Goal: Information Seeking & Learning: Learn about a topic

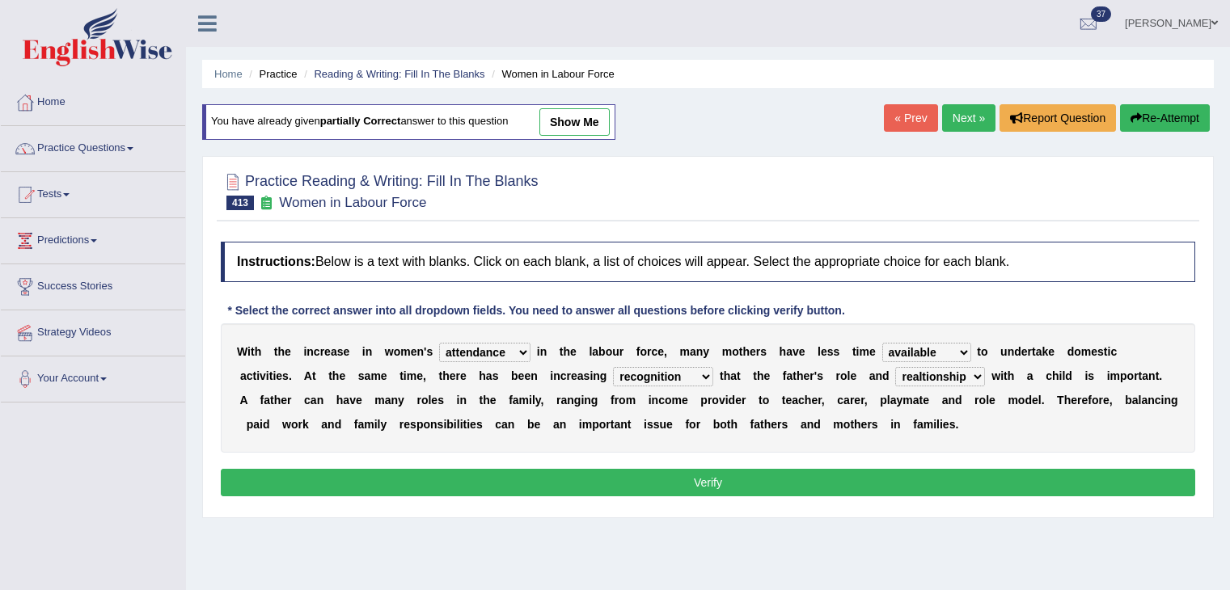
select select "attendance"
select select "available"
select select "recognition"
select select "realtionship"
click at [234, 74] on link "Home" at bounding box center [228, 74] width 28 height 12
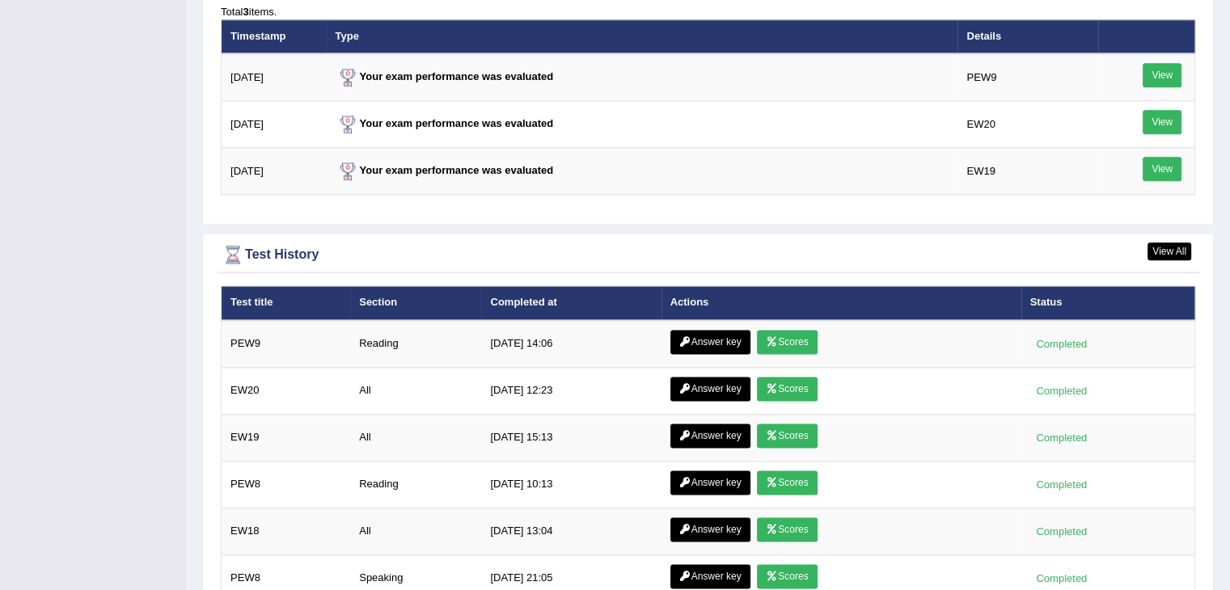
scroll to position [2052, 0]
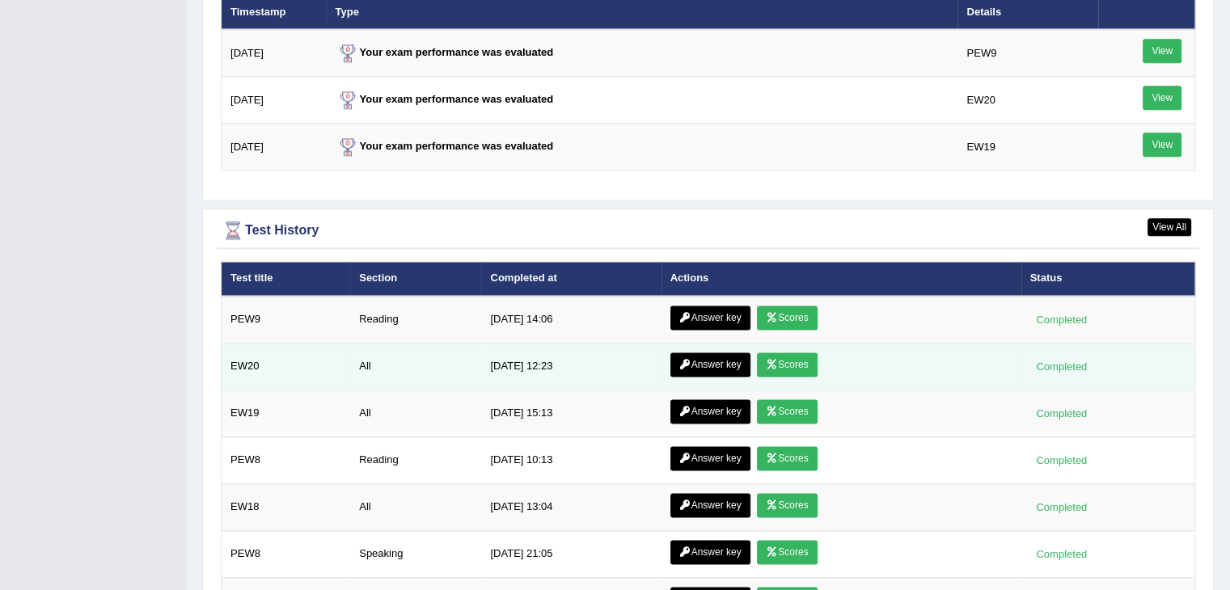
click at [695, 361] on link "Answer key" at bounding box center [710, 364] width 80 height 24
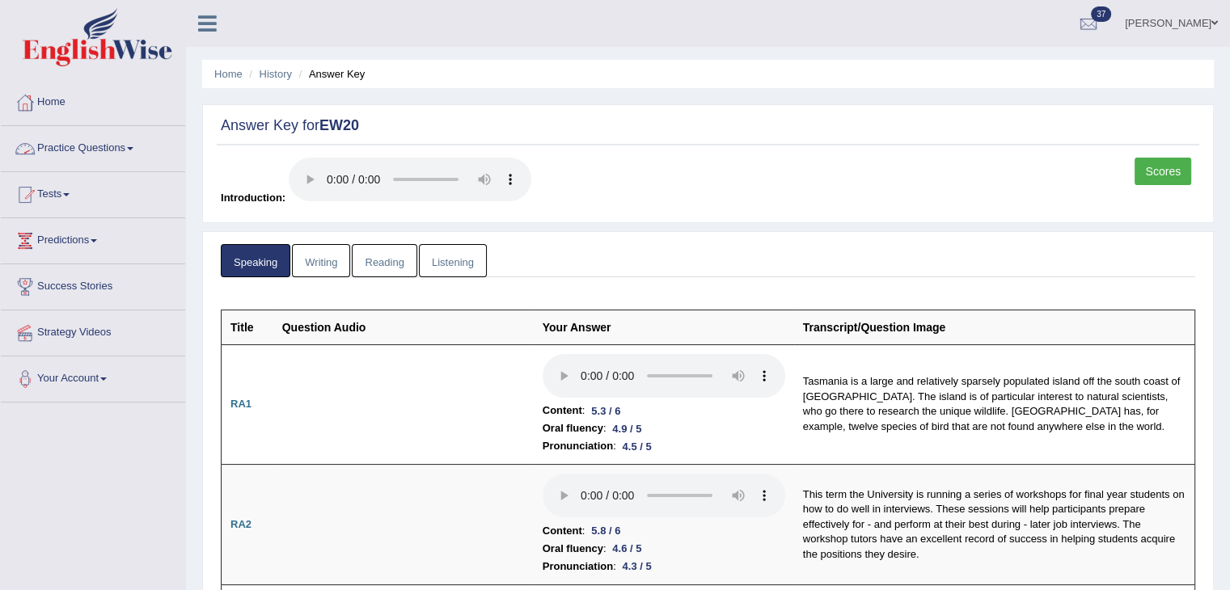
click at [113, 154] on link "Practice Questions" at bounding box center [93, 146] width 184 height 40
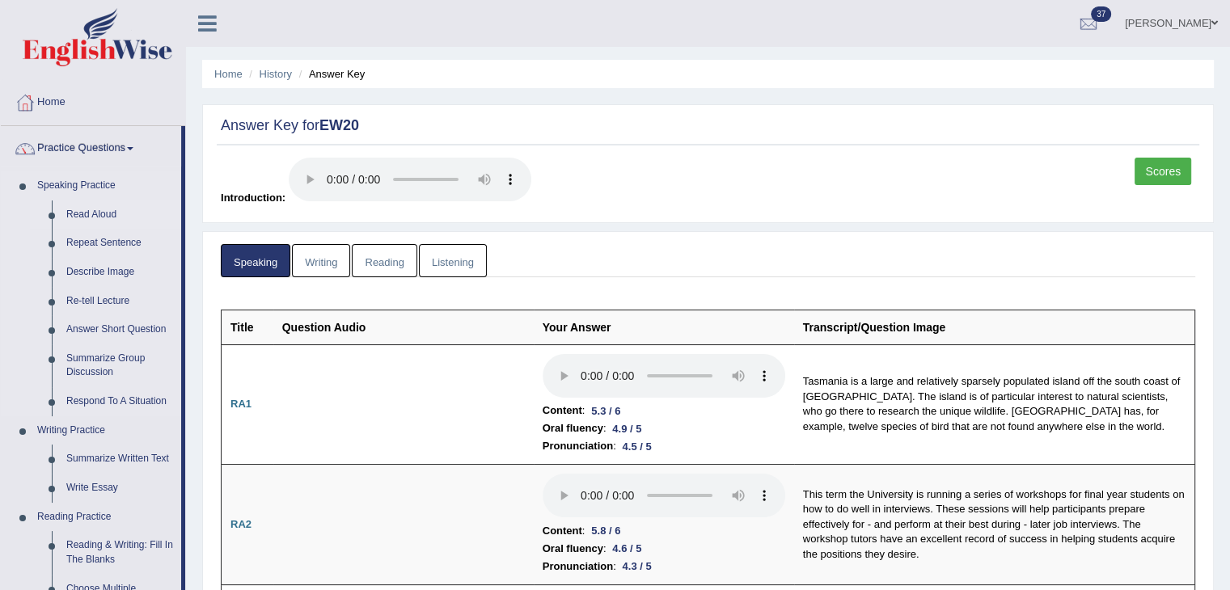
click at [103, 204] on link "Read Aloud" at bounding box center [120, 215] width 122 height 29
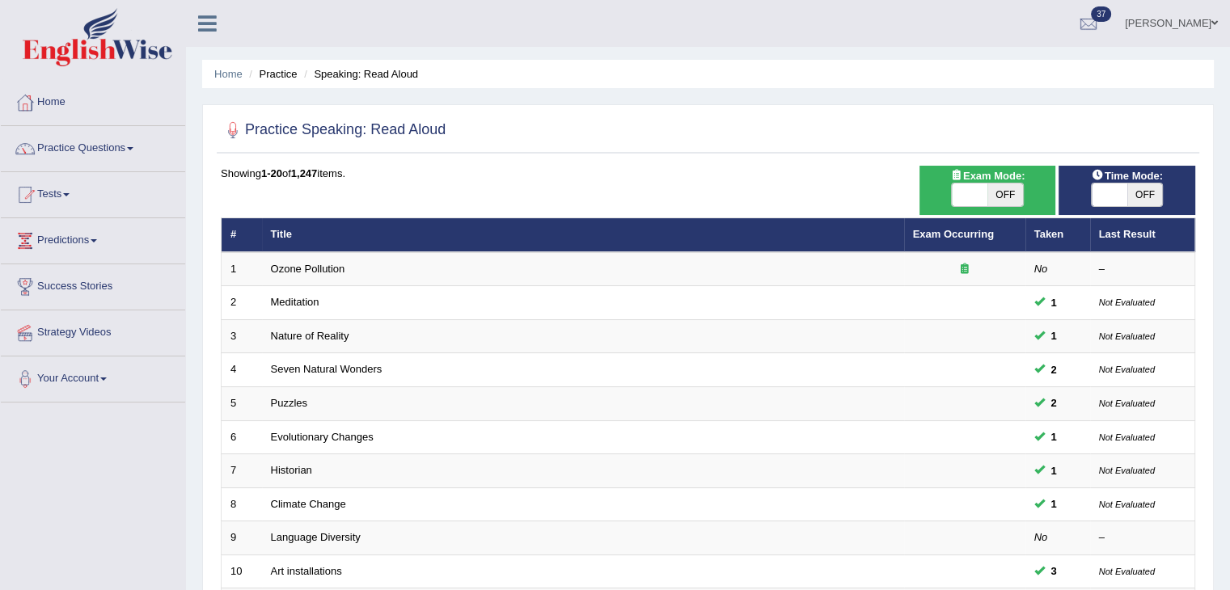
scroll to position [475, 0]
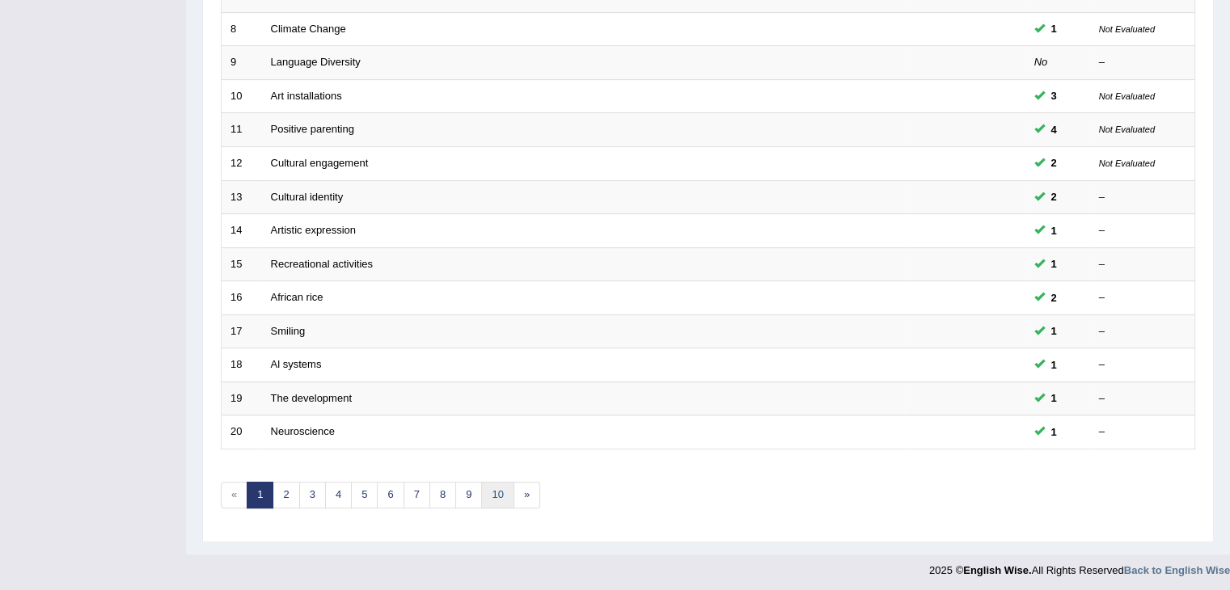
click at [490, 499] on link "10" at bounding box center [497, 495] width 32 height 27
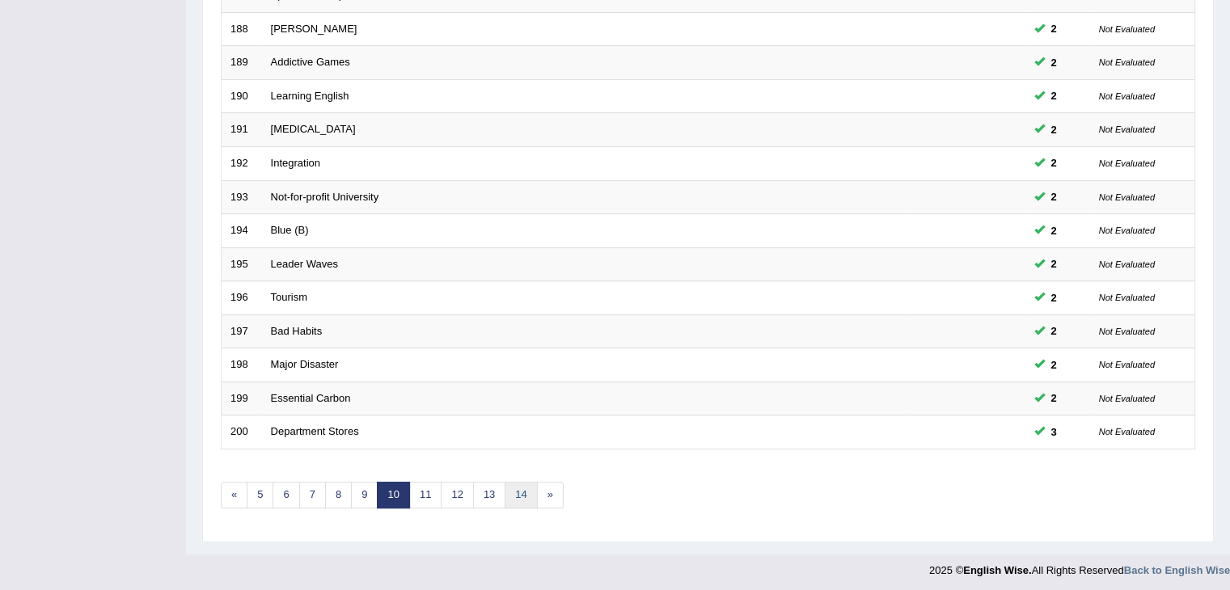
click at [514, 483] on link "14" at bounding box center [520, 495] width 32 height 27
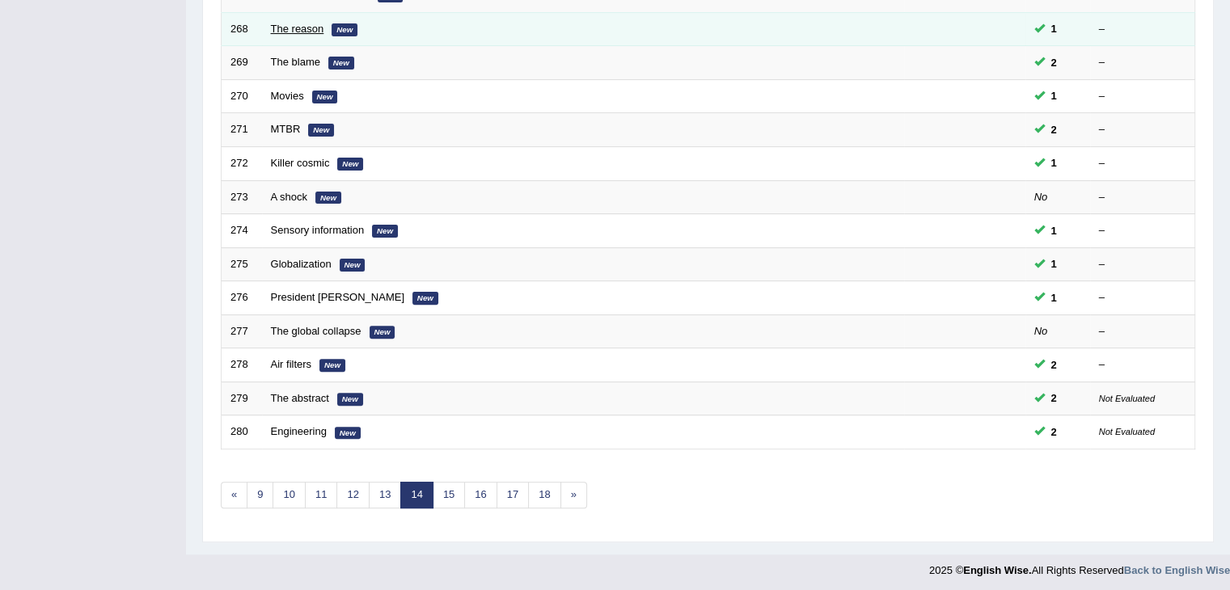
click at [323, 30] on link "The reason" at bounding box center [297, 29] width 53 height 12
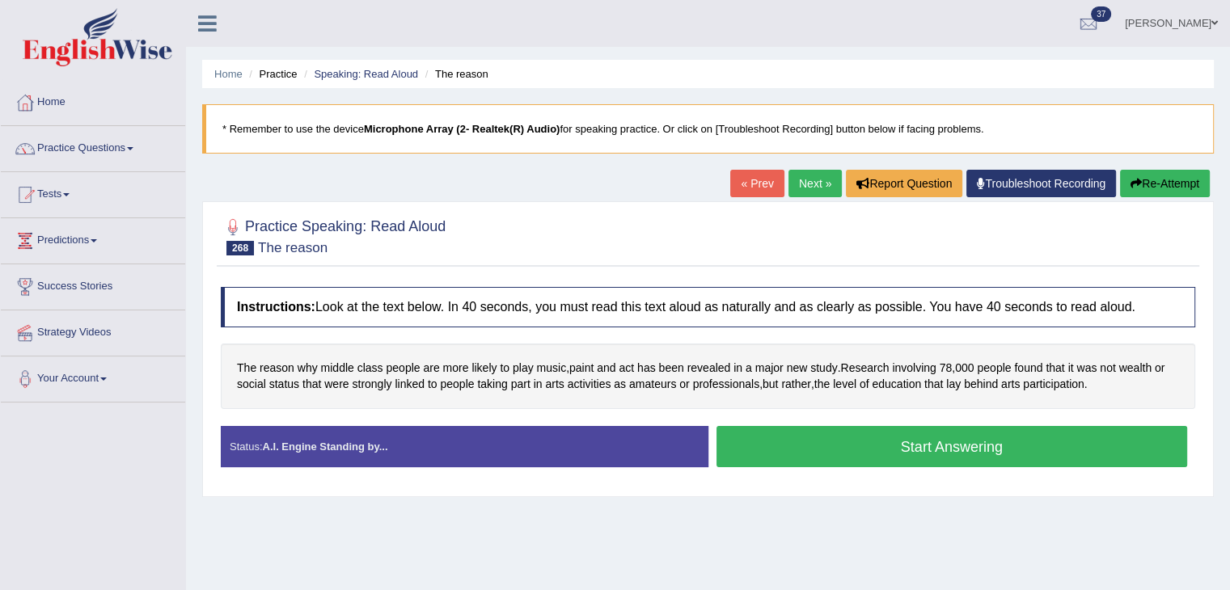
click at [800, 175] on link "Next »" at bounding box center [814, 183] width 53 height 27
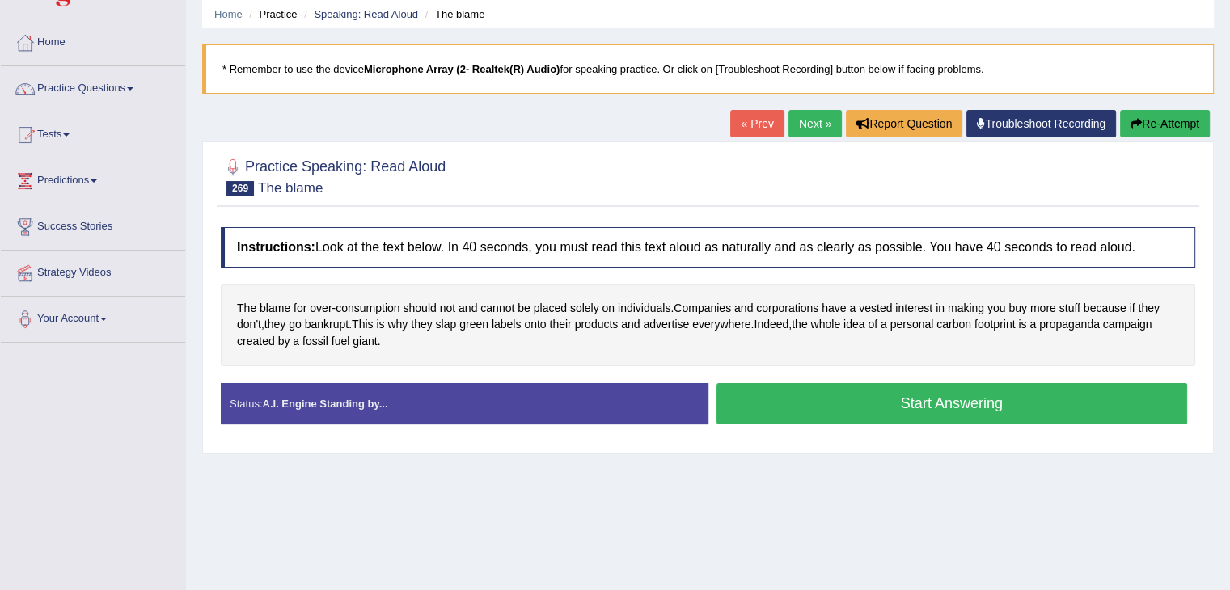
scroll to position [58, 0]
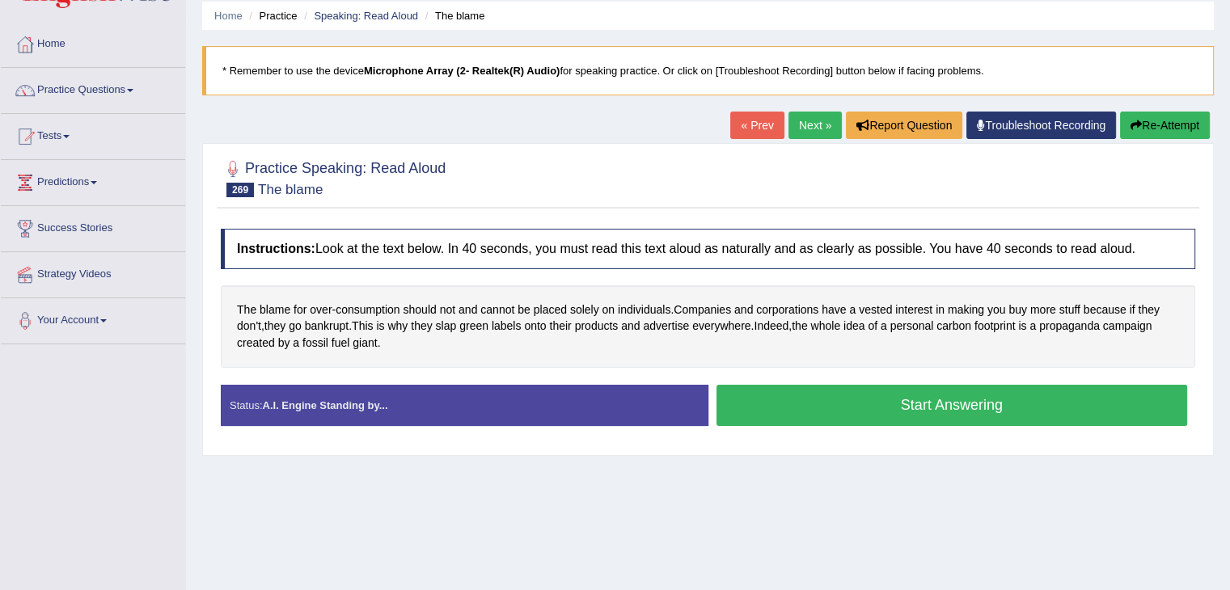
click at [806, 126] on link "Next »" at bounding box center [814, 125] width 53 height 27
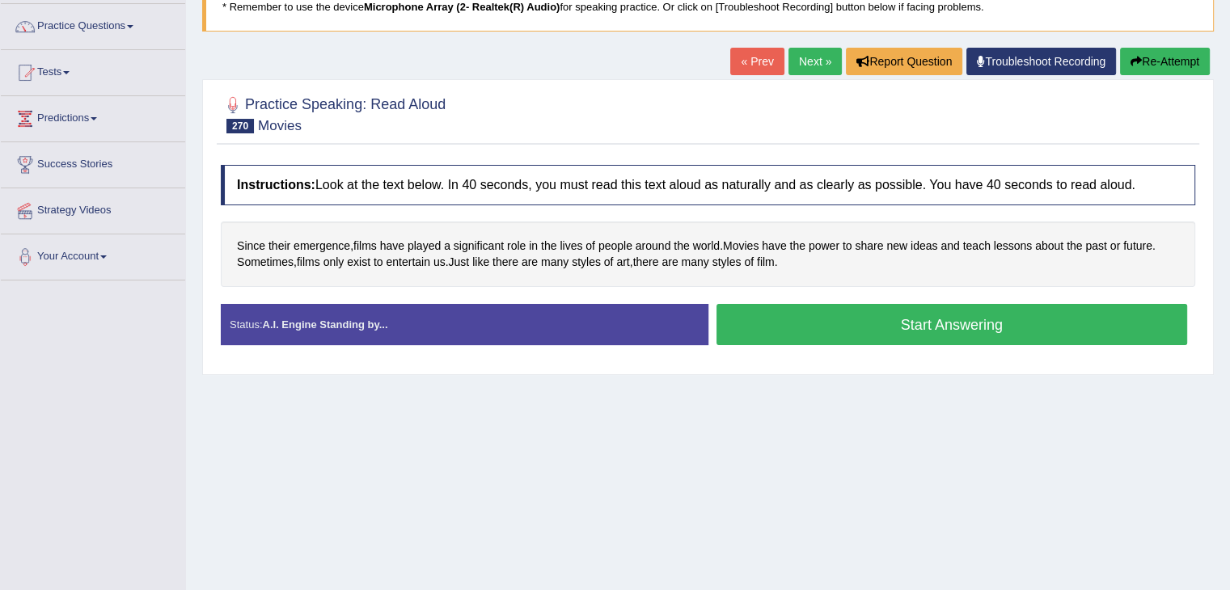
click at [796, 67] on link "Next »" at bounding box center [814, 61] width 53 height 27
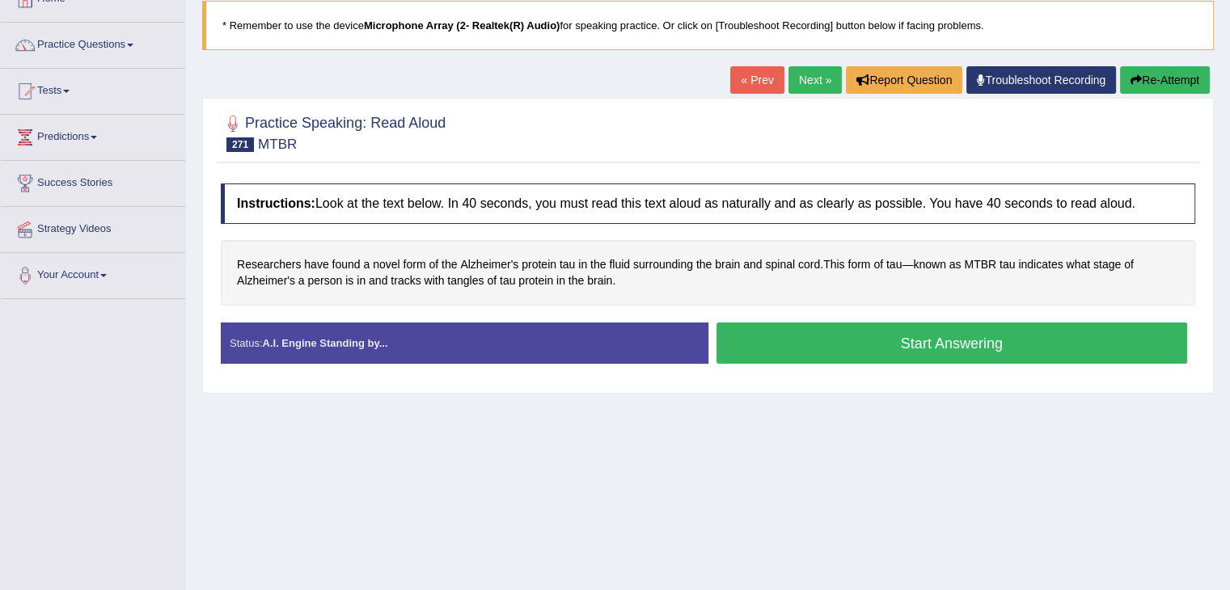
click at [800, 70] on link "Next »" at bounding box center [814, 79] width 53 height 27
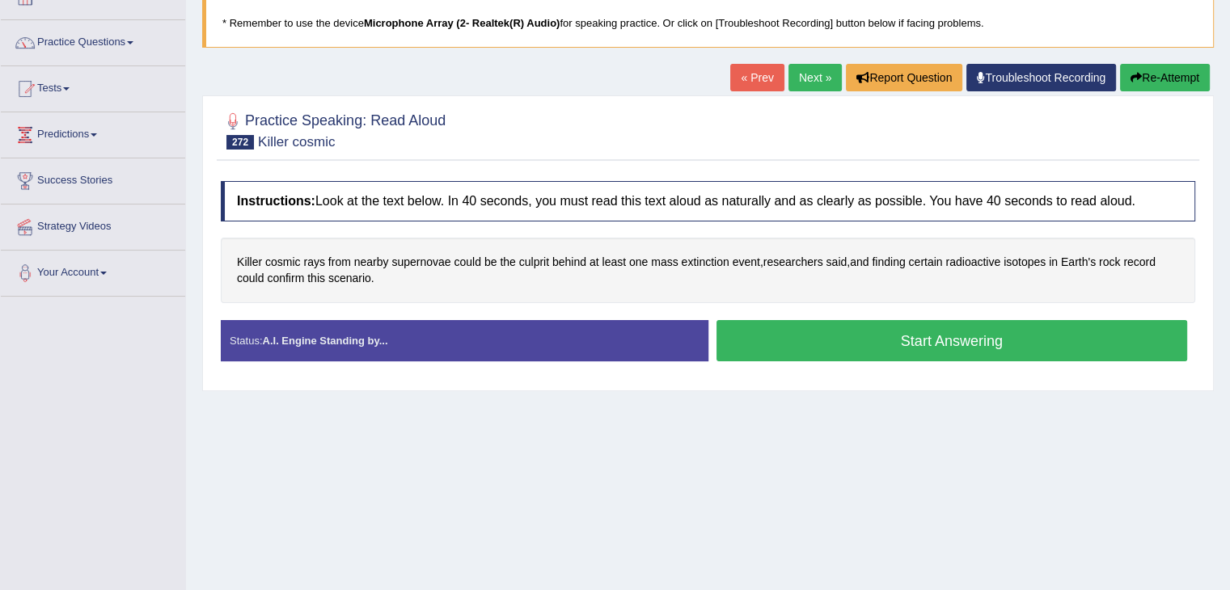
scroll to position [107, 0]
click at [803, 63] on link "Next »" at bounding box center [814, 76] width 53 height 27
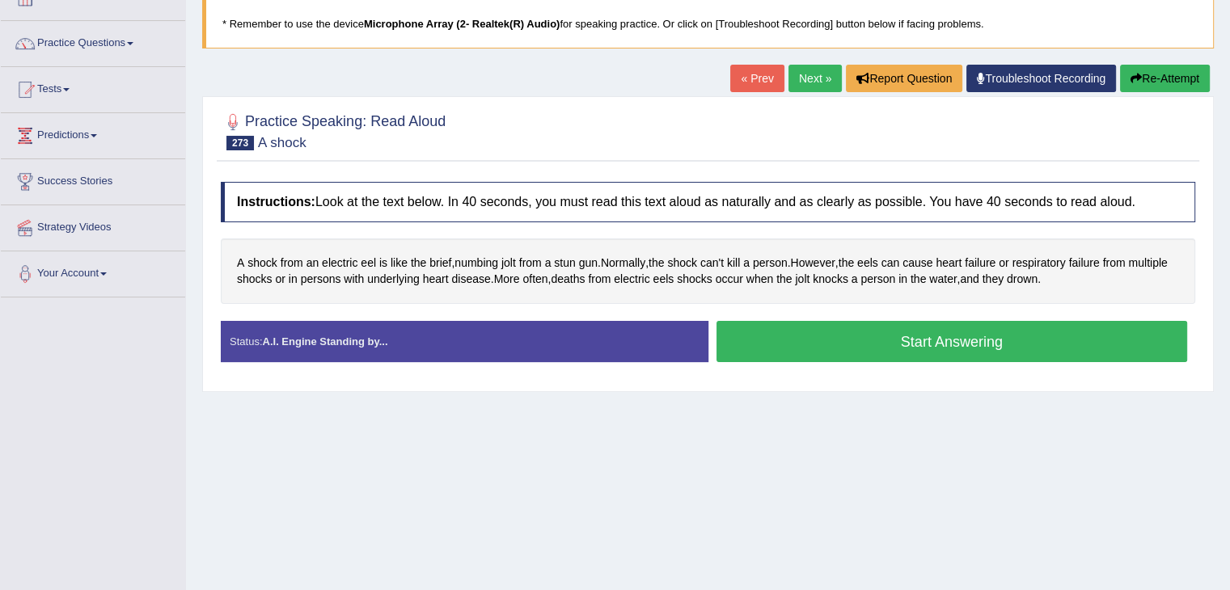
scroll to position [113, 0]
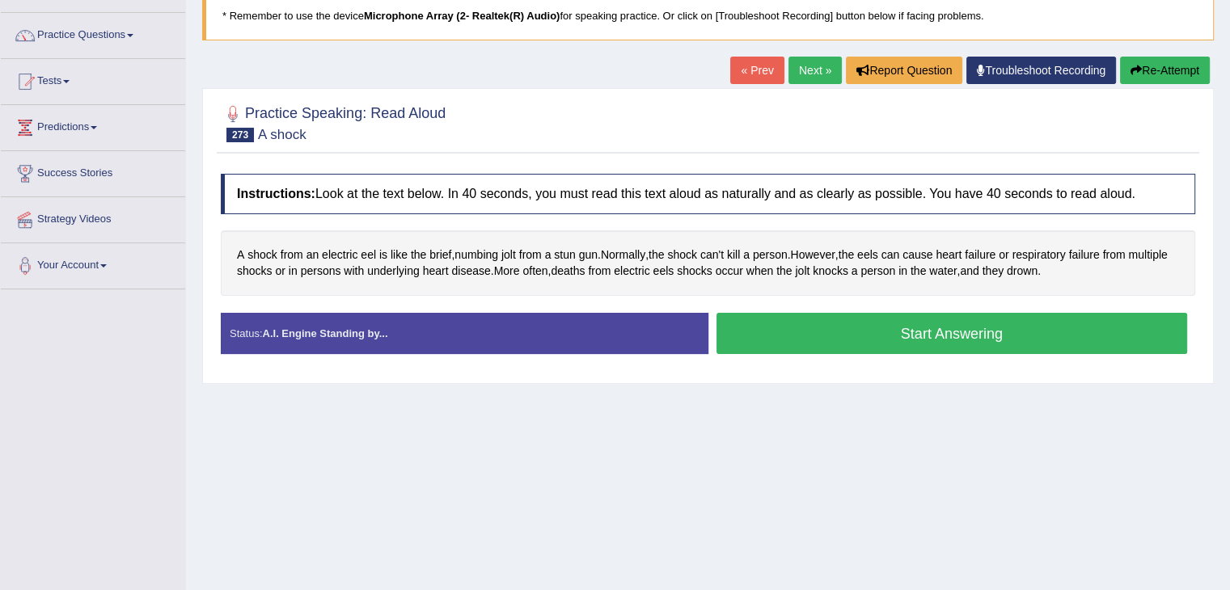
click at [796, 68] on link "Next »" at bounding box center [814, 70] width 53 height 27
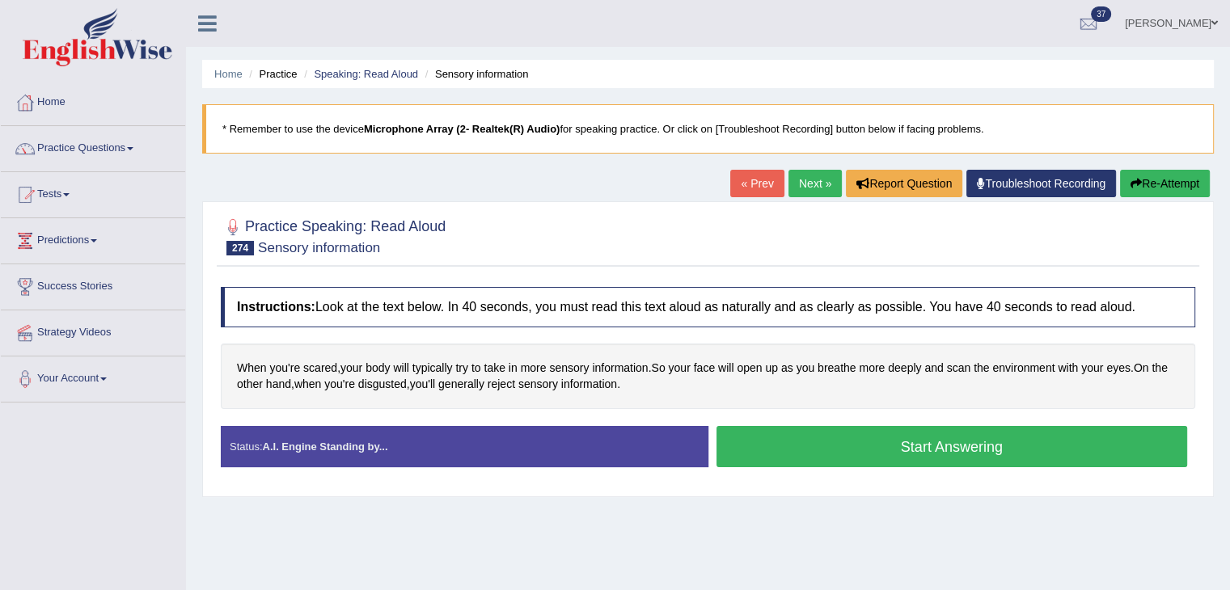
click at [809, 190] on link "Next »" at bounding box center [814, 183] width 53 height 27
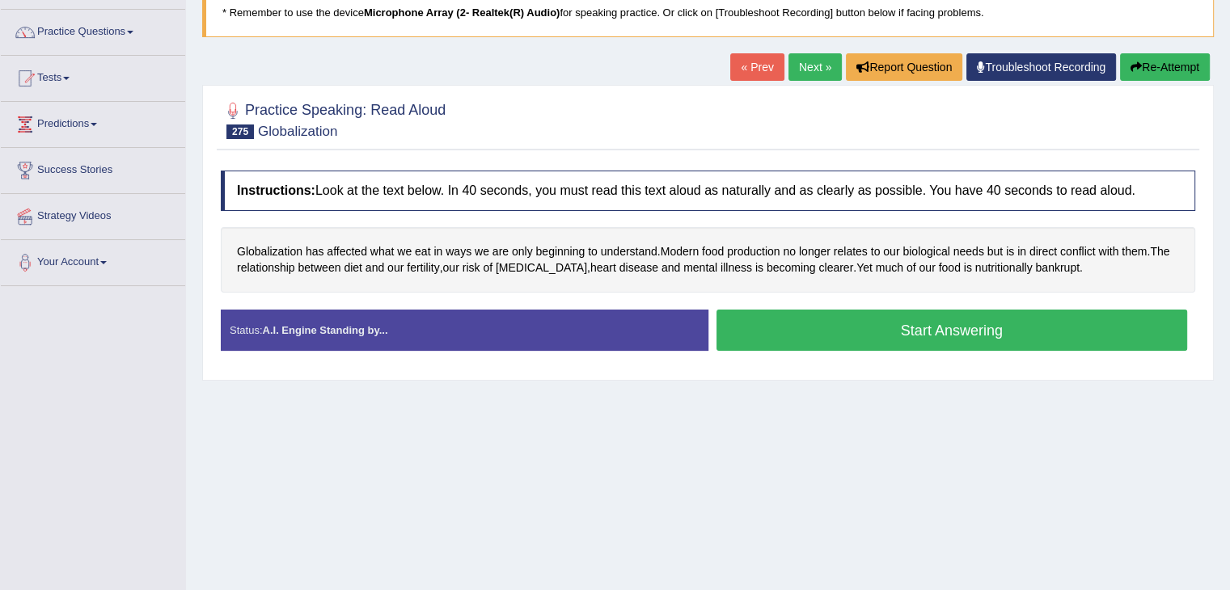
click at [808, 60] on link "Next »" at bounding box center [814, 66] width 53 height 27
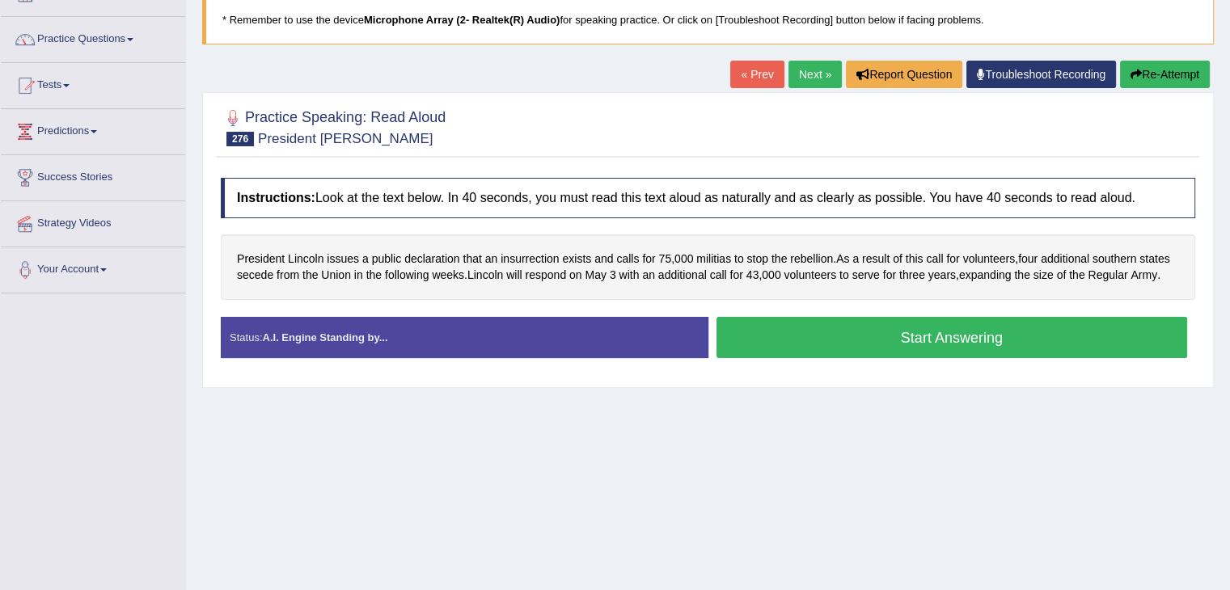
scroll to position [110, 0]
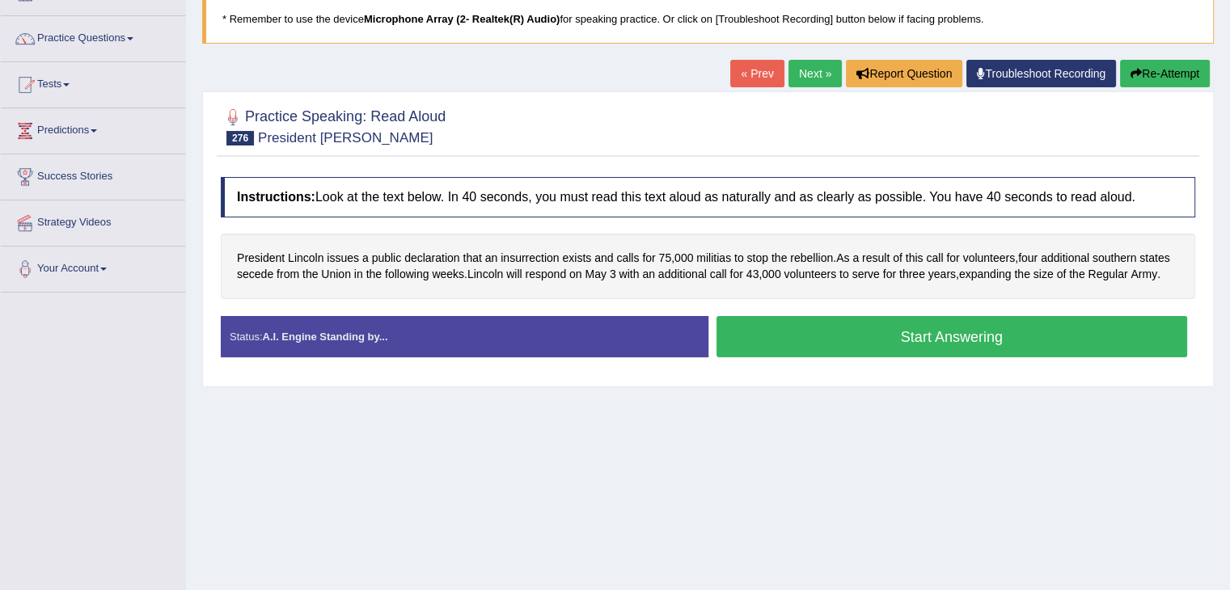
click at [800, 66] on link "Next »" at bounding box center [814, 73] width 53 height 27
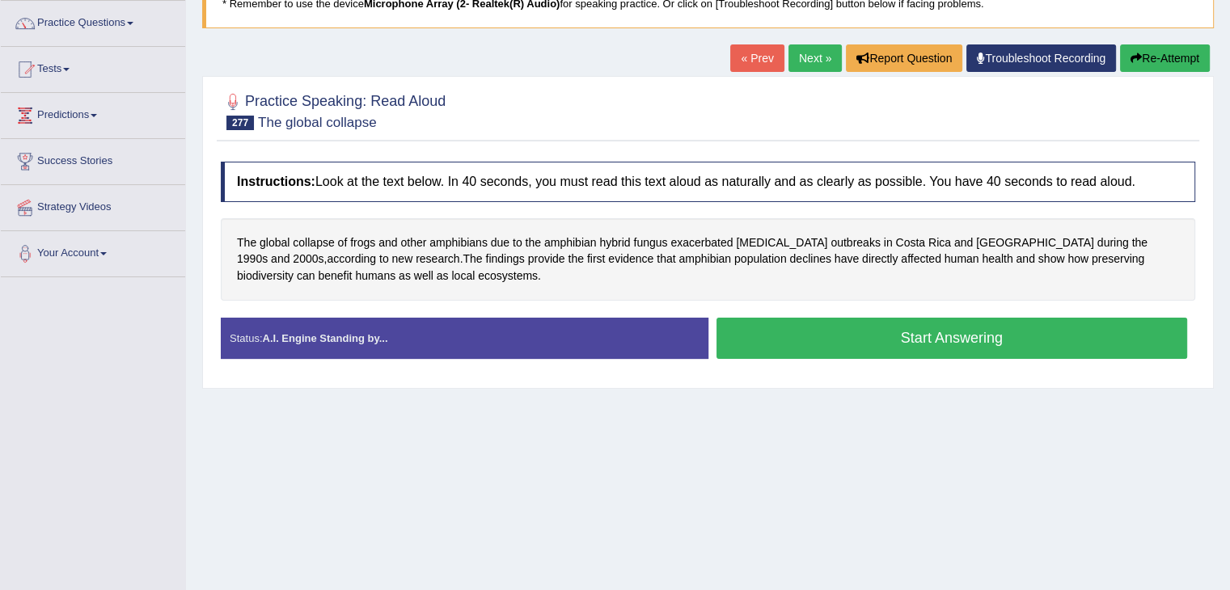
scroll to position [126, 0]
click at [131, 23] on link "Practice Questions" at bounding box center [93, 20] width 184 height 40
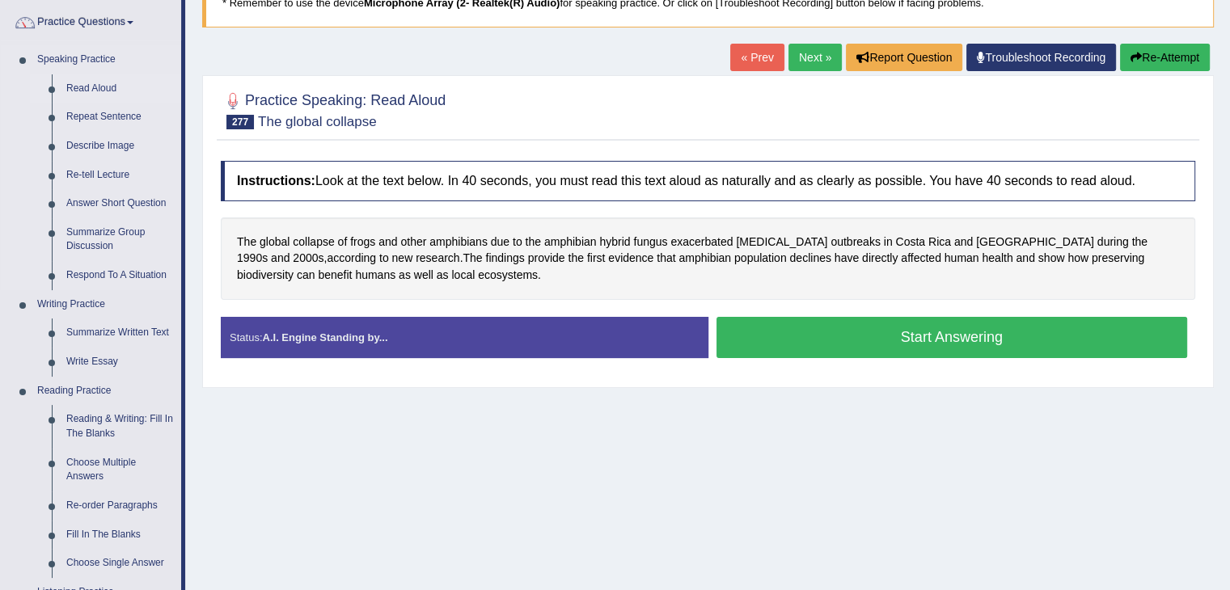
click at [106, 90] on link "Read Aloud" at bounding box center [120, 88] width 122 height 29
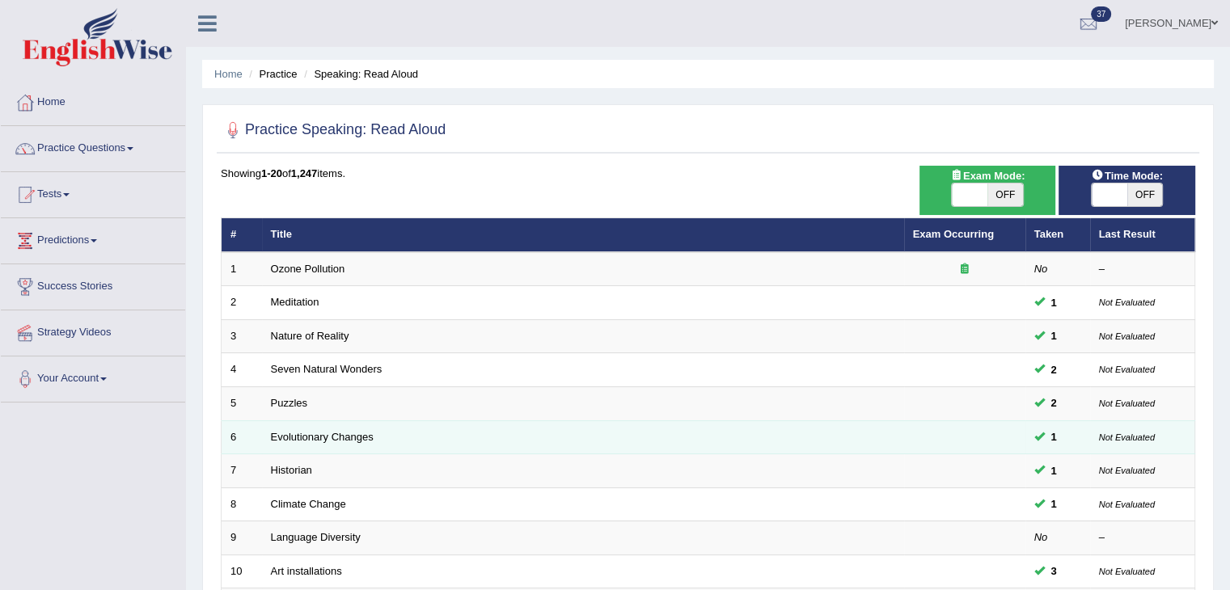
scroll to position [475, 0]
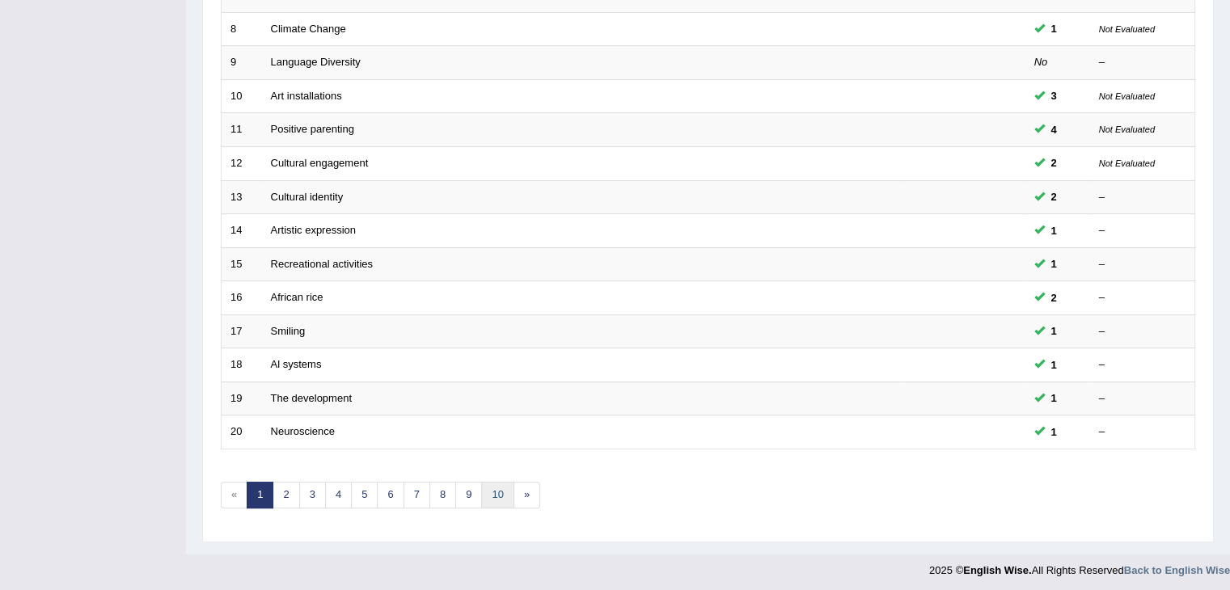
click at [500, 492] on link "10" at bounding box center [497, 495] width 32 height 27
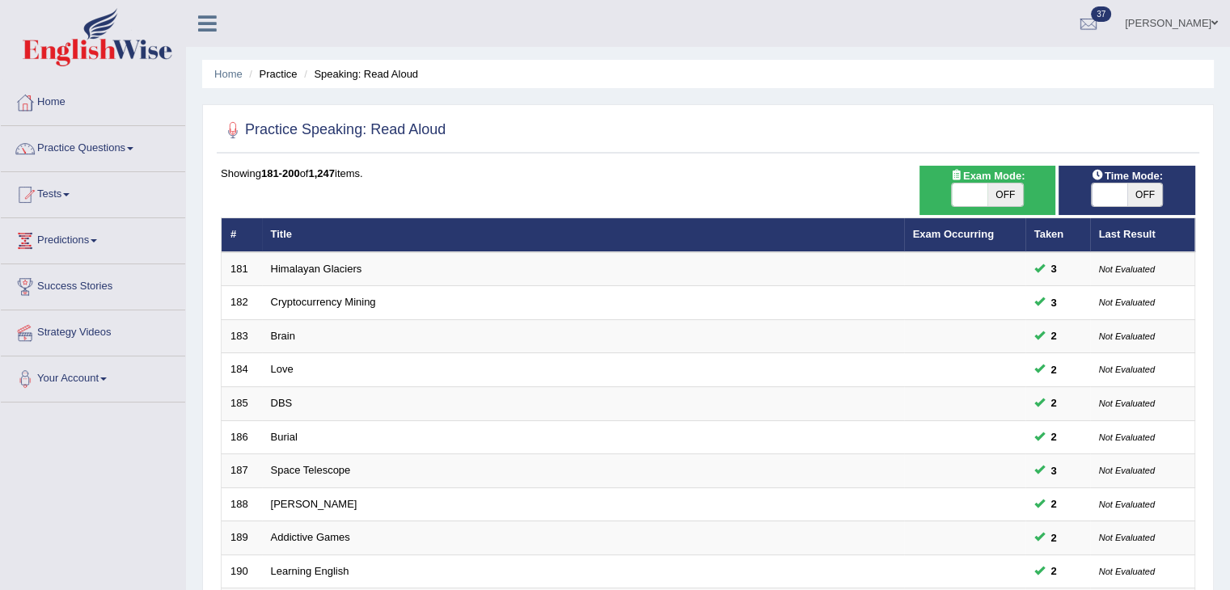
scroll to position [475, 0]
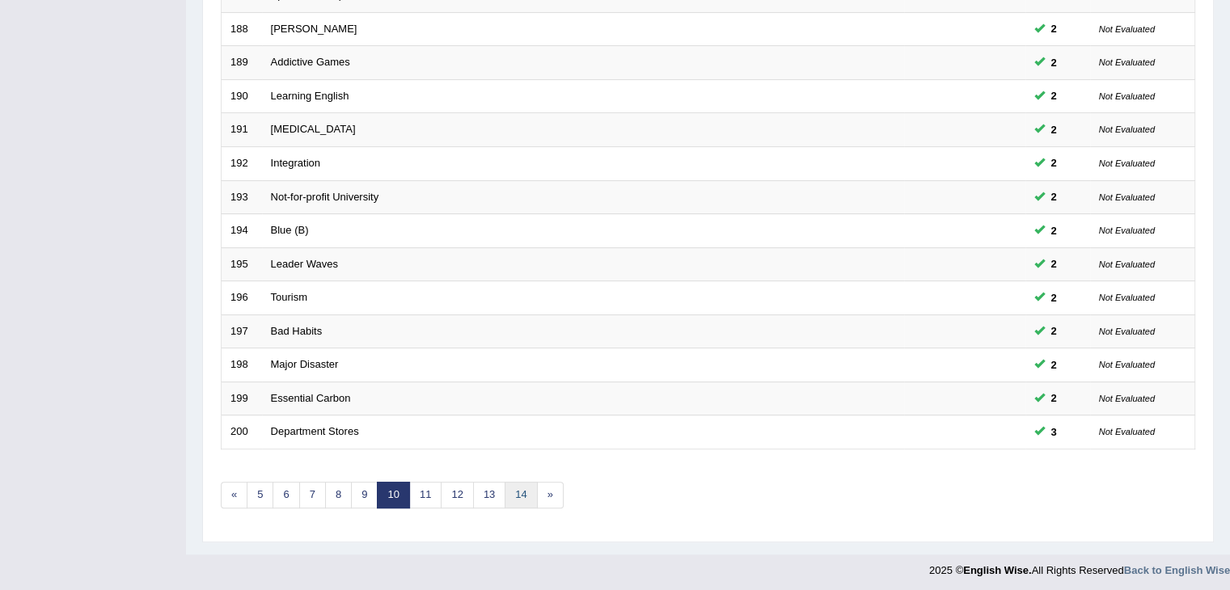
click at [513, 491] on link "14" at bounding box center [520, 495] width 32 height 27
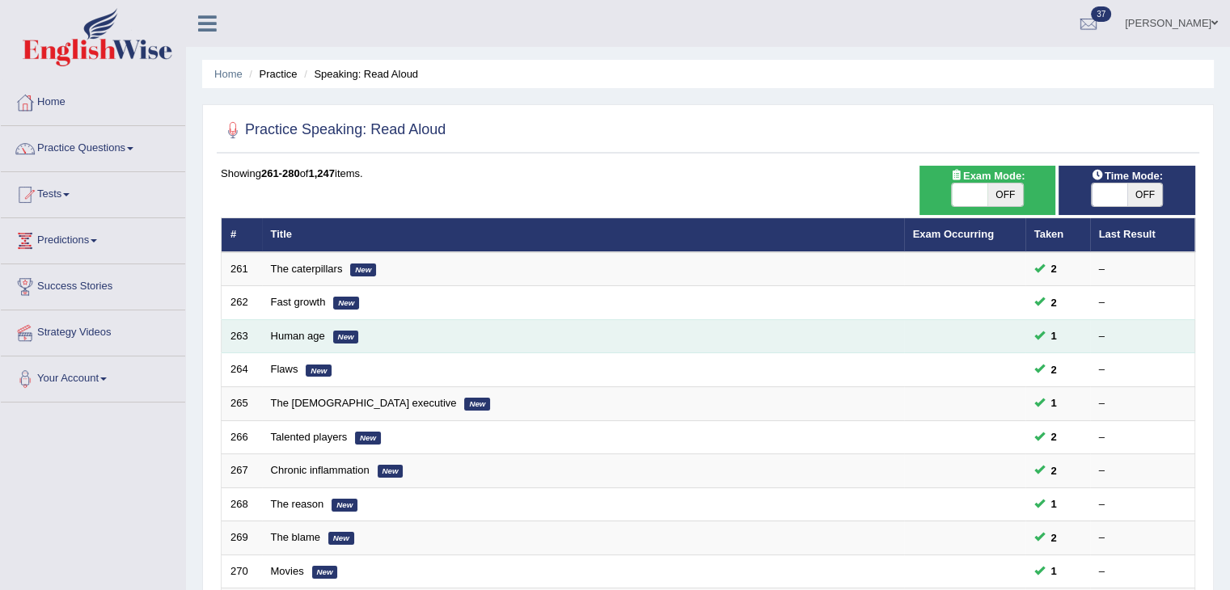
scroll to position [475, 0]
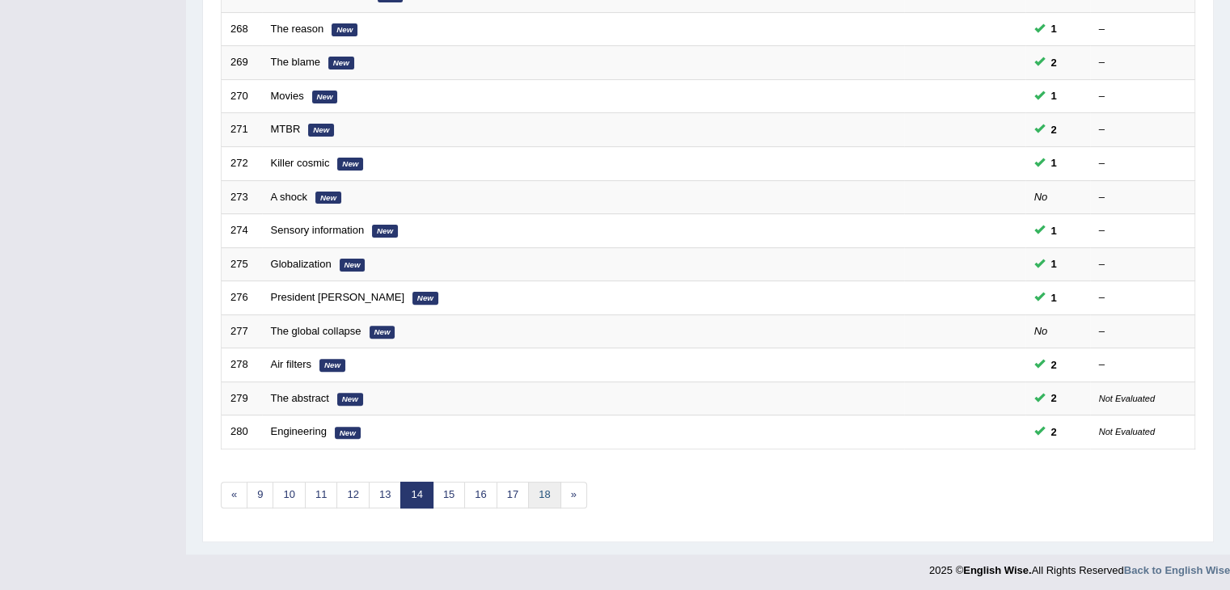
click at [548, 489] on link "18" at bounding box center [544, 495] width 32 height 27
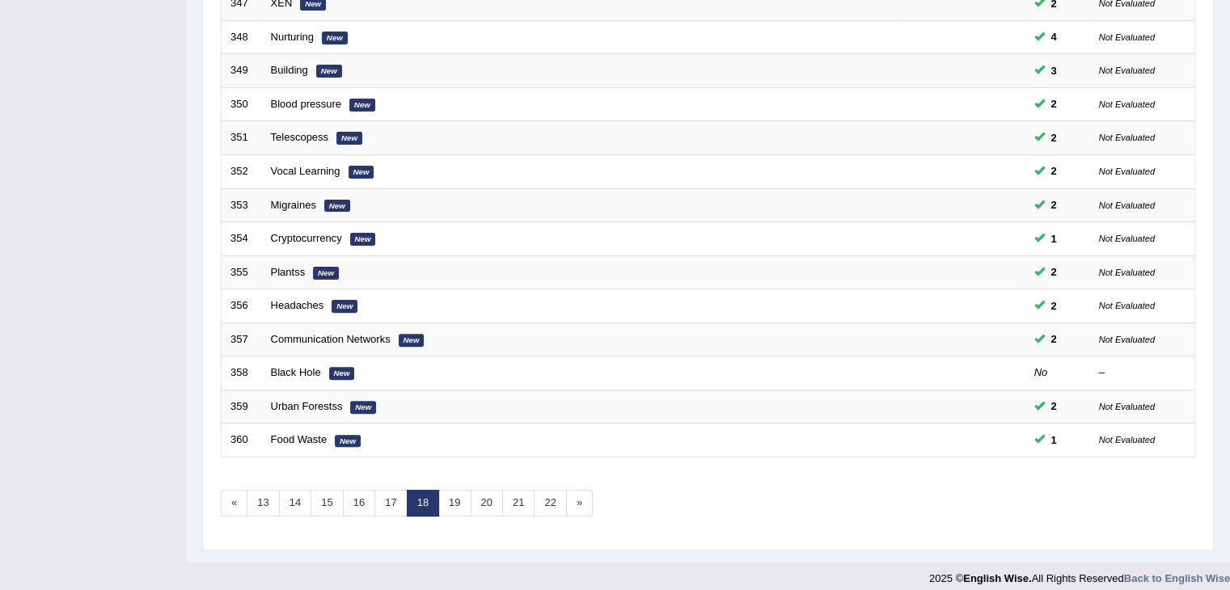
scroll to position [475, 0]
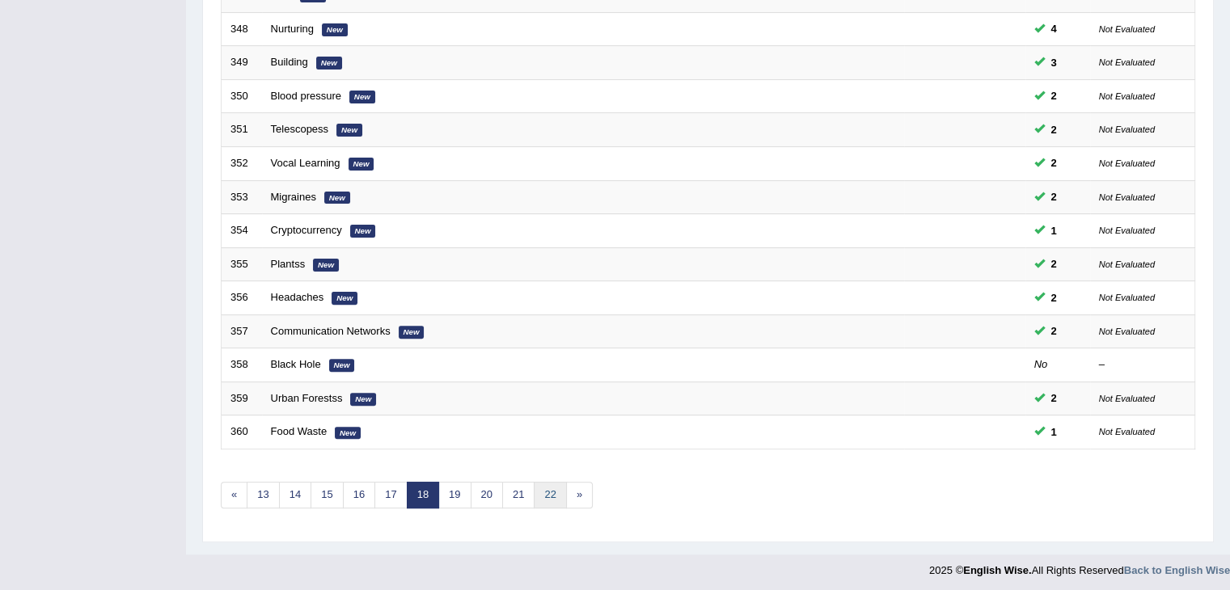
click at [548, 493] on link "22" at bounding box center [550, 495] width 32 height 27
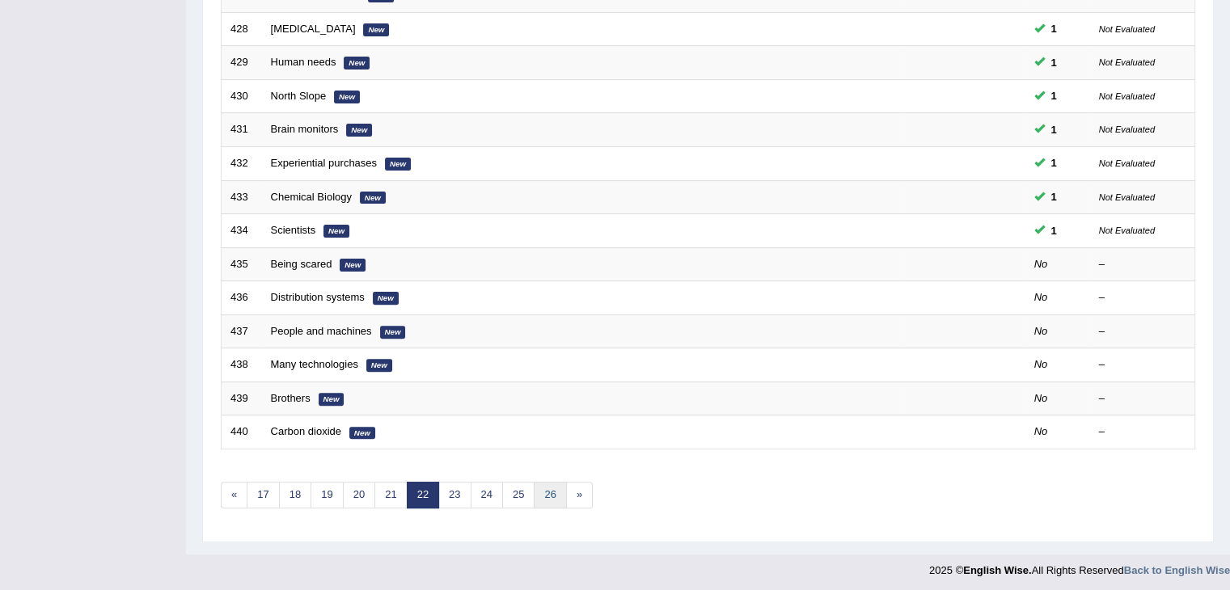
click at [548, 496] on link "26" at bounding box center [550, 495] width 32 height 27
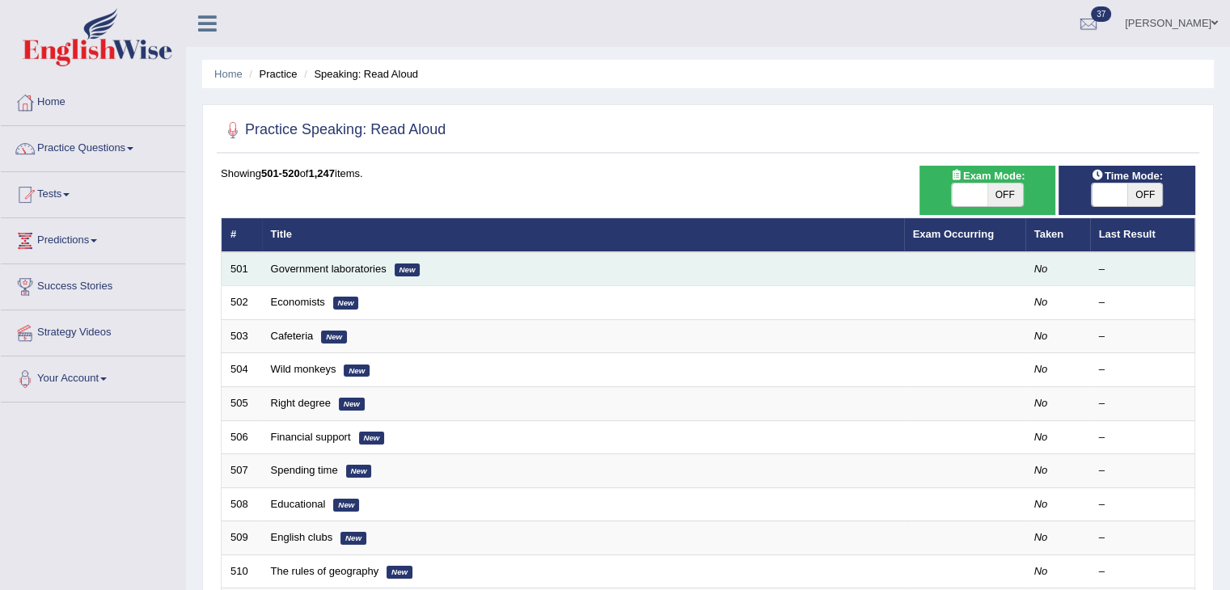
click at [294, 256] on td "Government laboratories New" at bounding box center [583, 269] width 642 height 34
click at [299, 269] on link "Government laboratories" at bounding box center [329, 269] width 116 height 12
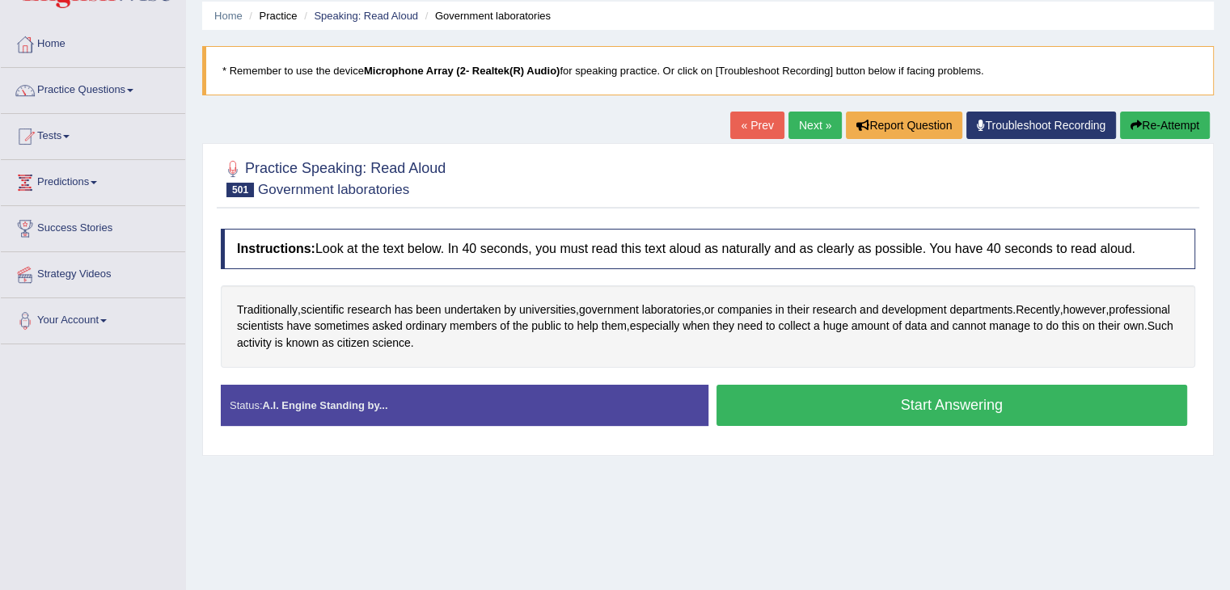
scroll to position [76, 0]
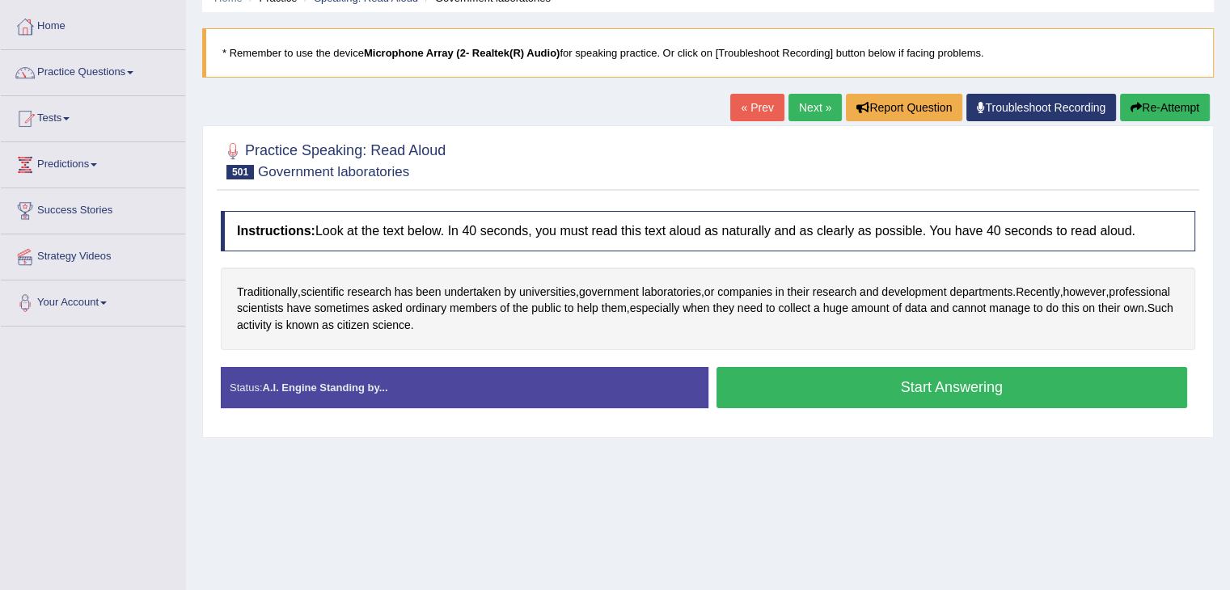
click at [799, 105] on link "Next »" at bounding box center [814, 107] width 53 height 27
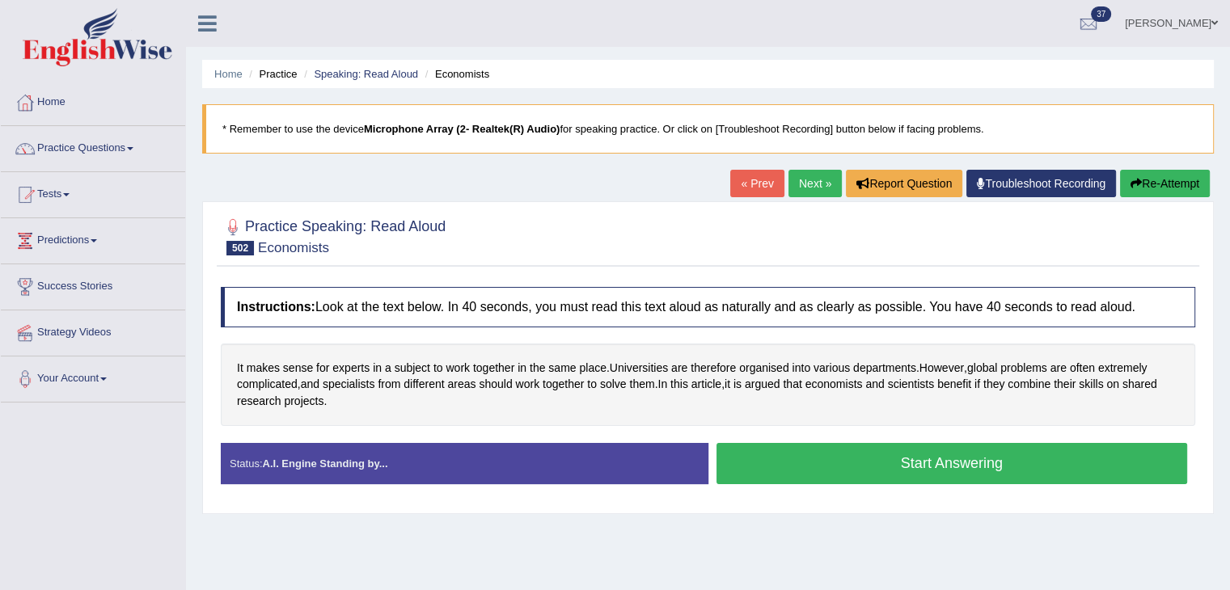
click at [805, 178] on link "Next »" at bounding box center [814, 183] width 53 height 27
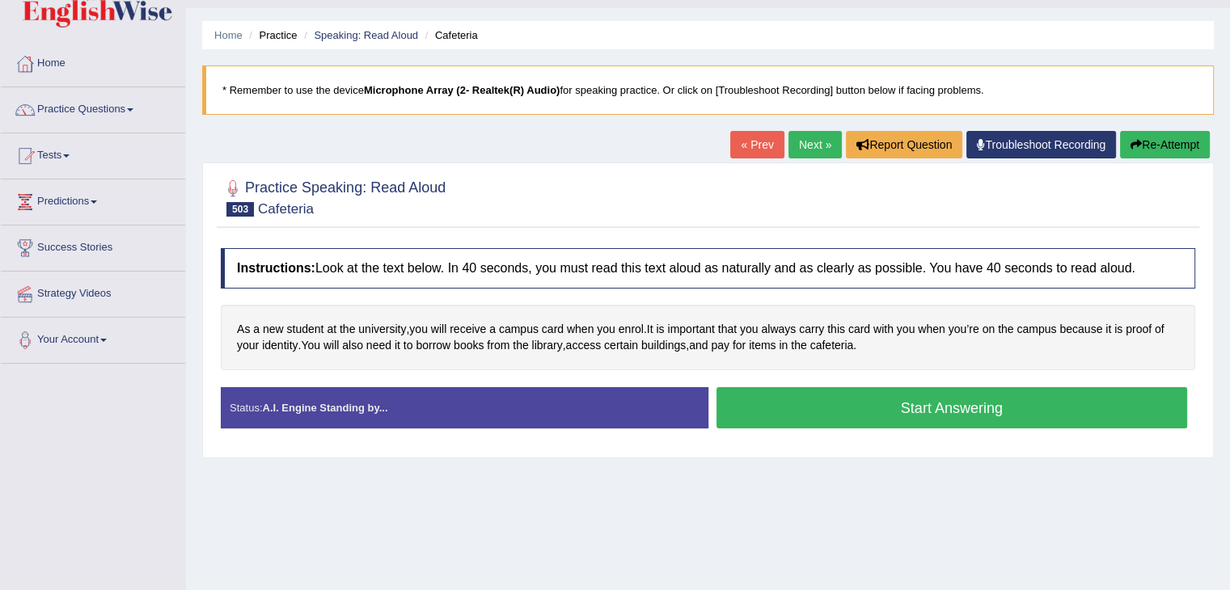
scroll to position [32, 0]
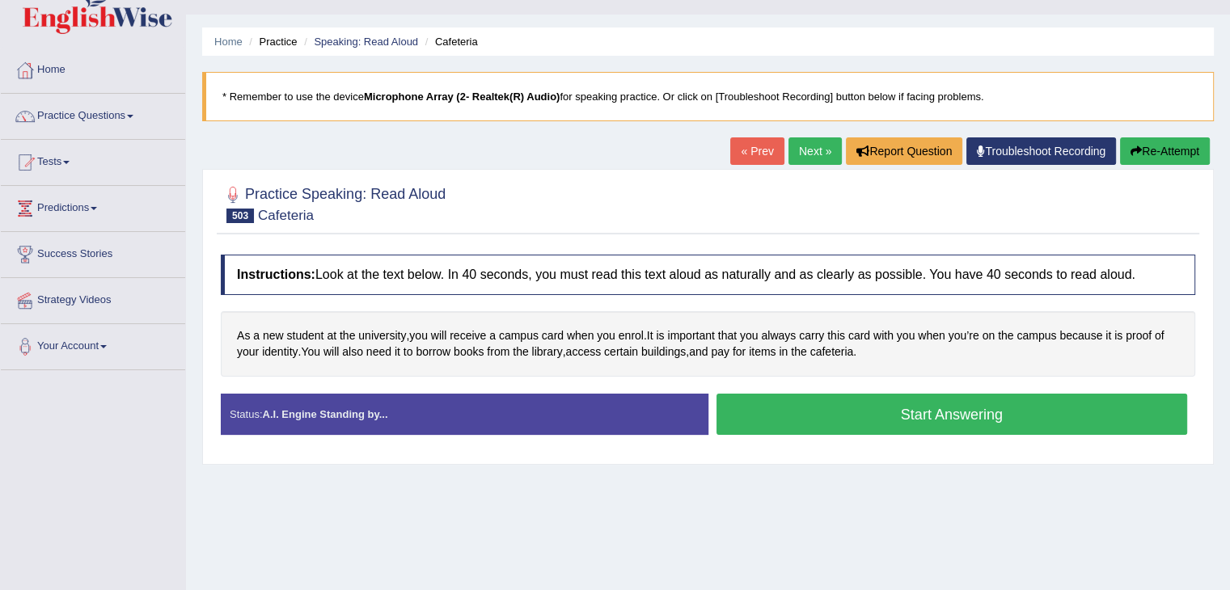
click at [801, 145] on link "Next »" at bounding box center [814, 150] width 53 height 27
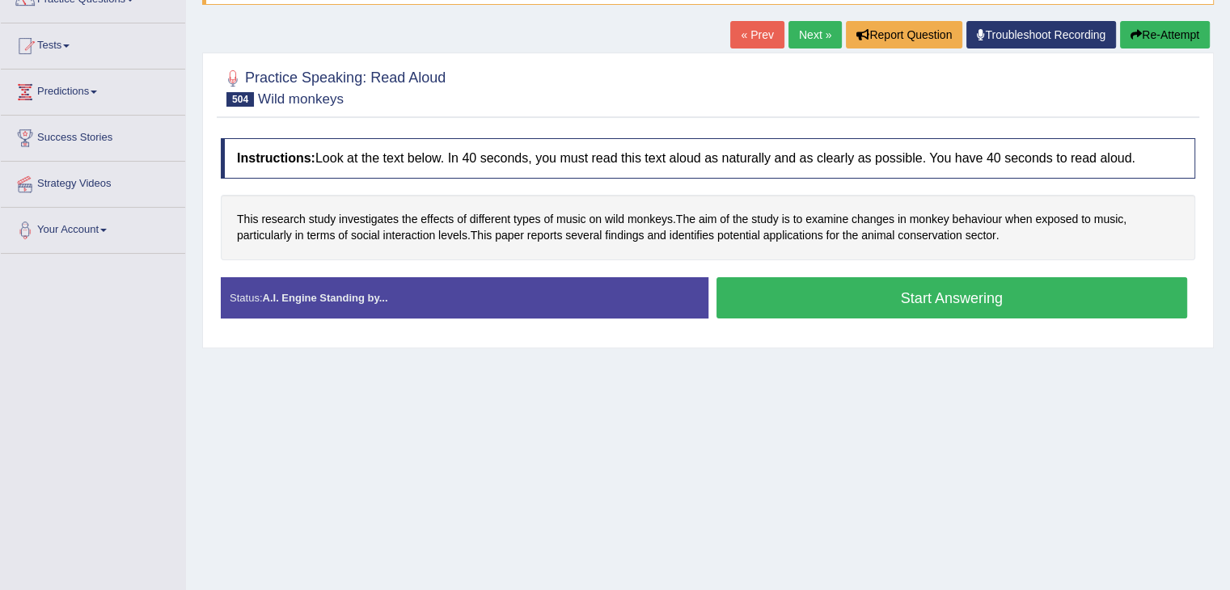
click at [802, 42] on link "Next »" at bounding box center [814, 34] width 53 height 27
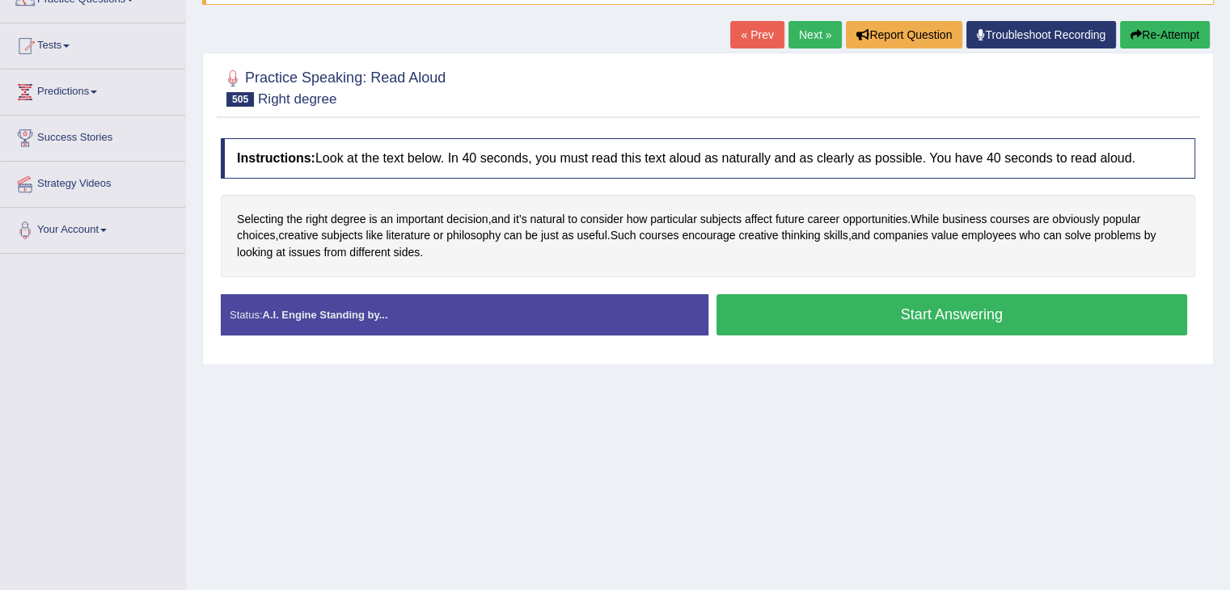
scroll to position [145, 0]
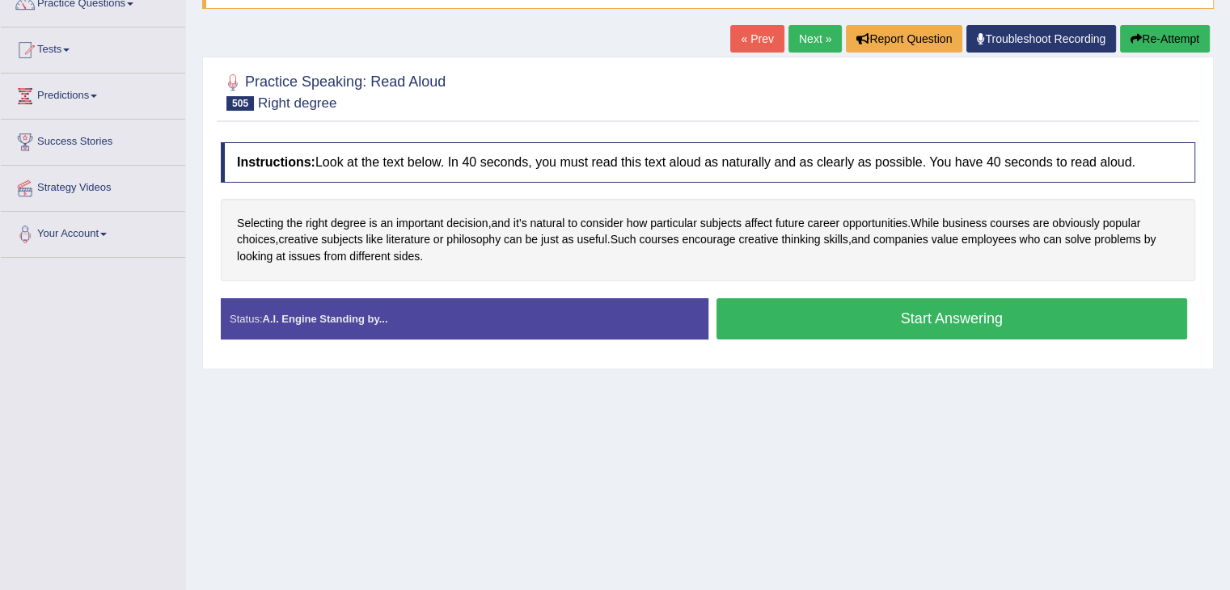
click at [822, 43] on link "Next »" at bounding box center [814, 38] width 53 height 27
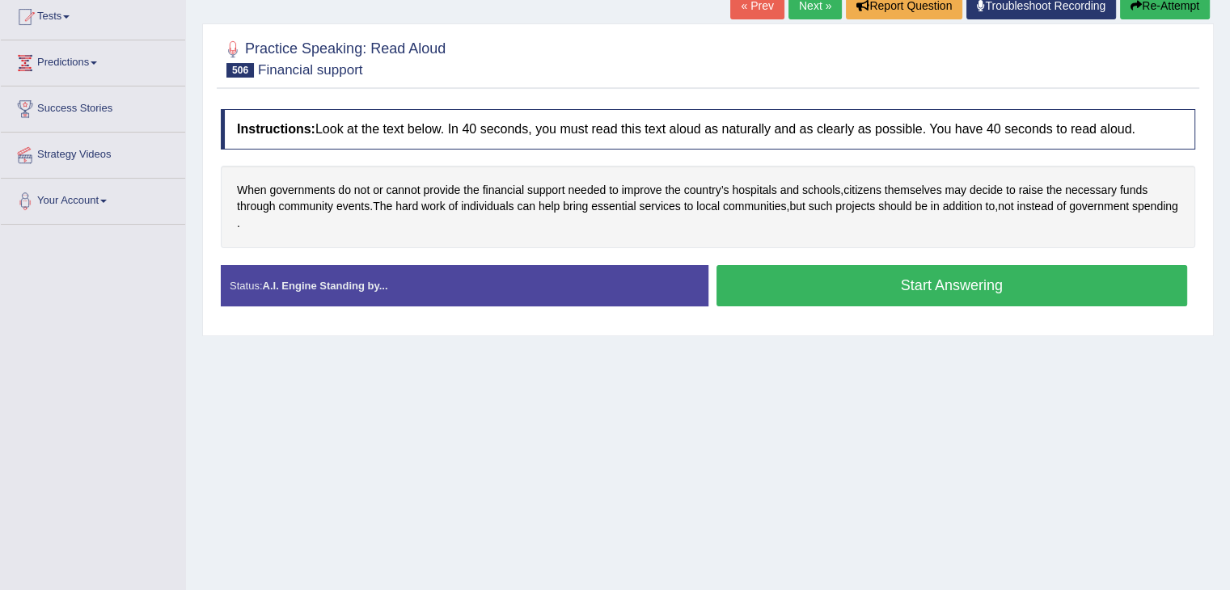
scroll to position [99, 0]
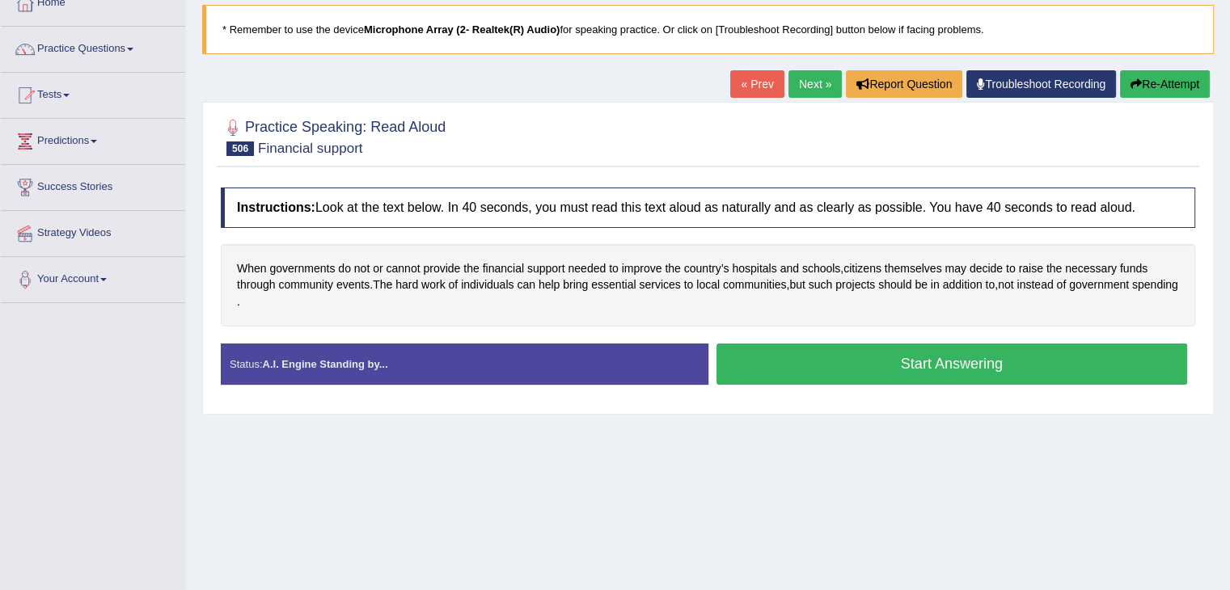
click at [800, 77] on link "Next »" at bounding box center [814, 83] width 53 height 27
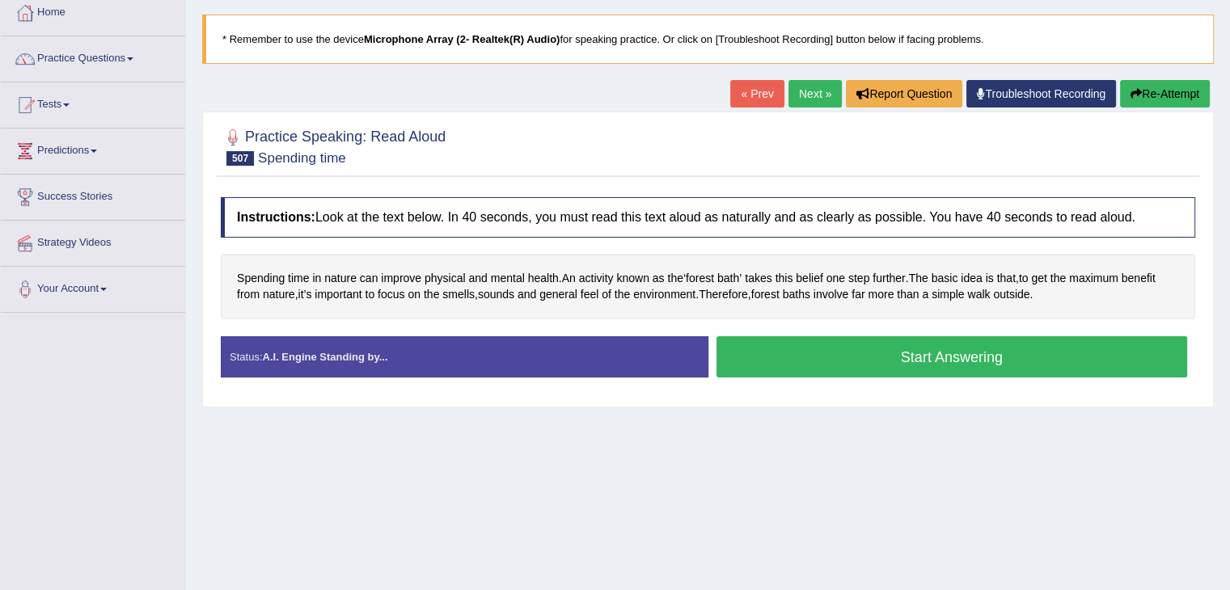
scroll to position [99, 0]
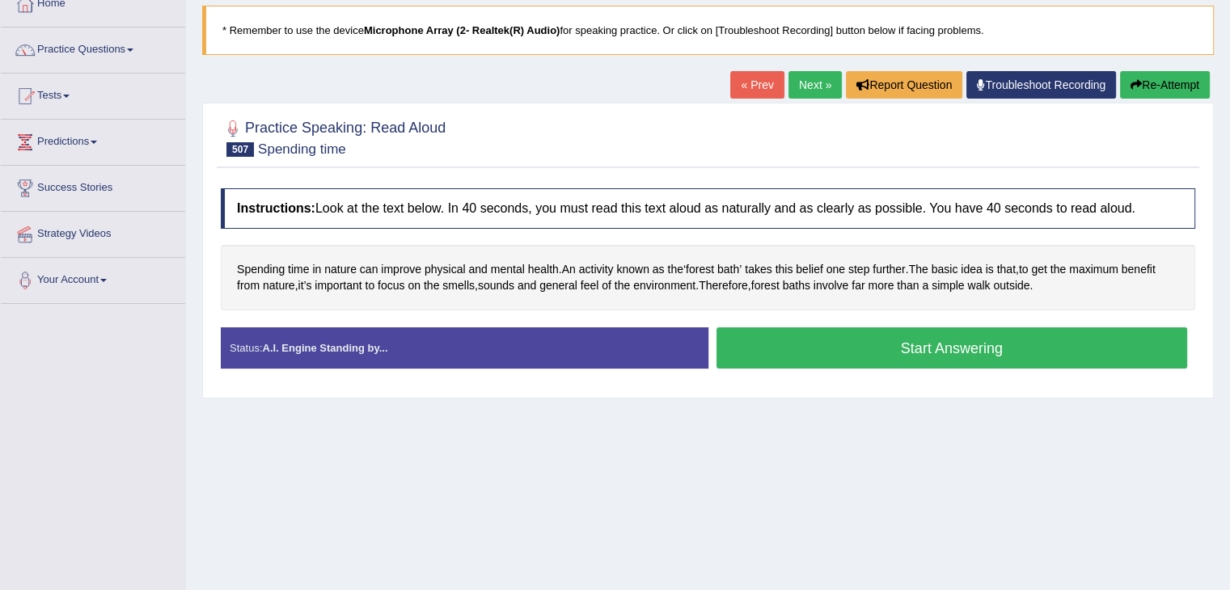
click at [811, 88] on link "Next »" at bounding box center [814, 84] width 53 height 27
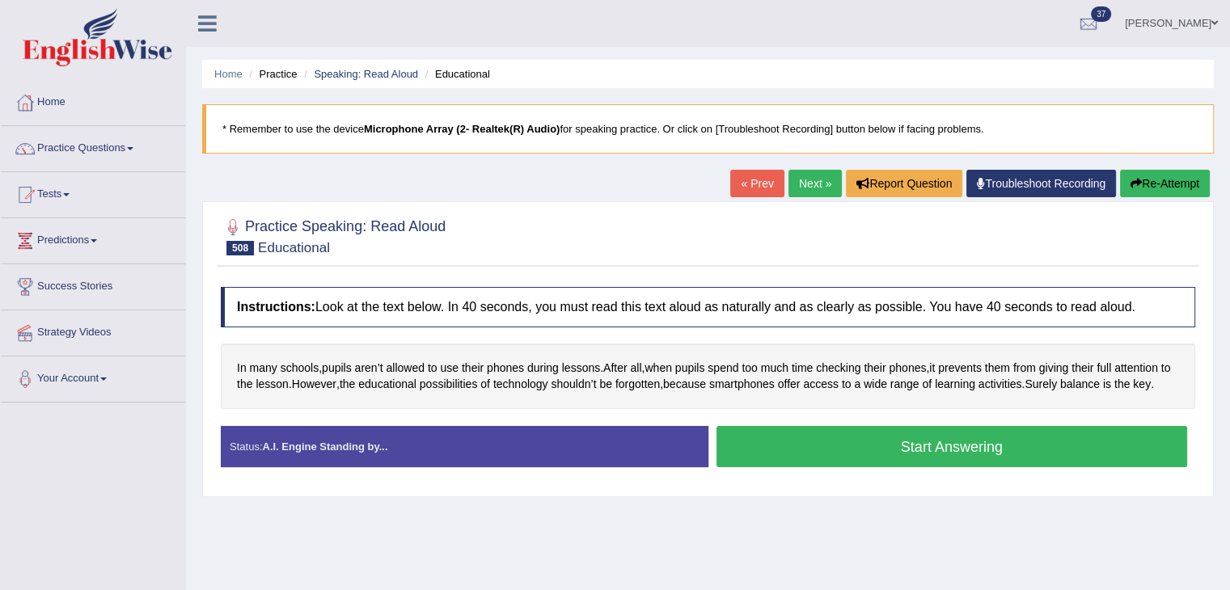
click at [812, 179] on link "Next »" at bounding box center [814, 183] width 53 height 27
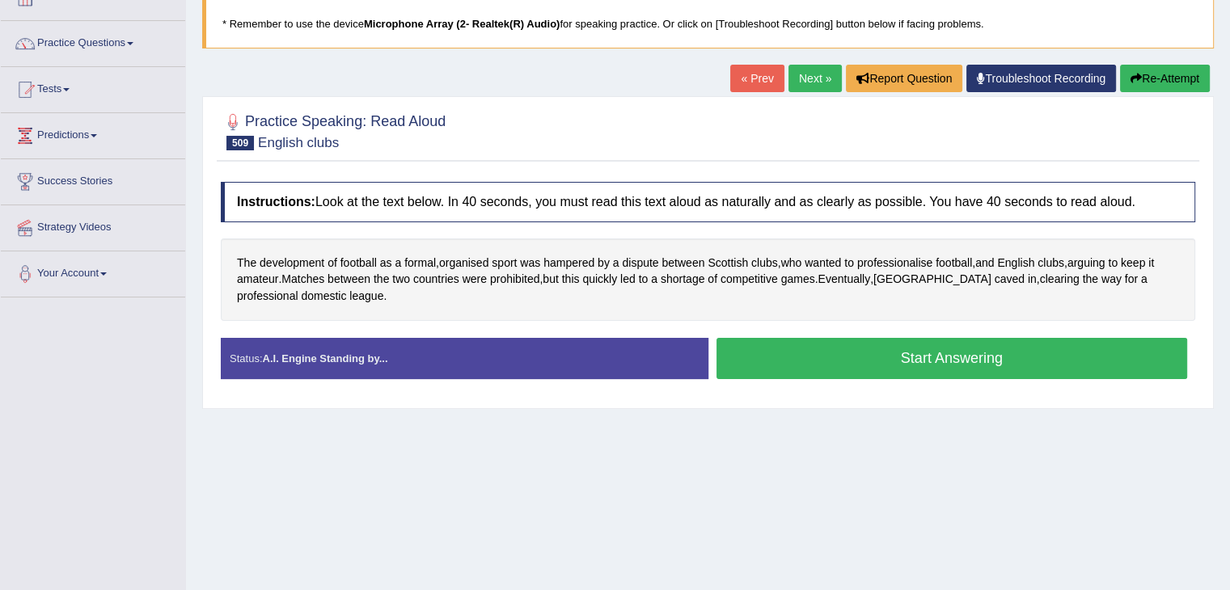
scroll to position [107, 0]
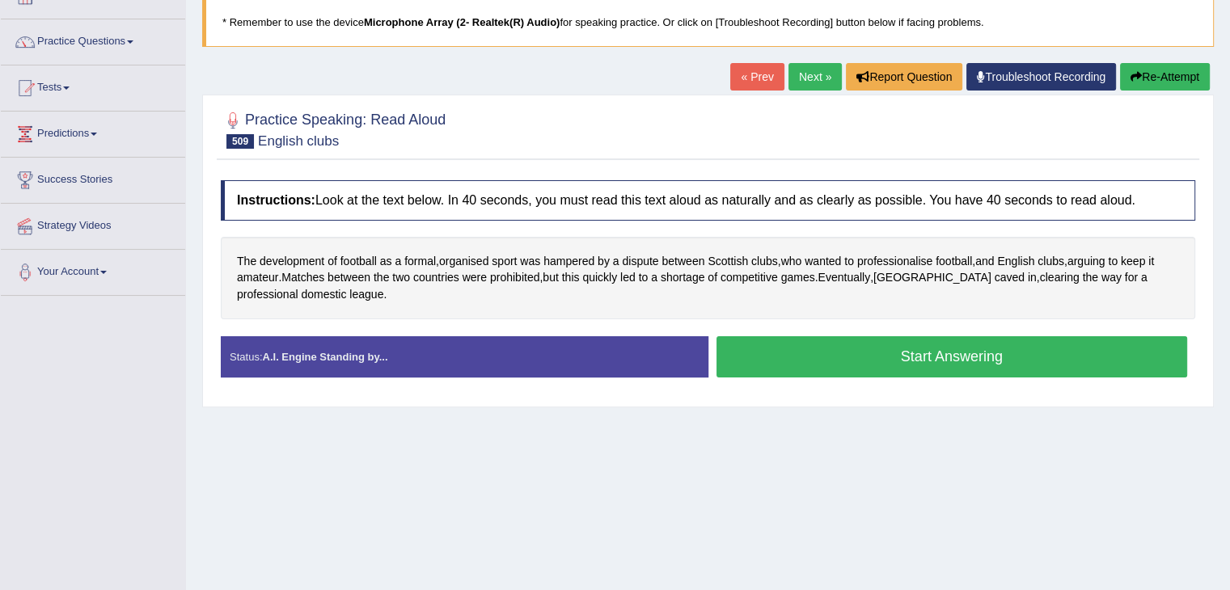
click at [808, 69] on link "Next »" at bounding box center [814, 76] width 53 height 27
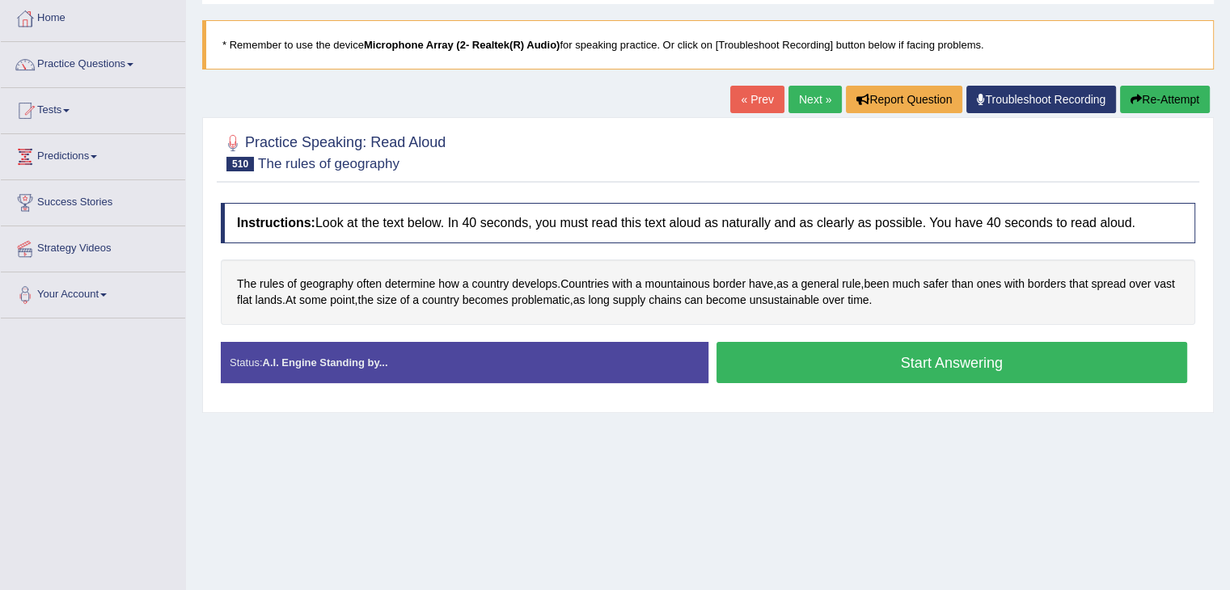
click at [808, 93] on link "Next »" at bounding box center [814, 99] width 53 height 27
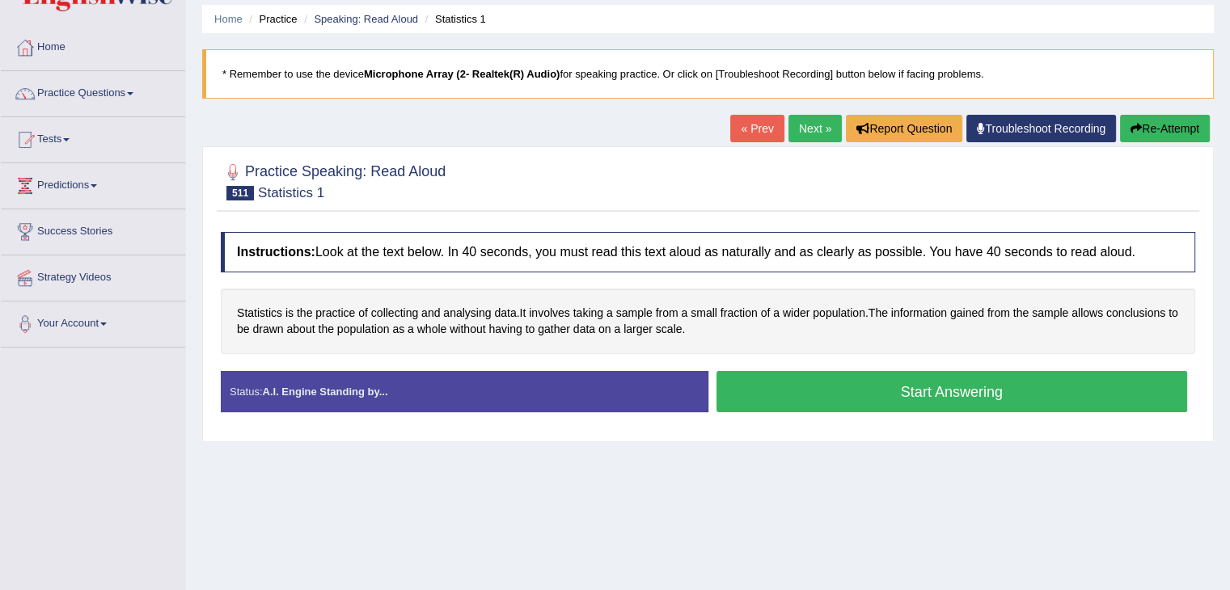
click at [805, 132] on link "Next »" at bounding box center [814, 128] width 53 height 27
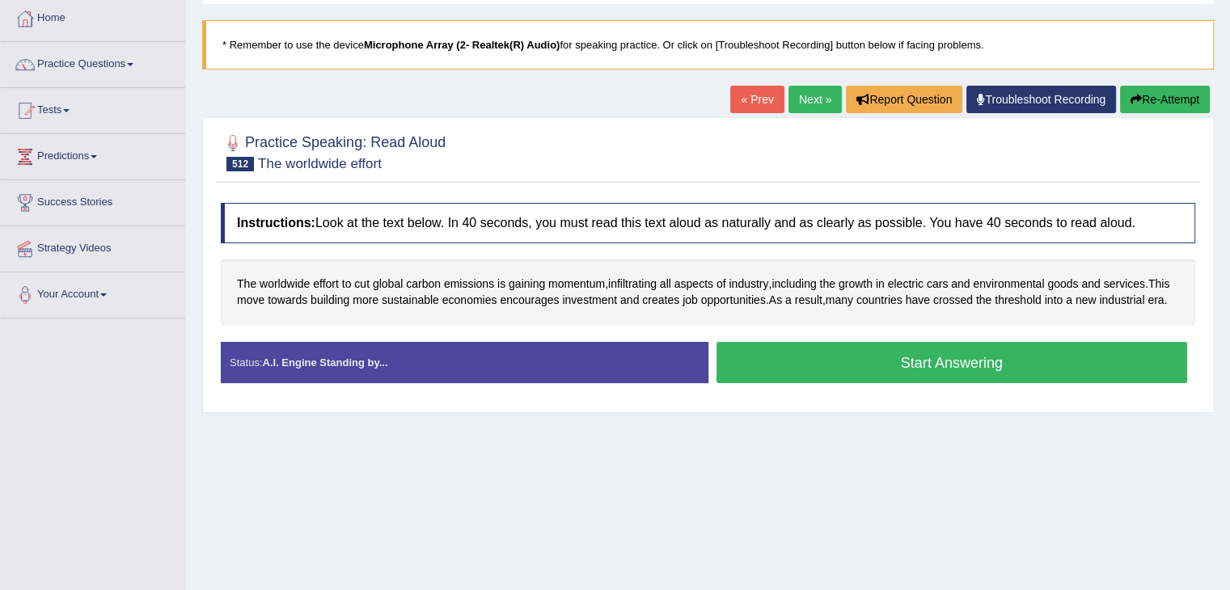
click at [808, 93] on link "Next »" at bounding box center [814, 99] width 53 height 27
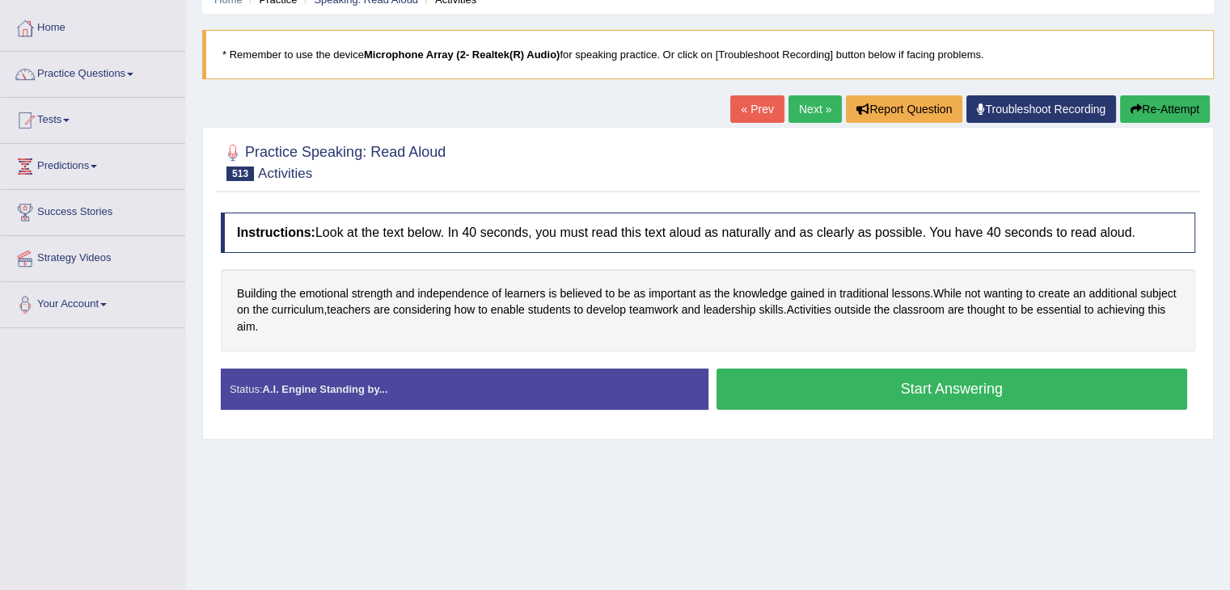
click at [805, 102] on link "Next »" at bounding box center [814, 108] width 53 height 27
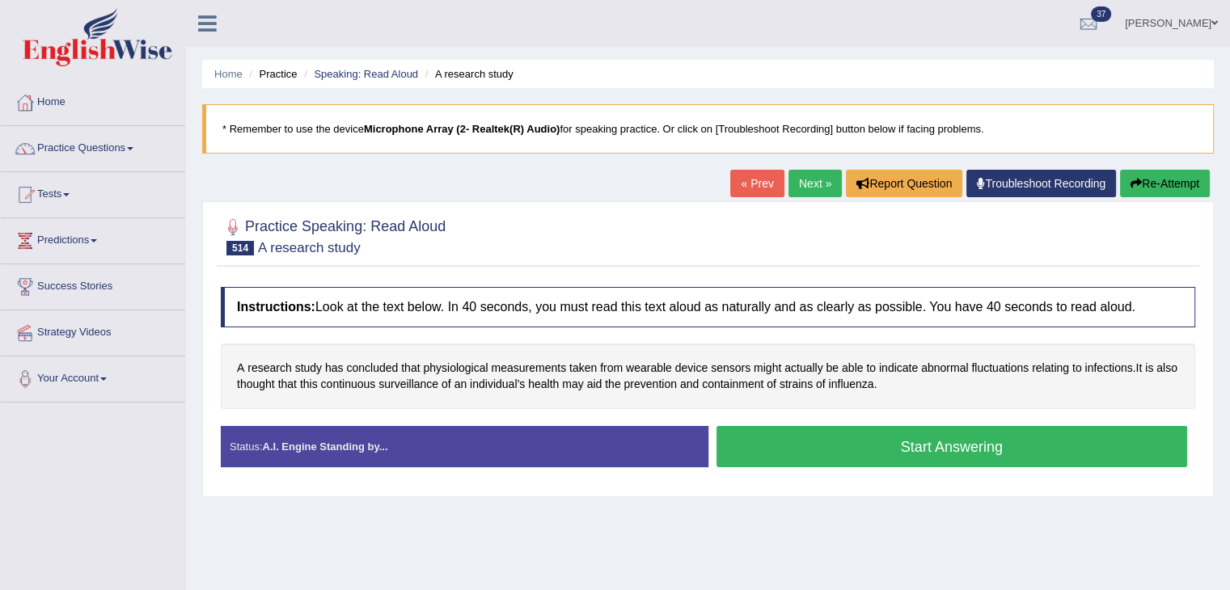
click at [805, 102] on div "Home Practice Speaking: Read Aloud A research study * Remember to use the devic…" at bounding box center [708, 404] width 1044 height 808
click at [808, 187] on link "Next »" at bounding box center [814, 183] width 53 height 27
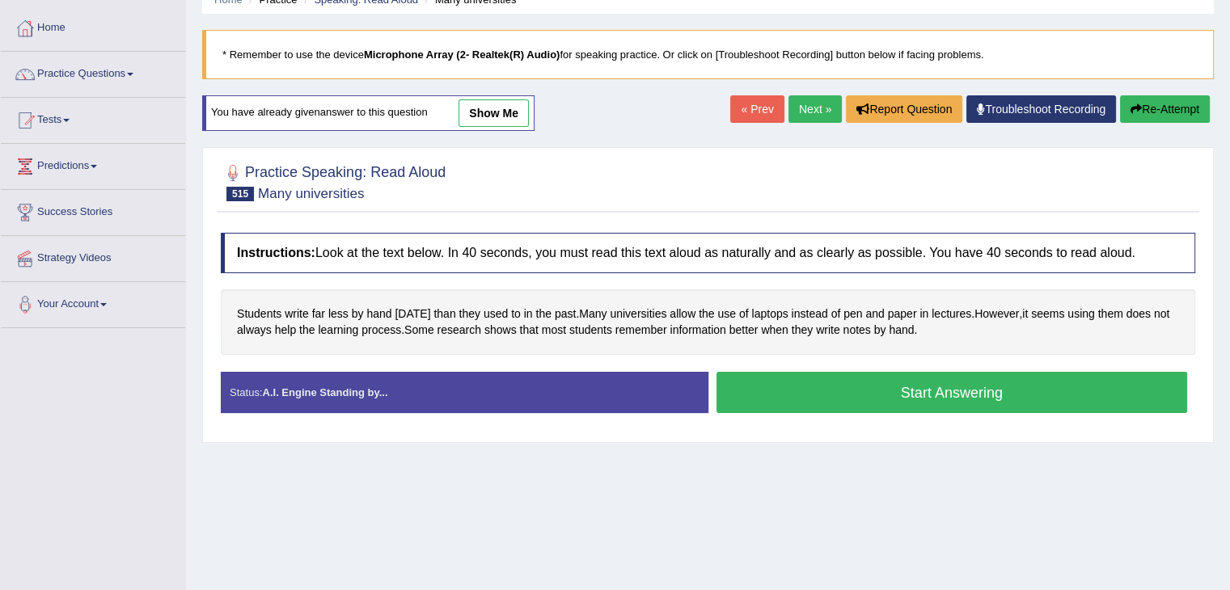
scroll to position [74, 0]
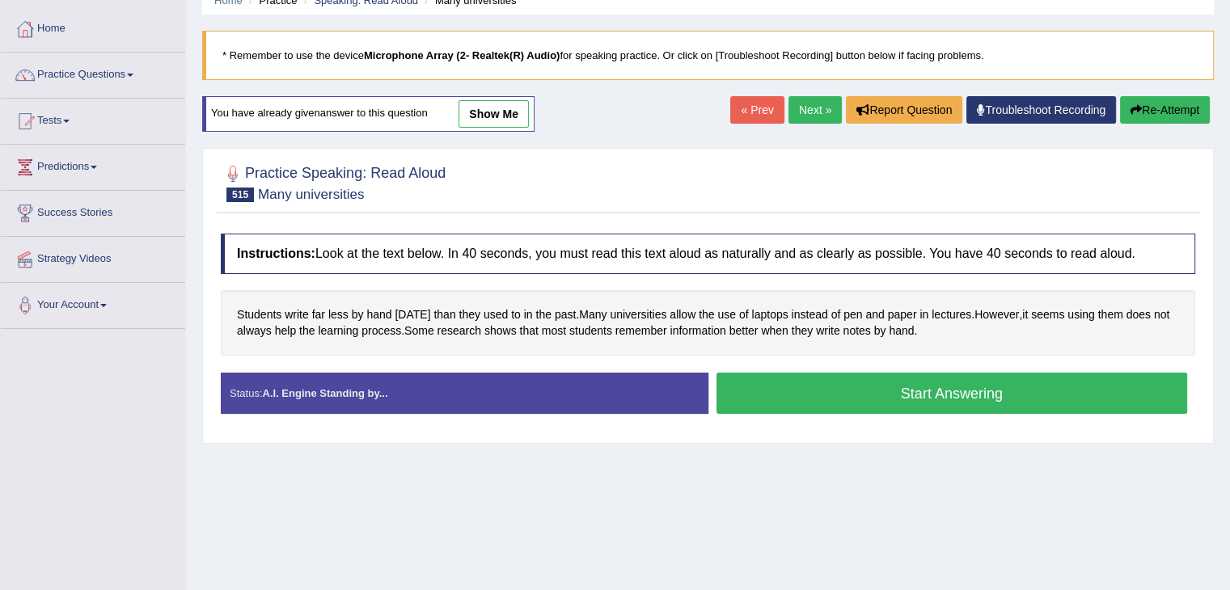
click at [796, 105] on link "Next »" at bounding box center [814, 109] width 53 height 27
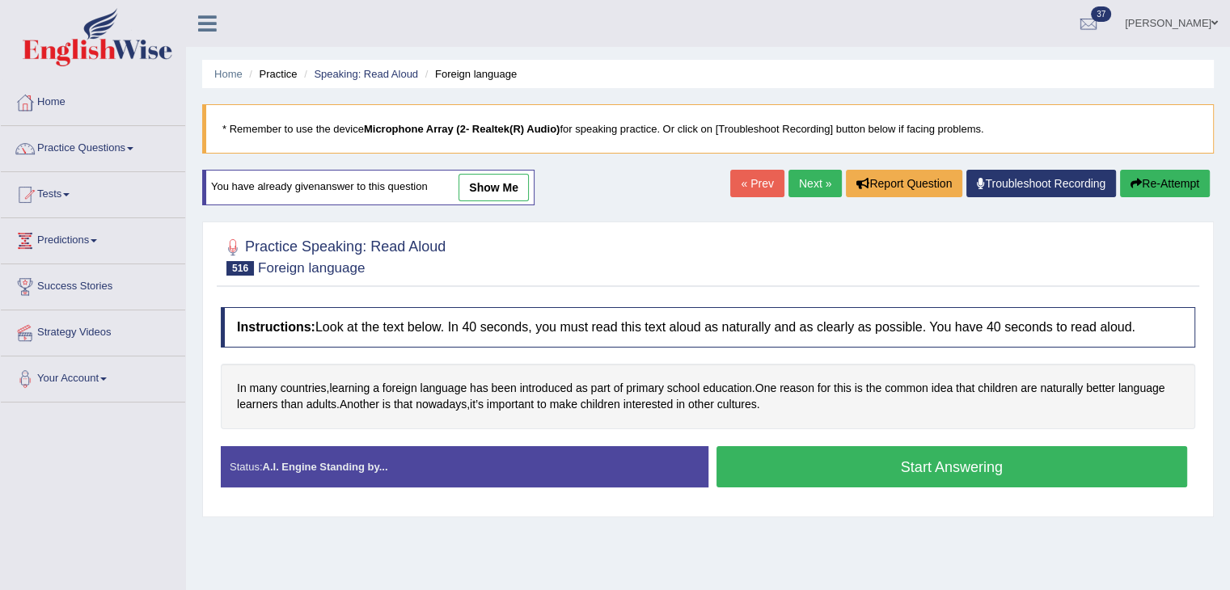
click at [796, 175] on link "Next »" at bounding box center [814, 183] width 53 height 27
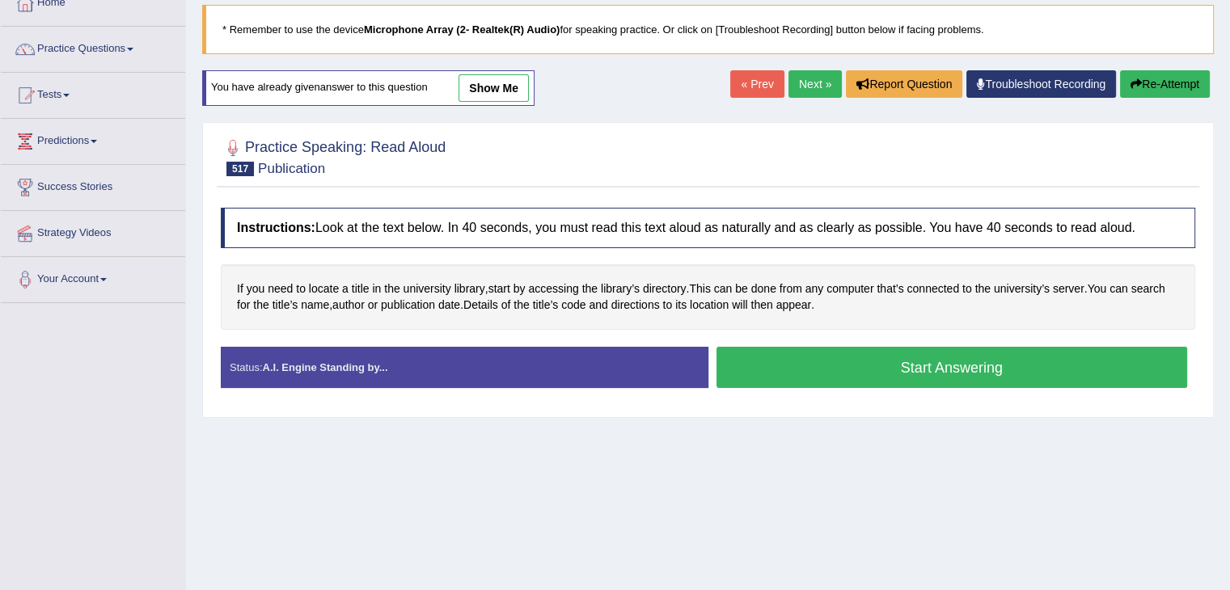
scroll to position [78, 0]
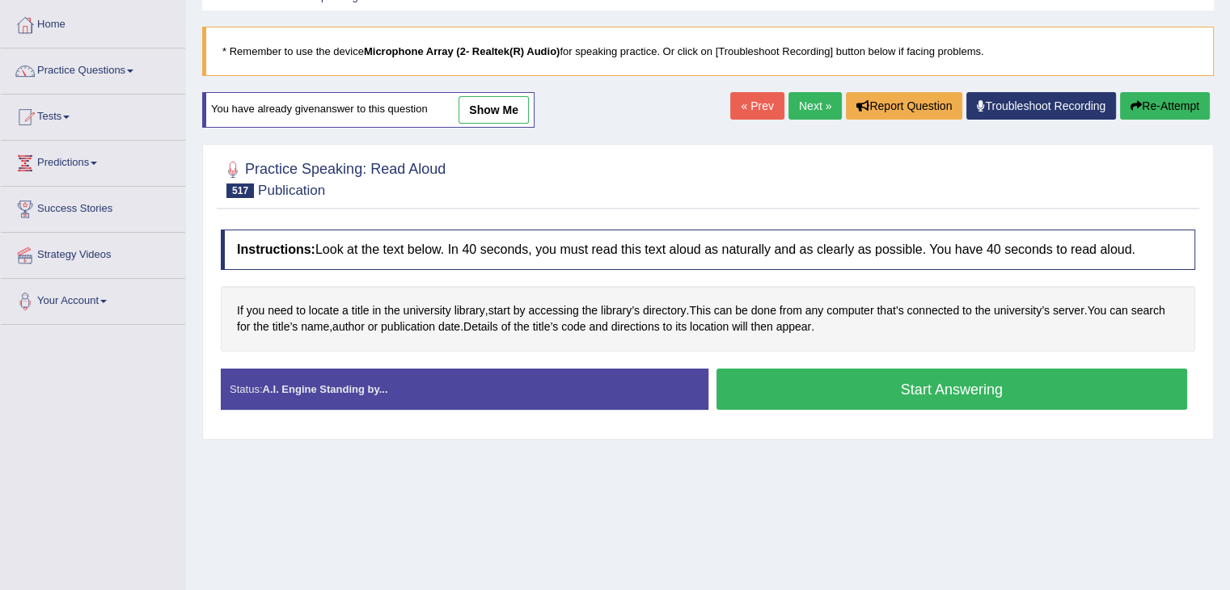
click at [804, 102] on link "Next »" at bounding box center [814, 105] width 53 height 27
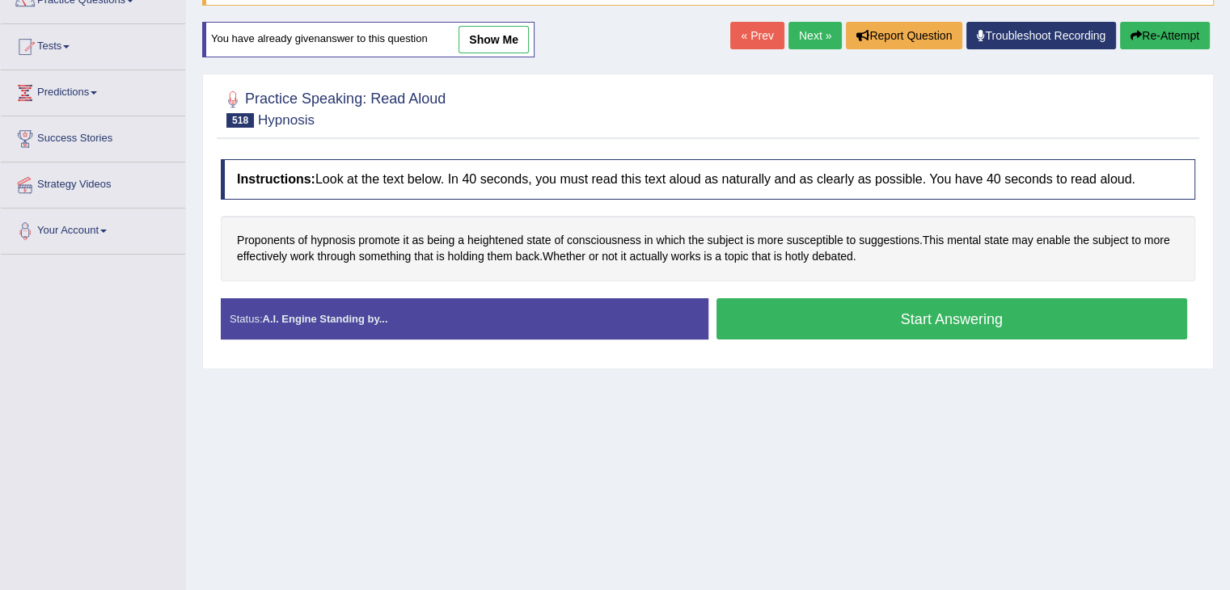
scroll to position [149, 0]
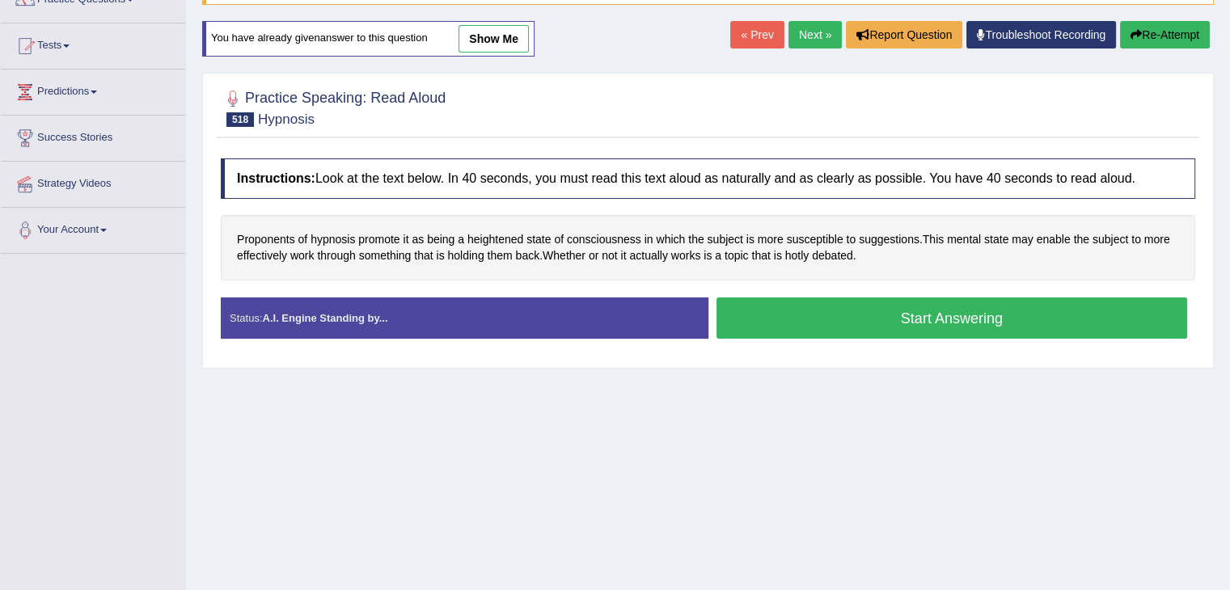
click at [806, 31] on link "Next »" at bounding box center [814, 34] width 53 height 27
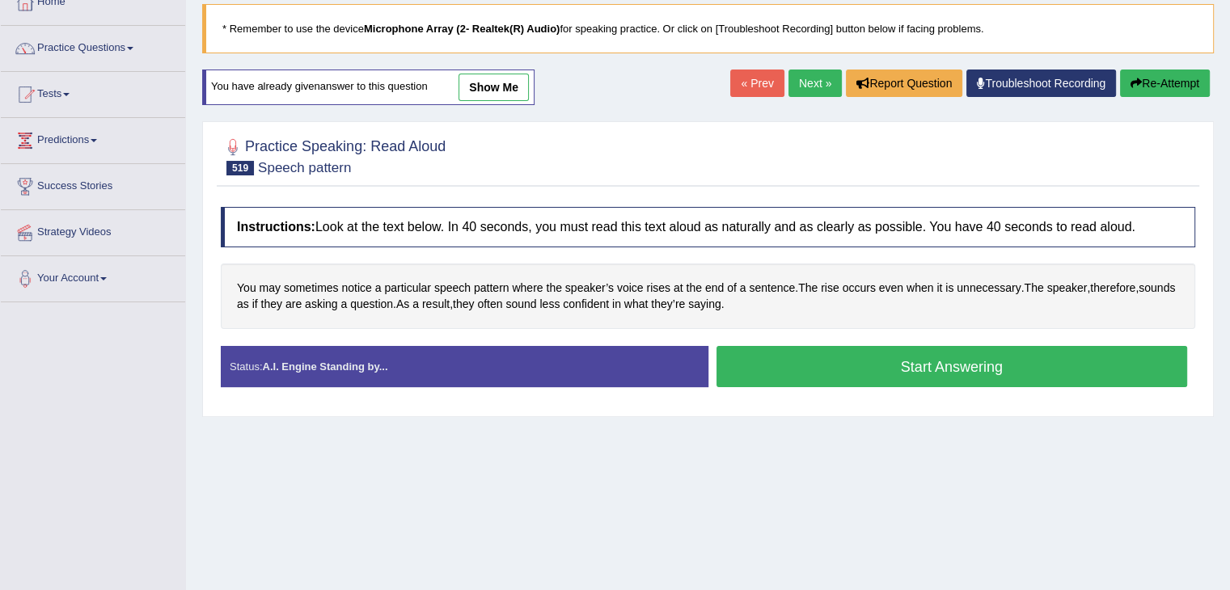
click at [802, 72] on link "Next »" at bounding box center [814, 83] width 53 height 27
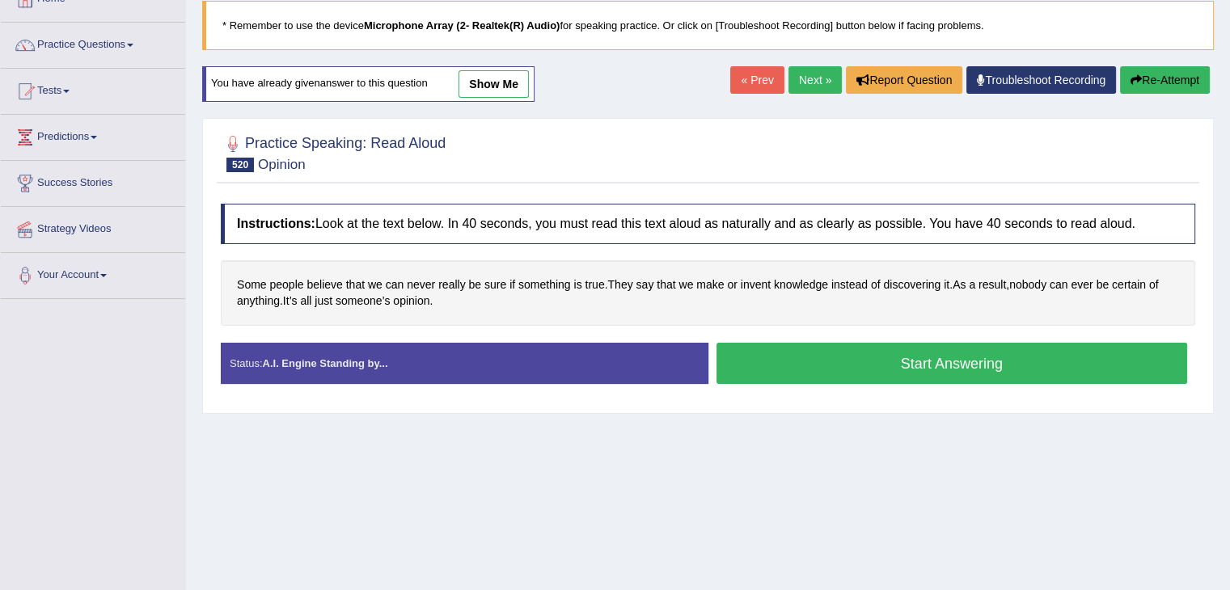
click at [802, 72] on link "Next »" at bounding box center [814, 79] width 53 height 27
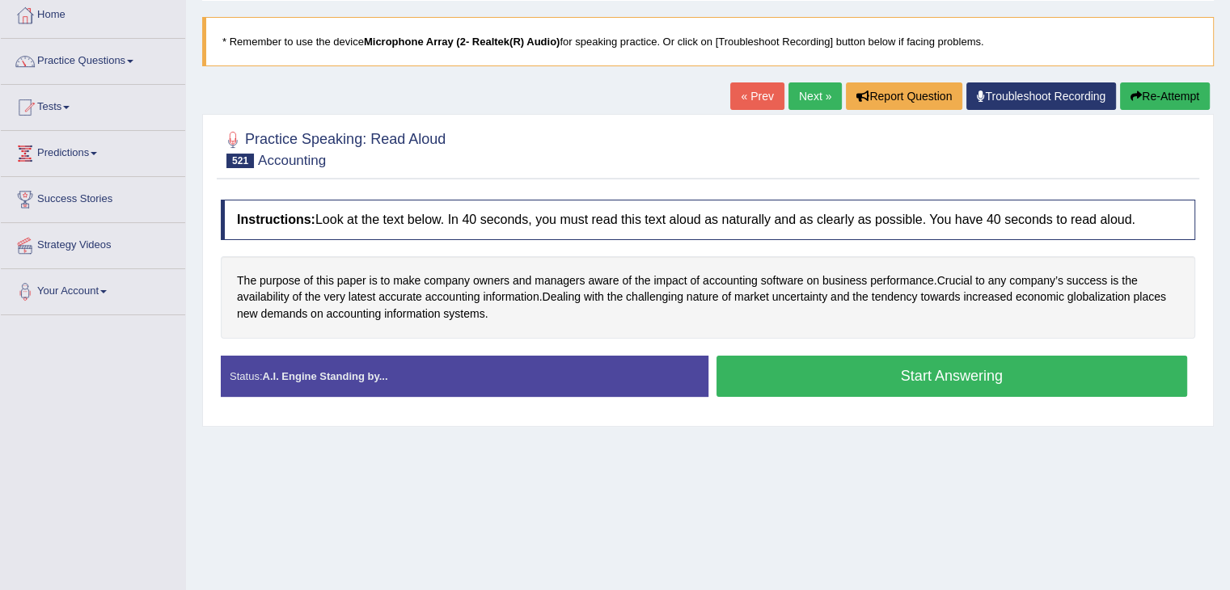
click at [802, 95] on link "Next »" at bounding box center [814, 95] width 53 height 27
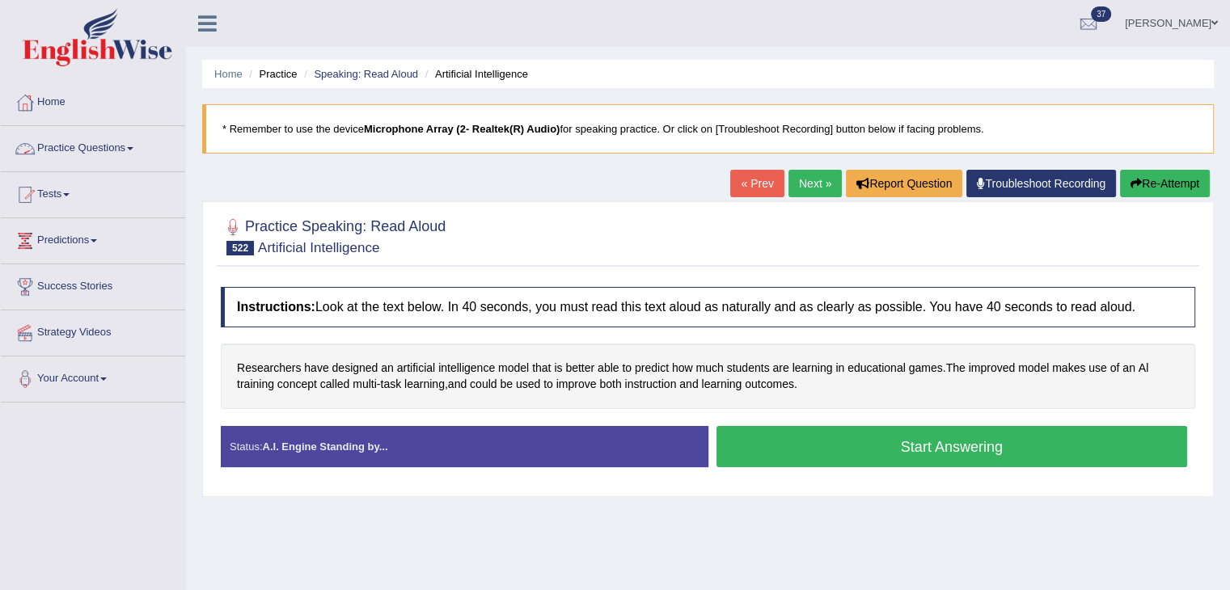
click at [120, 140] on link "Practice Questions" at bounding box center [93, 146] width 184 height 40
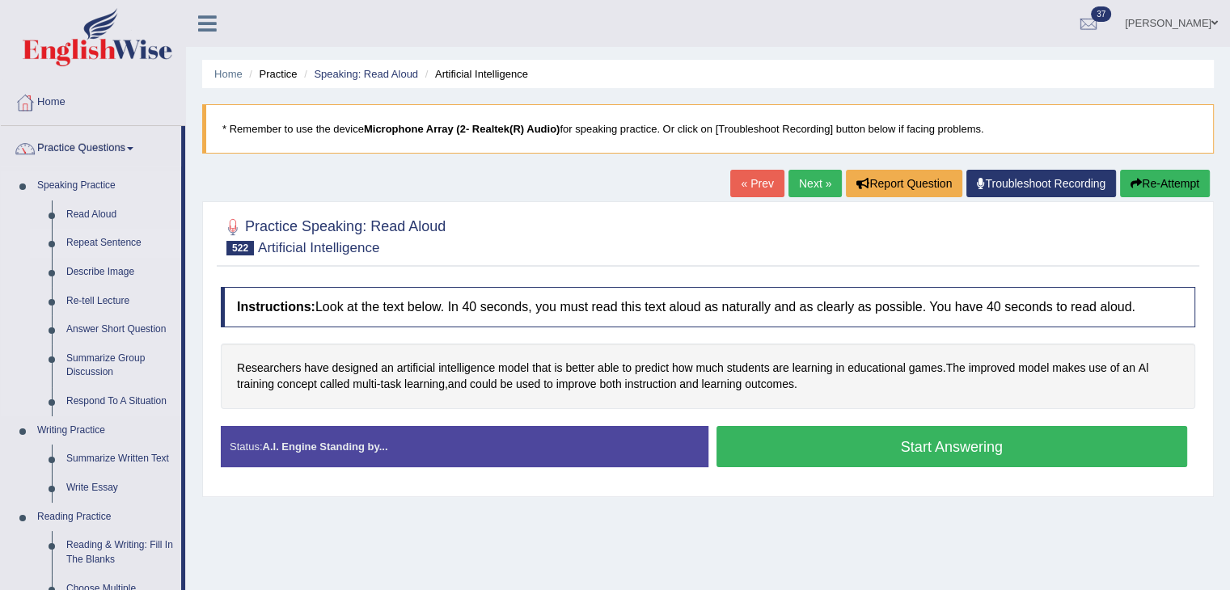
click at [100, 234] on link "Repeat Sentence" at bounding box center [120, 243] width 122 height 29
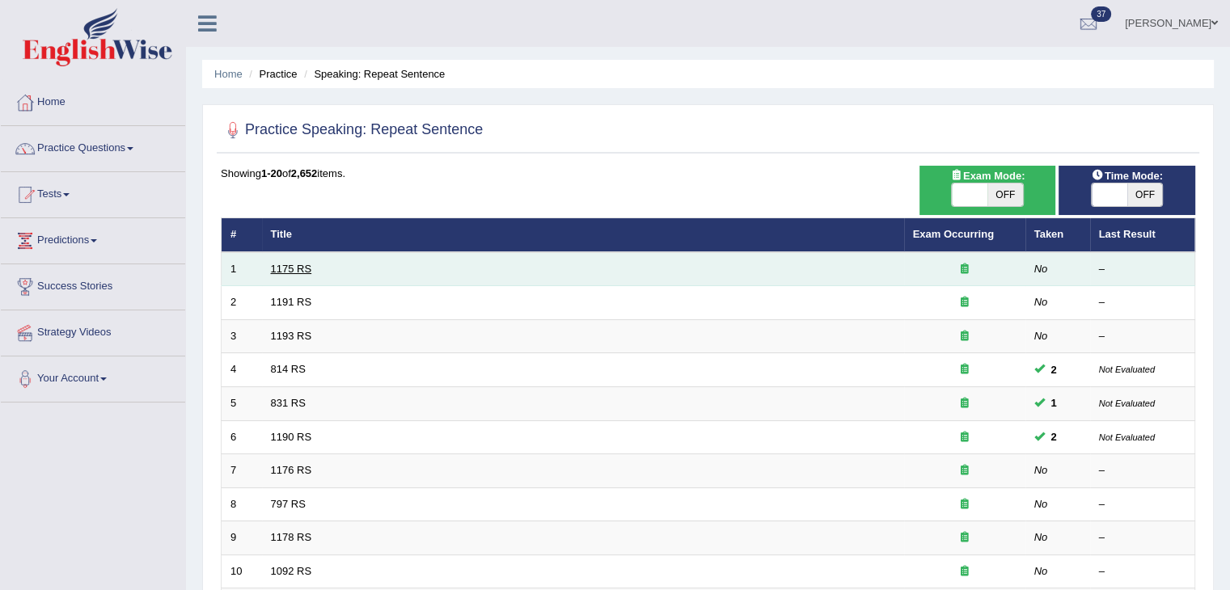
click at [288, 266] on link "1175 RS" at bounding box center [291, 269] width 41 height 12
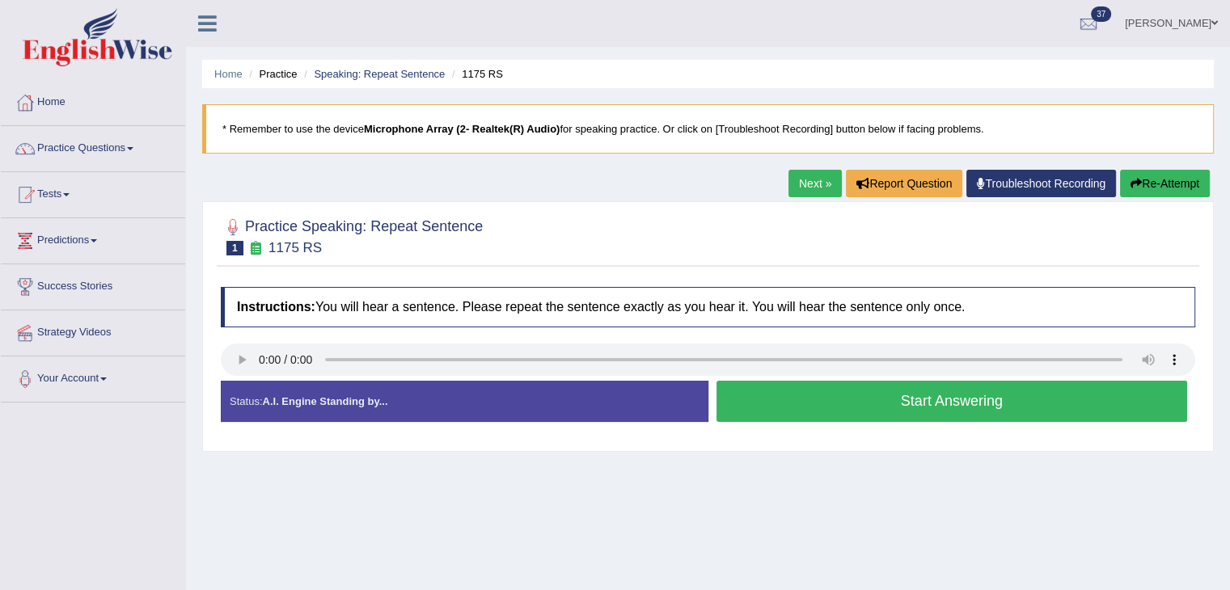
click at [811, 183] on link "Next »" at bounding box center [814, 183] width 53 height 27
click at [815, 179] on link "Next »" at bounding box center [814, 183] width 53 height 27
click at [808, 173] on link "Next »" at bounding box center [814, 183] width 53 height 27
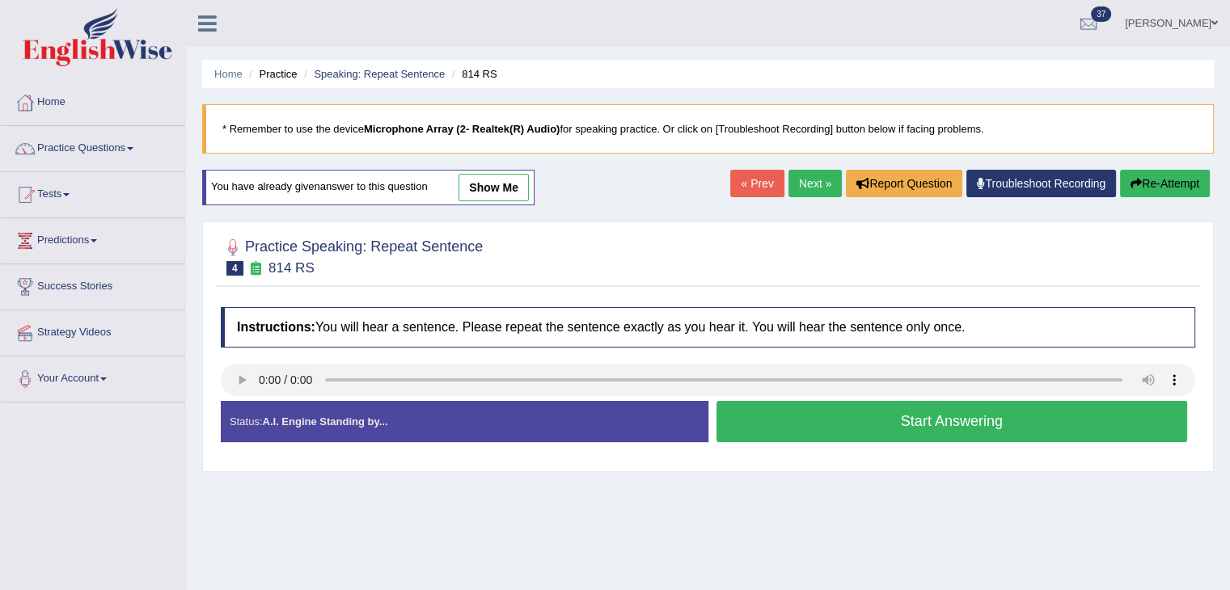
click at [799, 190] on link "Next »" at bounding box center [814, 183] width 53 height 27
click at [792, 179] on link "Next »" at bounding box center [814, 183] width 53 height 27
click at [479, 188] on link "show me" at bounding box center [493, 187] width 70 height 27
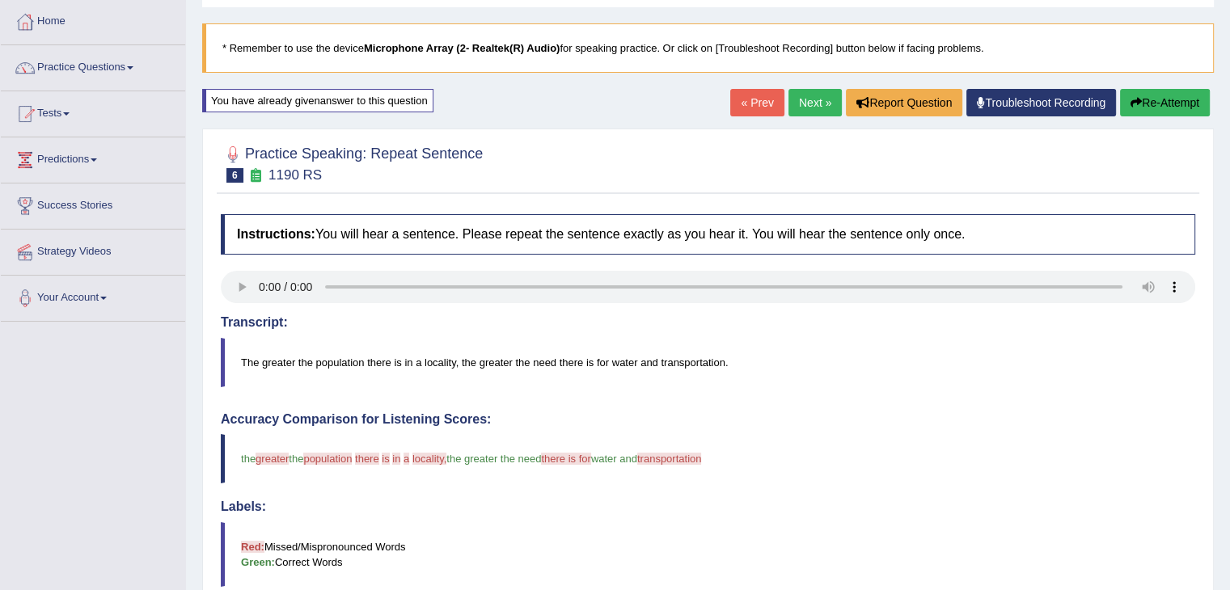
scroll to position [79, 0]
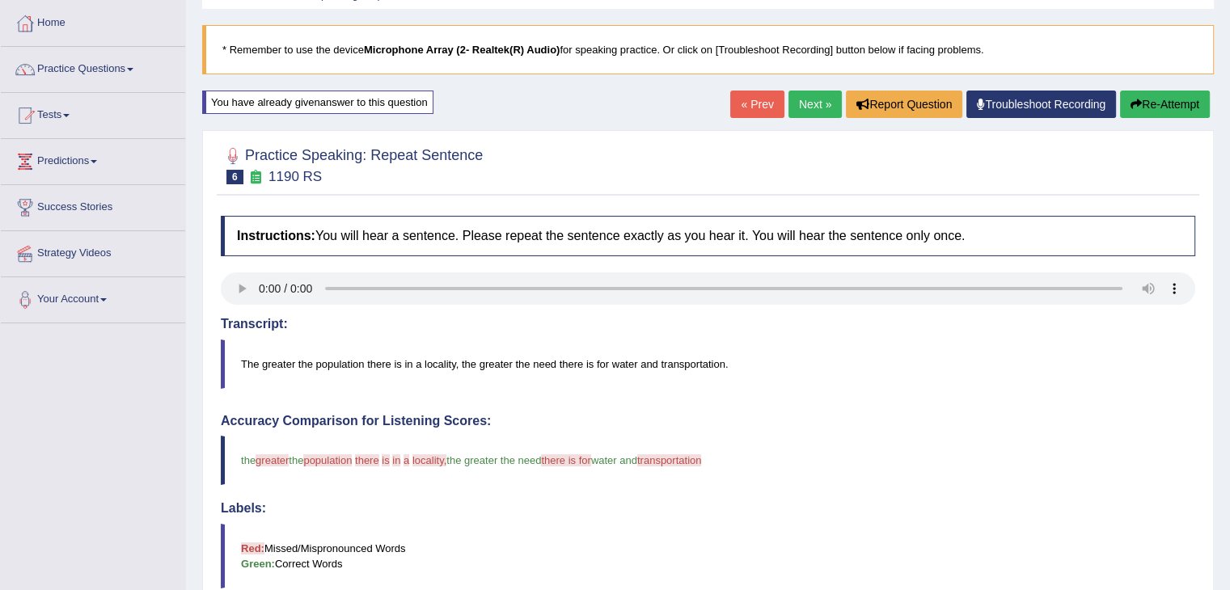
click at [815, 100] on link "Next »" at bounding box center [814, 104] width 53 height 27
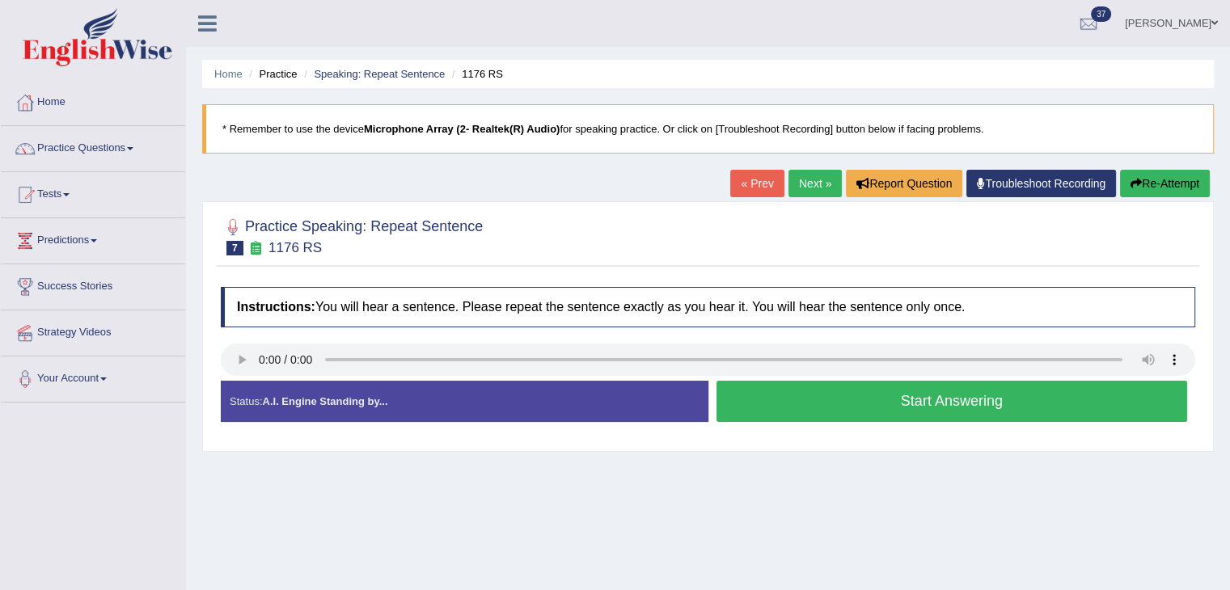
click at [808, 183] on link "Next »" at bounding box center [814, 183] width 53 height 27
click at [807, 175] on link "Next »" at bounding box center [814, 183] width 53 height 27
click at [797, 185] on link "Next »" at bounding box center [814, 183] width 53 height 27
click at [815, 184] on link "Next »" at bounding box center [814, 183] width 53 height 27
click at [811, 180] on link "Next »" at bounding box center [814, 183] width 53 height 27
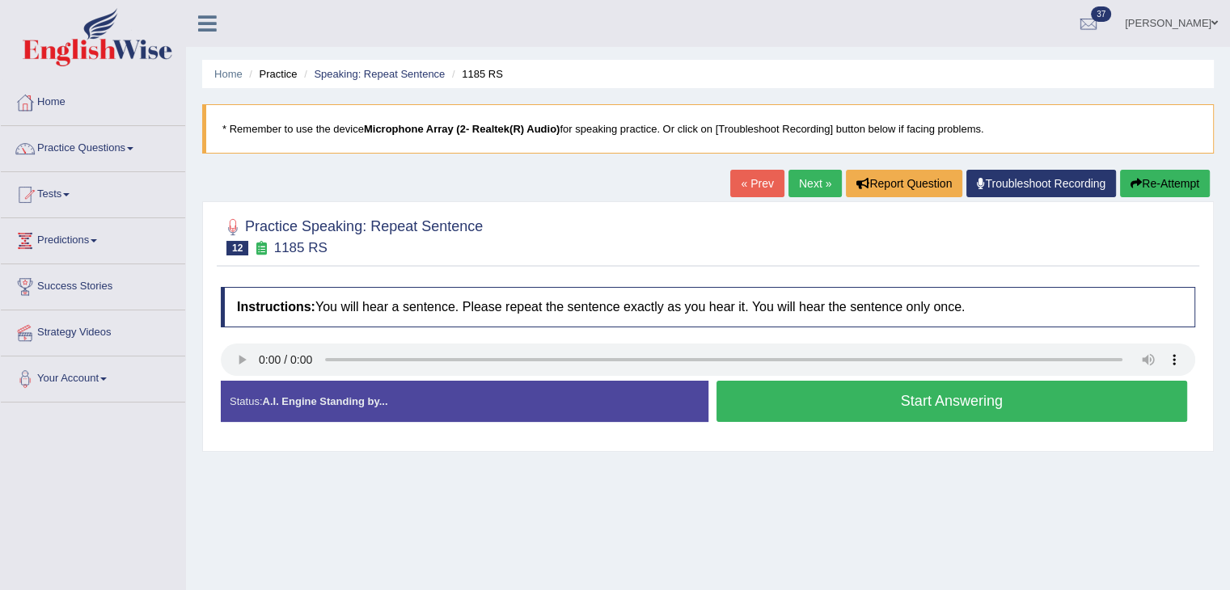
click at [799, 182] on link "Next »" at bounding box center [814, 183] width 53 height 27
click at [810, 175] on link "Next »" at bounding box center [814, 183] width 53 height 27
click at [793, 175] on link "Next »" at bounding box center [814, 183] width 53 height 27
click at [817, 176] on link "Next »" at bounding box center [814, 183] width 53 height 27
click at [808, 188] on link "Next »" at bounding box center [814, 183] width 53 height 27
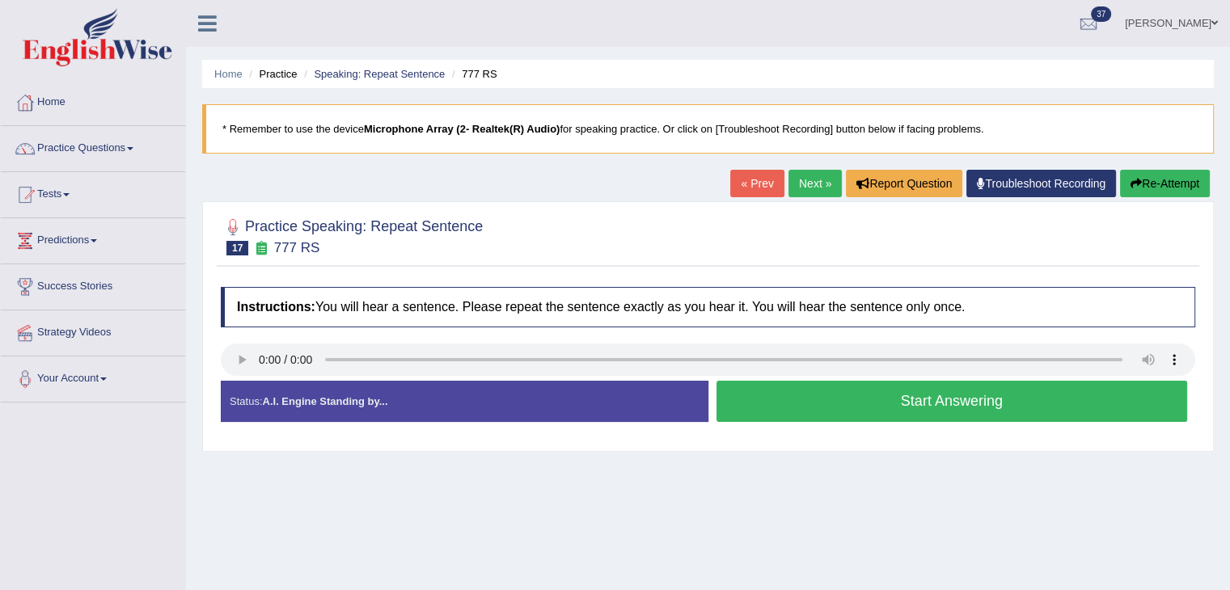
click at [802, 184] on link "Next »" at bounding box center [814, 183] width 53 height 27
click at [822, 183] on link "Next »" at bounding box center [814, 183] width 53 height 27
click at [805, 185] on link "Next »" at bounding box center [814, 183] width 53 height 27
click at [810, 182] on link "Next »" at bounding box center [814, 183] width 53 height 27
click at [800, 182] on link "Next »" at bounding box center [814, 183] width 53 height 27
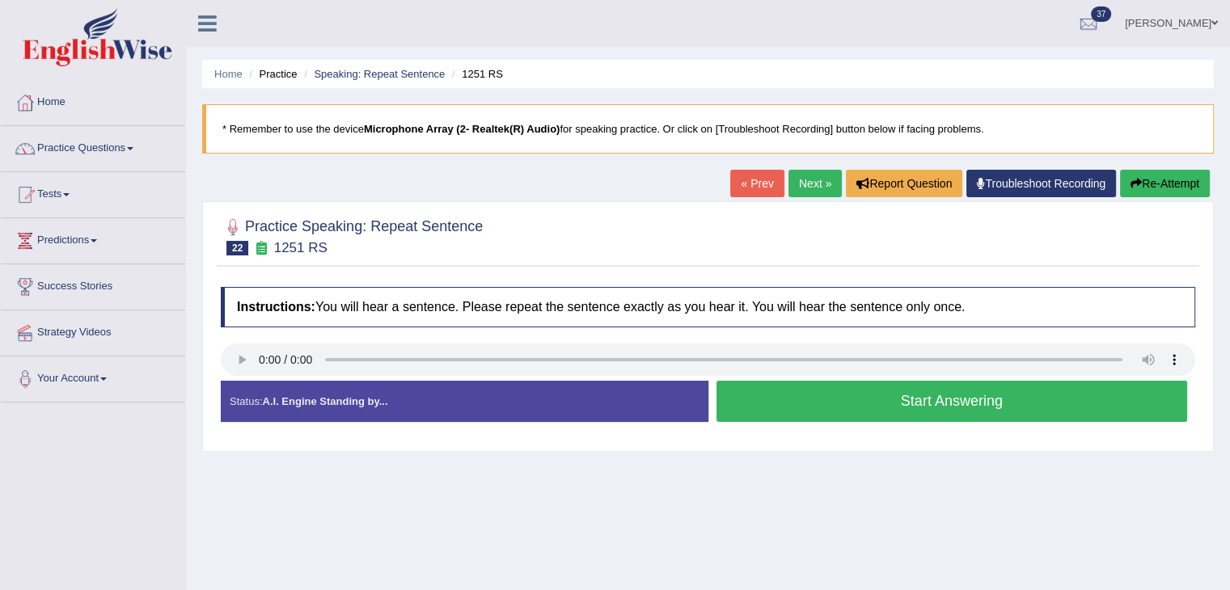
click at [797, 180] on link "Next »" at bounding box center [814, 183] width 53 height 27
click at [792, 404] on button "Start Answering" at bounding box center [951, 401] width 471 height 41
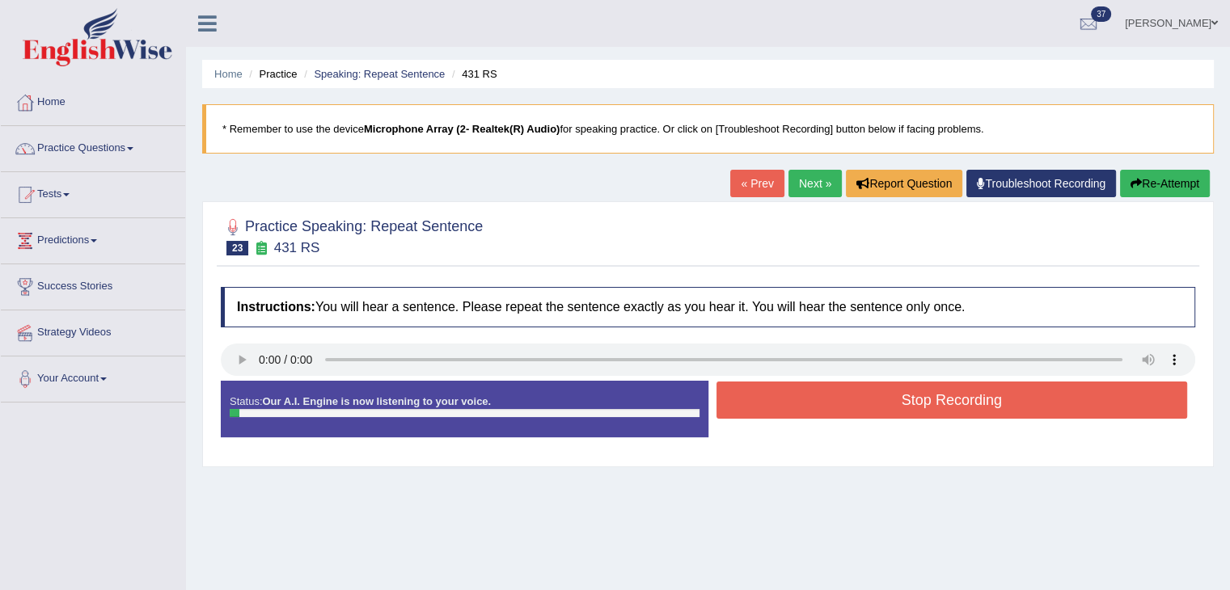
click at [792, 404] on button "Stop Recording" at bounding box center [951, 400] width 471 height 37
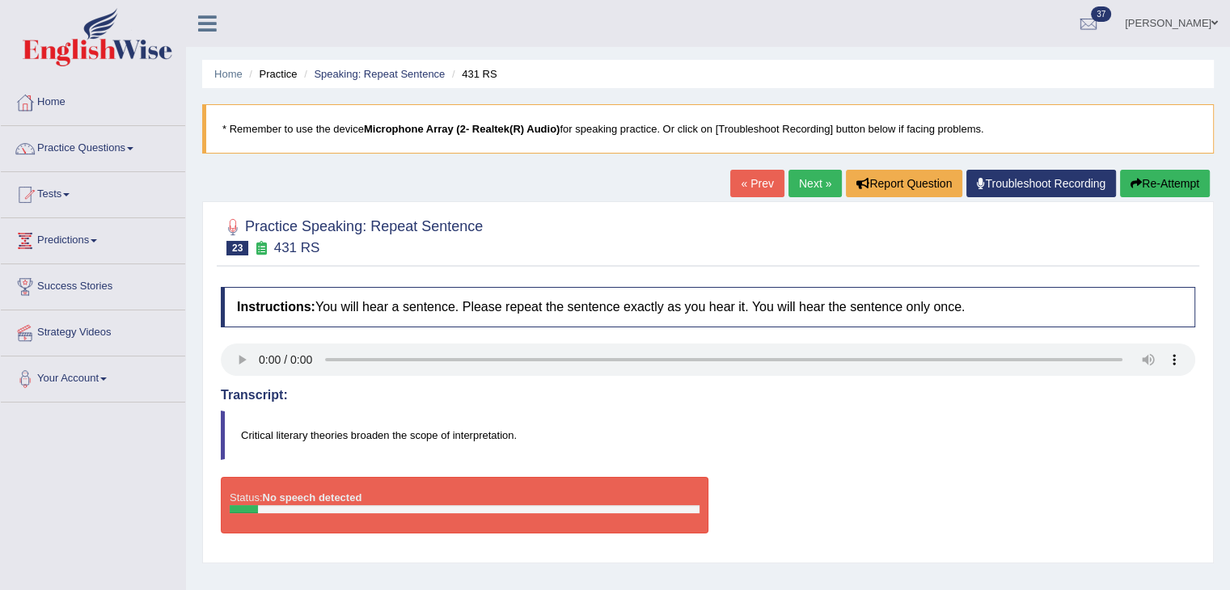
click at [828, 175] on link "Next »" at bounding box center [814, 183] width 53 height 27
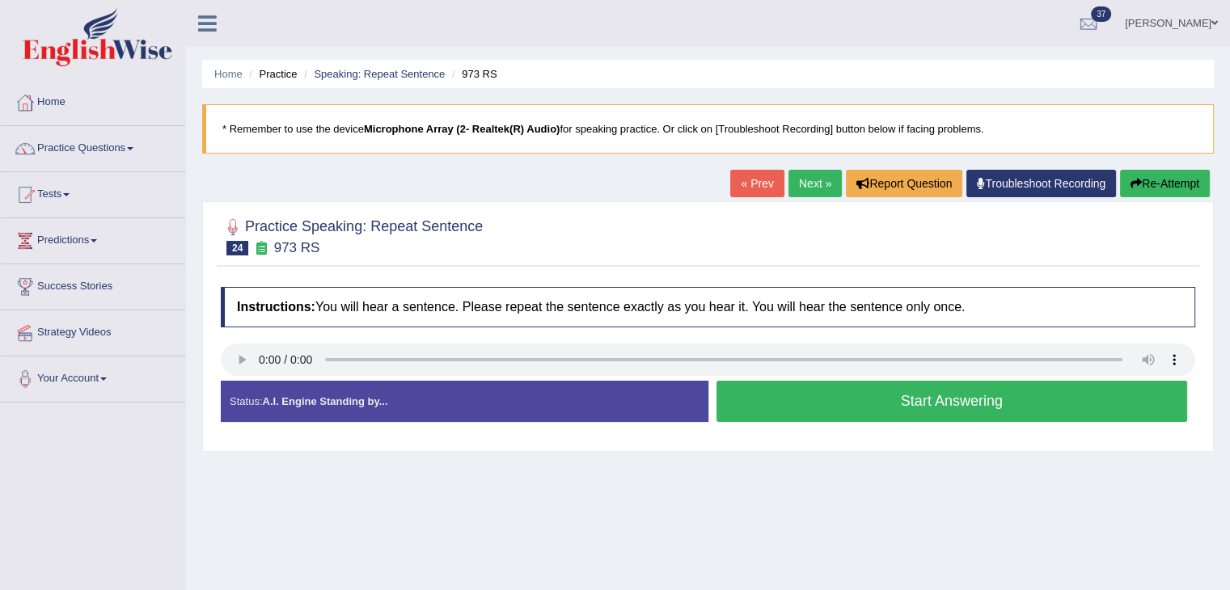
click at [818, 177] on link "Next »" at bounding box center [814, 183] width 53 height 27
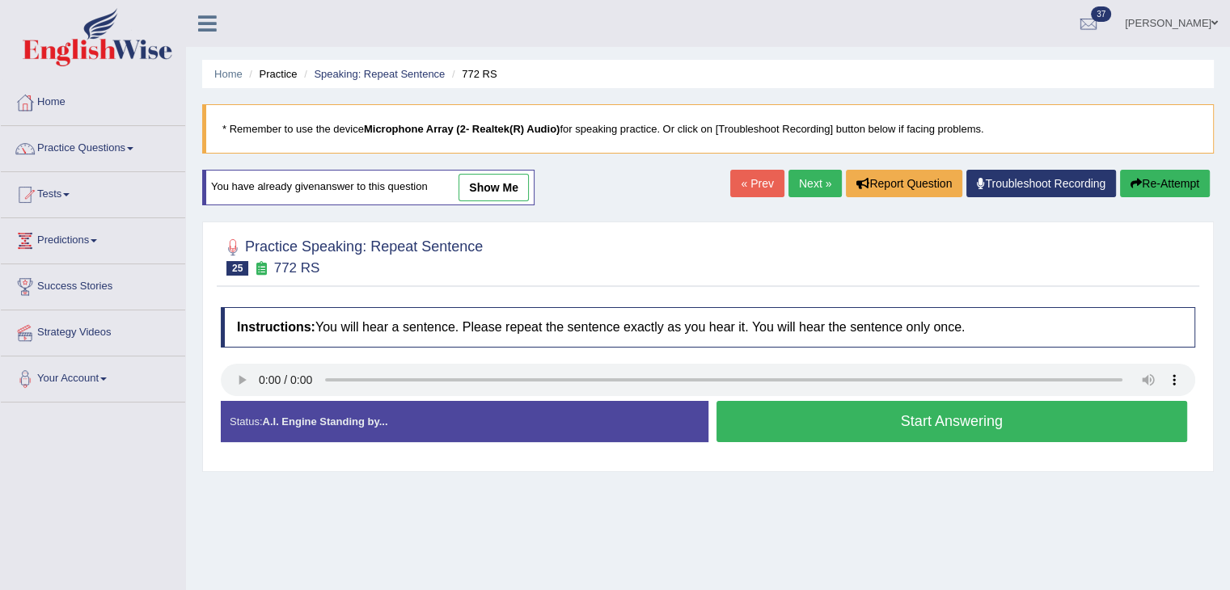
click at [799, 188] on link "Next »" at bounding box center [814, 183] width 53 height 27
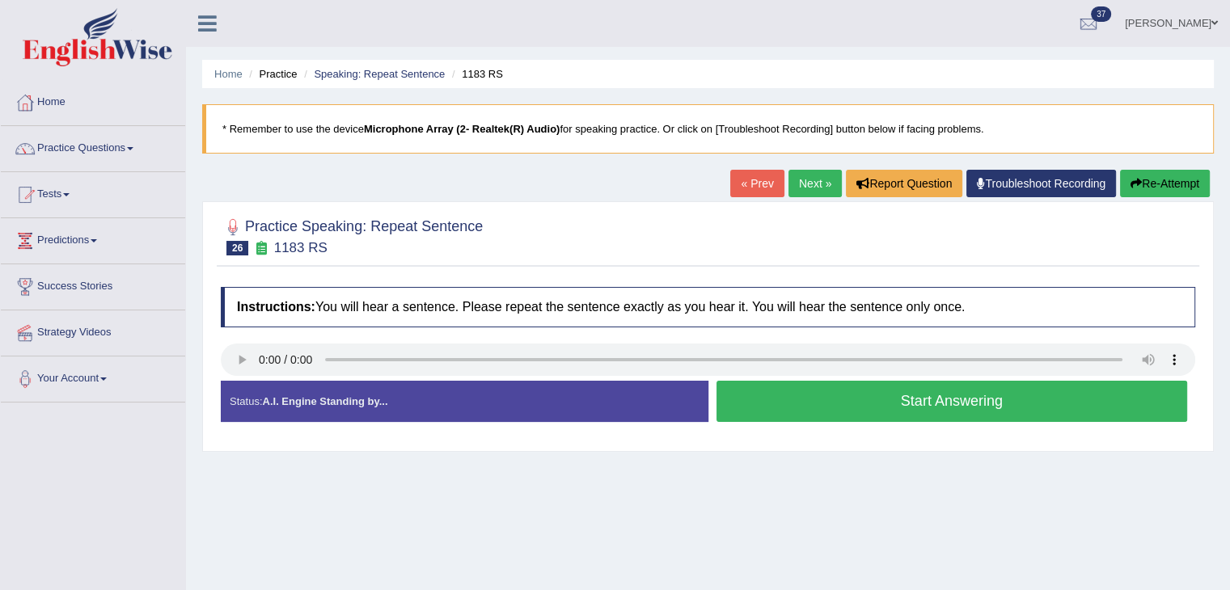
click at [801, 180] on link "Next »" at bounding box center [814, 183] width 53 height 27
click at [802, 176] on link "Next »" at bounding box center [814, 183] width 53 height 27
click at [800, 179] on link "Next »" at bounding box center [814, 183] width 53 height 27
click at [796, 175] on link "Next »" at bounding box center [814, 183] width 53 height 27
click at [812, 183] on link "Next »" at bounding box center [814, 183] width 53 height 27
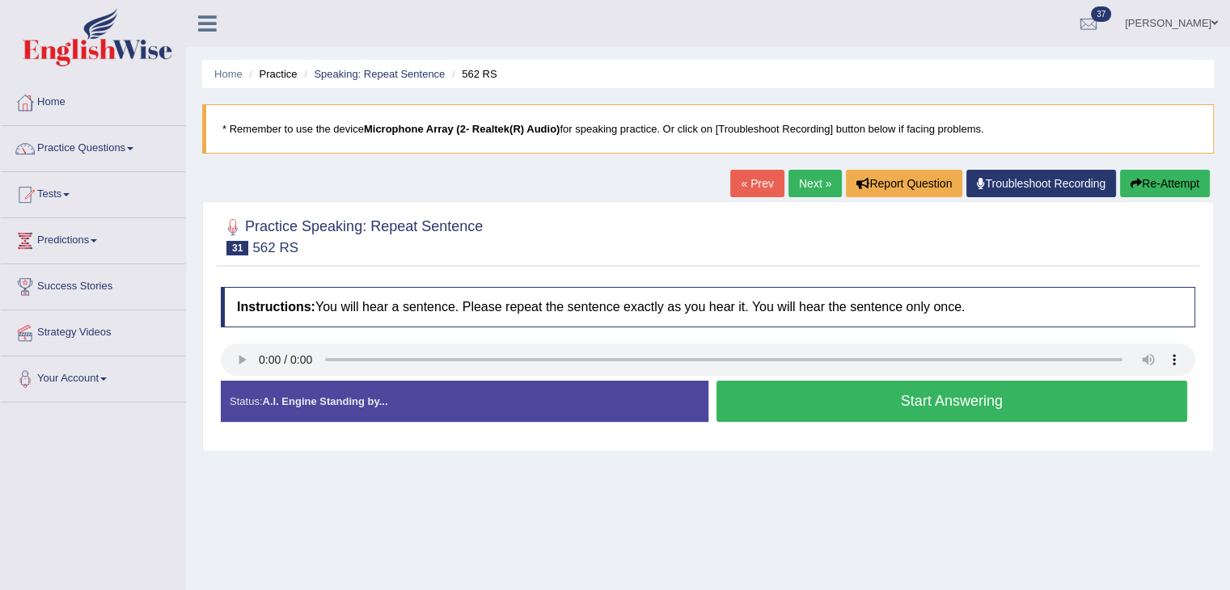
click at [808, 178] on link "Next »" at bounding box center [814, 183] width 53 height 27
click at [791, 183] on link "Next »" at bounding box center [814, 183] width 53 height 27
click at [809, 179] on link "Next »" at bounding box center [814, 183] width 53 height 27
click at [809, 170] on link "Next »" at bounding box center [814, 183] width 53 height 27
click at [799, 173] on link "Next »" at bounding box center [814, 183] width 53 height 27
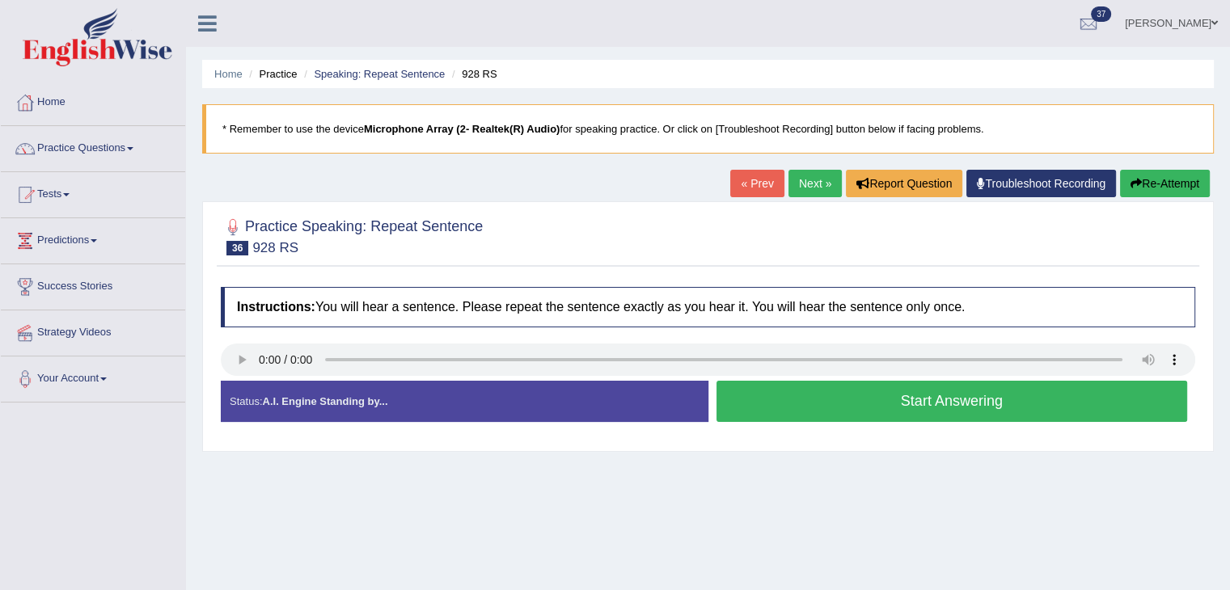
click at [805, 184] on link "Next »" at bounding box center [814, 183] width 53 height 27
click at [799, 179] on link "Next »" at bounding box center [814, 183] width 53 height 27
click at [800, 182] on link "Next »" at bounding box center [814, 183] width 53 height 27
click at [813, 175] on link "Next »" at bounding box center [814, 183] width 53 height 27
click at [812, 179] on link "Next »" at bounding box center [814, 183] width 53 height 27
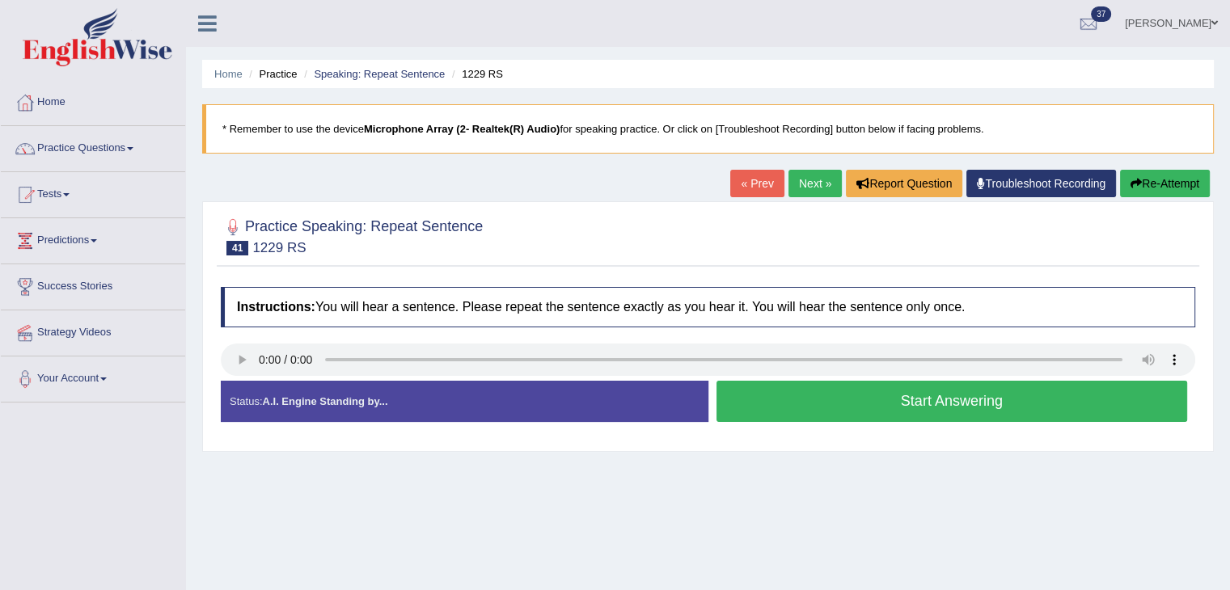
click at [808, 182] on link "Next »" at bounding box center [814, 183] width 53 height 27
click at [818, 179] on link "Next »" at bounding box center [814, 183] width 53 height 27
click at [796, 184] on link "Next »" at bounding box center [814, 183] width 53 height 27
click at [802, 176] on link "Next »" at bounding box center [814, 183] width 53 height 27
click at [805, 184] on link "Next »" at bounding box center [814, 183] width 53 height 27
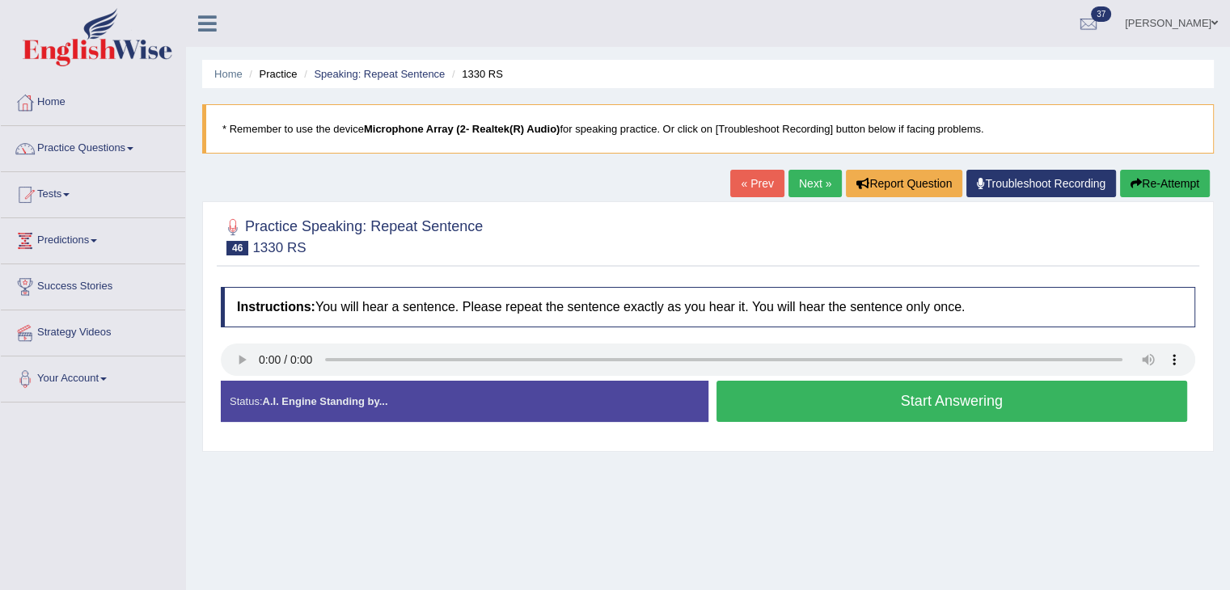
click at [807, 179] on link "Next »" at bounding box center [814, 183] width 53 height 27
click at [803, 179] on link "Next »" at bounding box center [814, 183] width 53 height 27
click at [810, 185] on link "Next »" at bounding box center [814, 183] width 53 height 27
click at [821, 174] on link "Next »" at bounding box center [814, 183] width 53 height 27
click at [823, 183] on link "Next »" at bounding box center [814, 183] width 53 height 27
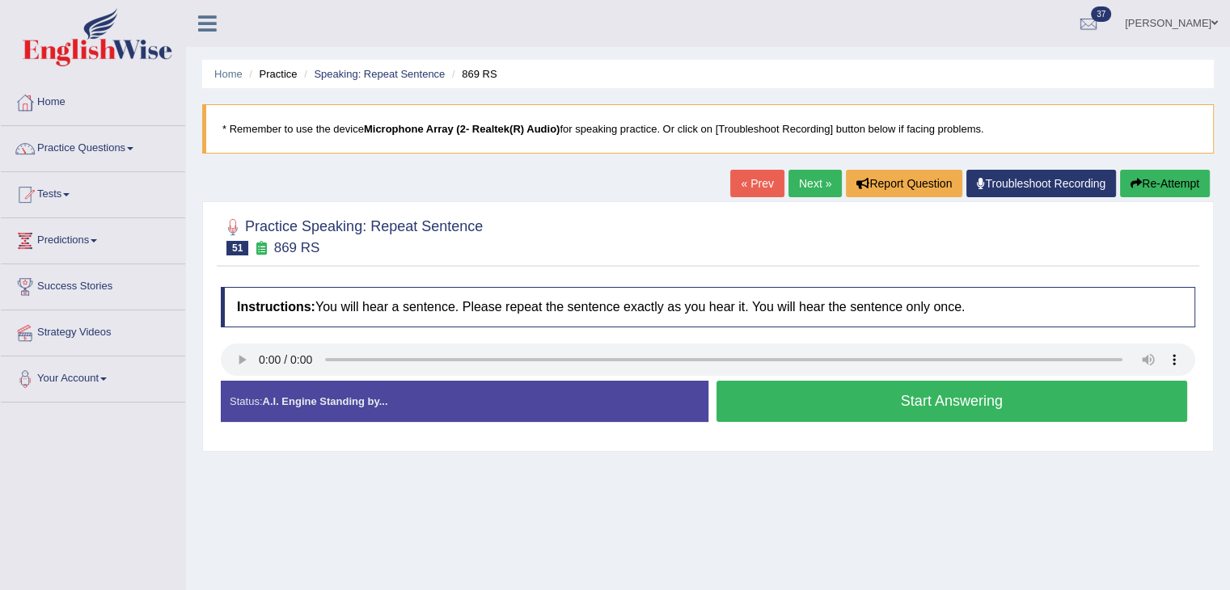
click at [808, 178] on link "Next »" at bounding box center [814, 183] width 53 height 27
click at [813, 172] on link "Next »" at bounding box center [814, 183] width 53 height 27
click at [808, 180] on link "Next »" at bounding box center [814, 183] width 53 height 27
click at [812, 176] on link "Next »" at bounding box center [814, 183] width 53 height 27
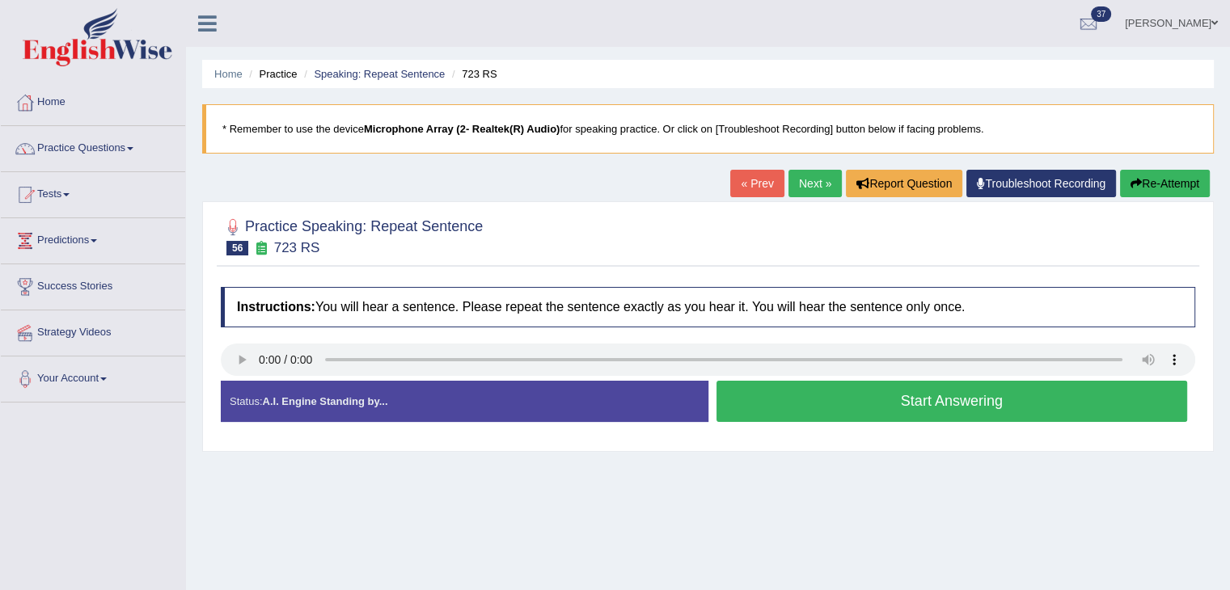
click at [802, 184] on link "Next »" at bounding box center [814, 183] width 53 height 27
click at [808, 179] on link "Next »" at bounding box center [814, 183] width 53 height 27
click at [789, 186] on link "Next »" at bounding box center [814, 183] width 53 height 27
click at [813, 175] on link "Next »" at bounding box center [814, 183] width 53 height 27
click at [799, 188] on link "Next »" at bounding box center [814, 183] width 53 height 27
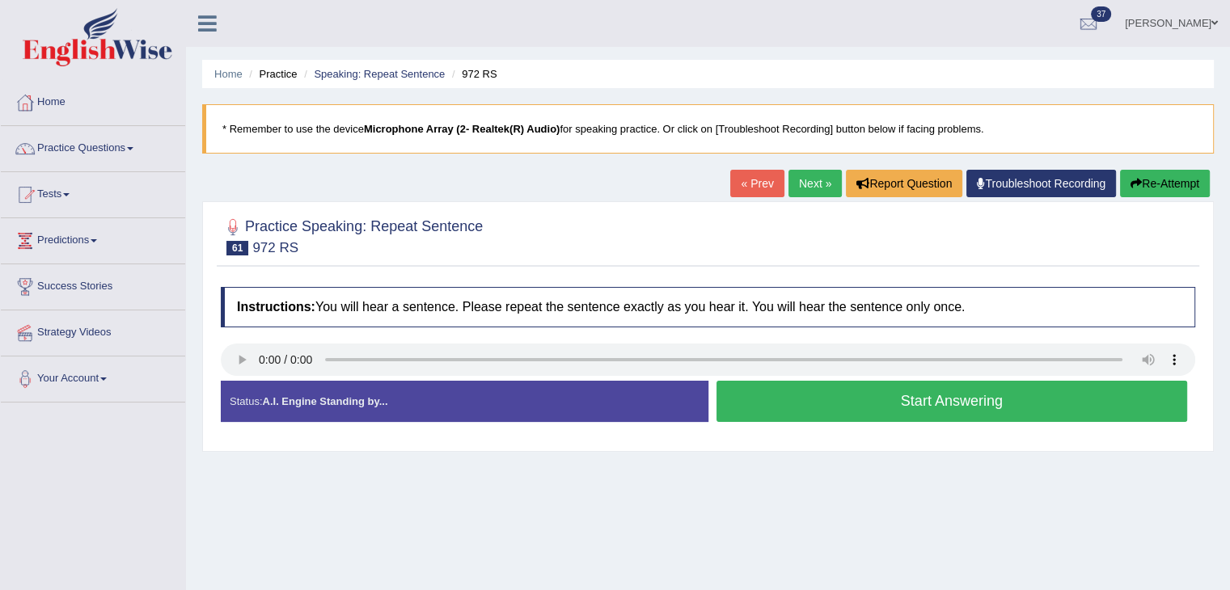
click at [814, 178] on link "Next »" at bounding box center [814, 183] width 53 height 27
click at [800, 179] on link "Next »" at bounding box center [814, 183] width 53 height 27
click at [800, 175] on link "Next »" at bounding box center [814, 183] width 53 height 27
click at [792, 185] on link "Next »" at bounding box center [814, 183] width 53 height 27
click at [819, 186] on link "Next »" at bounding box center [814, 183] width 53 height 27
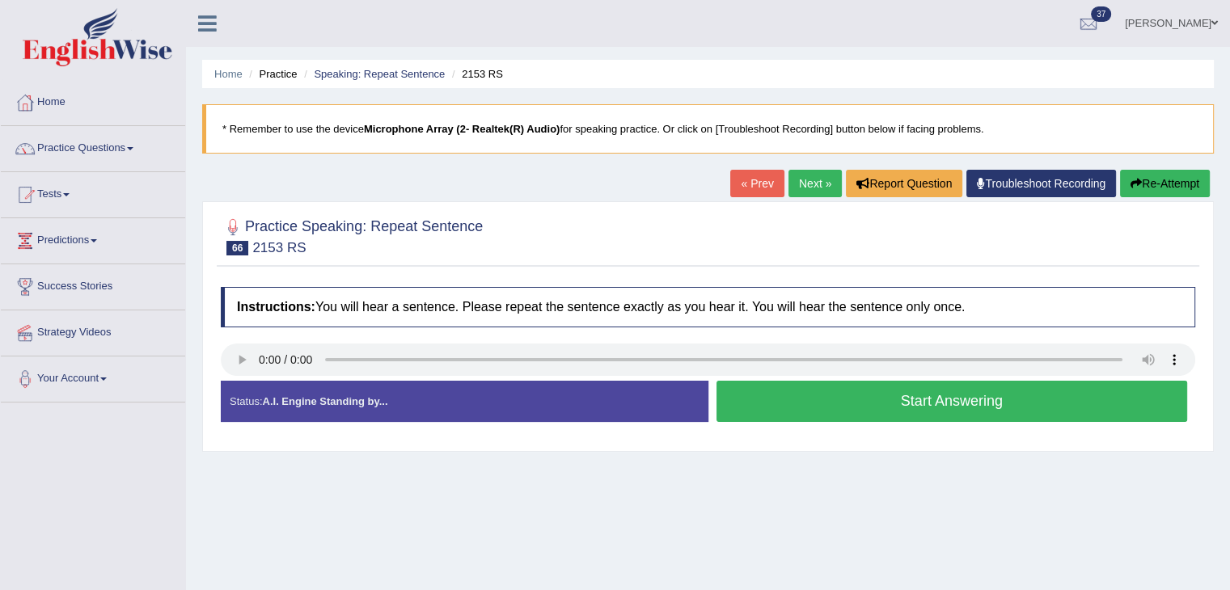
click at [819, 186] on link "Next »" at bounding box center [814, 183] width 53 height 27
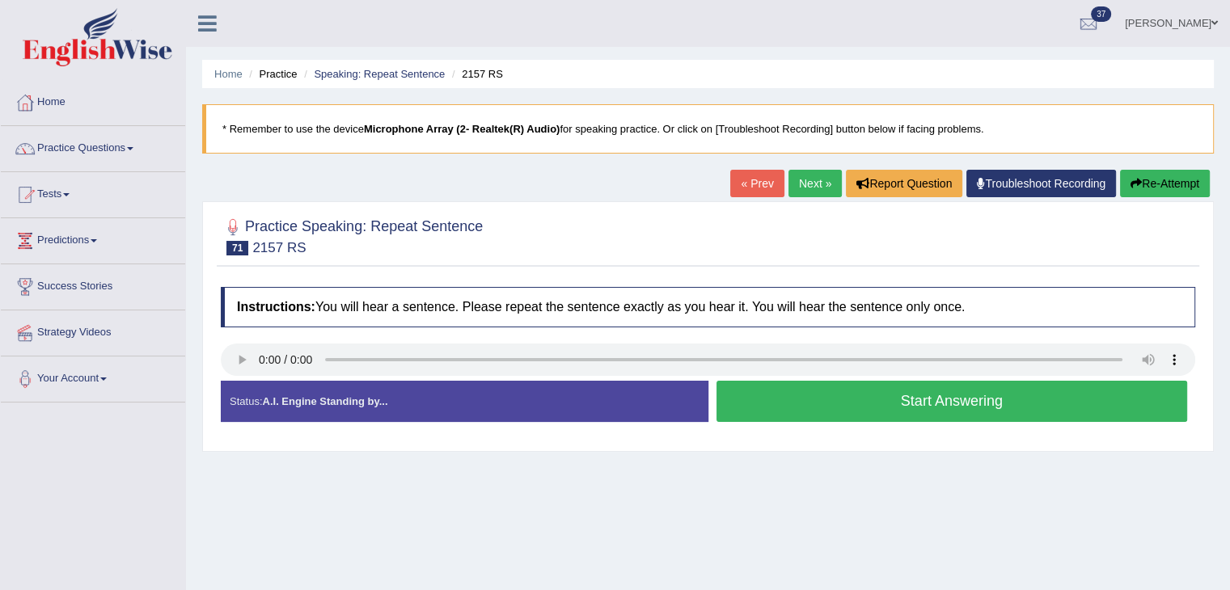
click at [819, 186] on link "Next »" at bounding box center [814, 183] width 53 height 27
drag, startPoint x: 0, startPoint y: 0, endPoint x: 819, endPoint y: 186, distance: 839.8
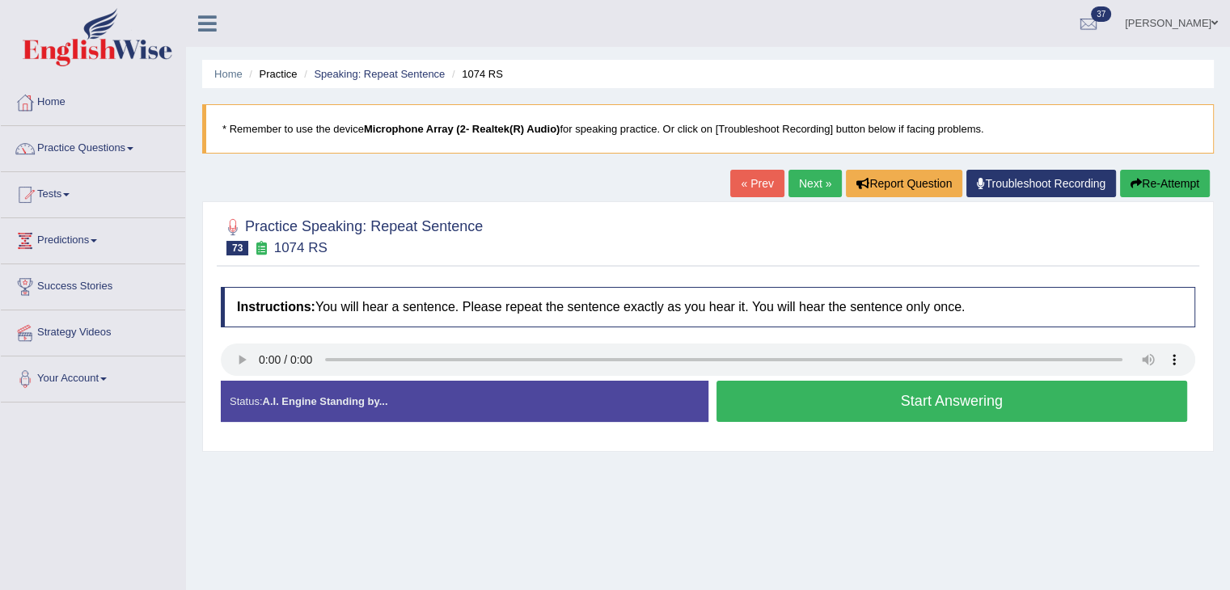
click at [819, 186] on link "Next »" at bounding box center [814, 183] width 53 height 27
click at [818, 181] on link "Next »" at bounding box center [814, 183] width 53 height 27
click at [799, 188] on link "Next »" at bounding box center [814, 183] width 53 height 27
click at [806, 182] on link "Next »" at bounding box center [814, 183] width 53 height 27
click at [802, 182] on link "Next »" at bounding box center [814, 183] width 53 height 27
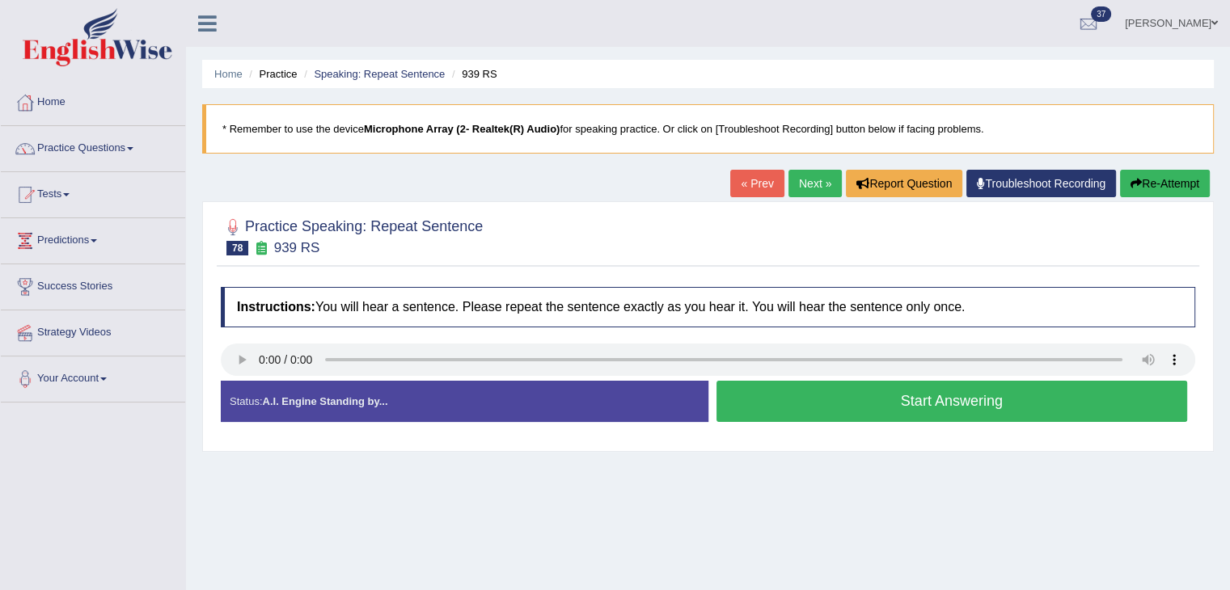
click at [802, 182] on link "Next »" at bounding box center [814, 183] width 53 height 27
click at [790, 182] on link "Next »" at bounding box center [814, 183] width 53 height 27
click at [805, 175] on link "Next »" at bounding box center [814, 183] width 53 height 27
click at [799, 182] on link "Next »" at bounding box center [814, 183] width 53 height 27
click at [798, 179] on link "Next »" at bounding box center [814, 183] width 53 height 27
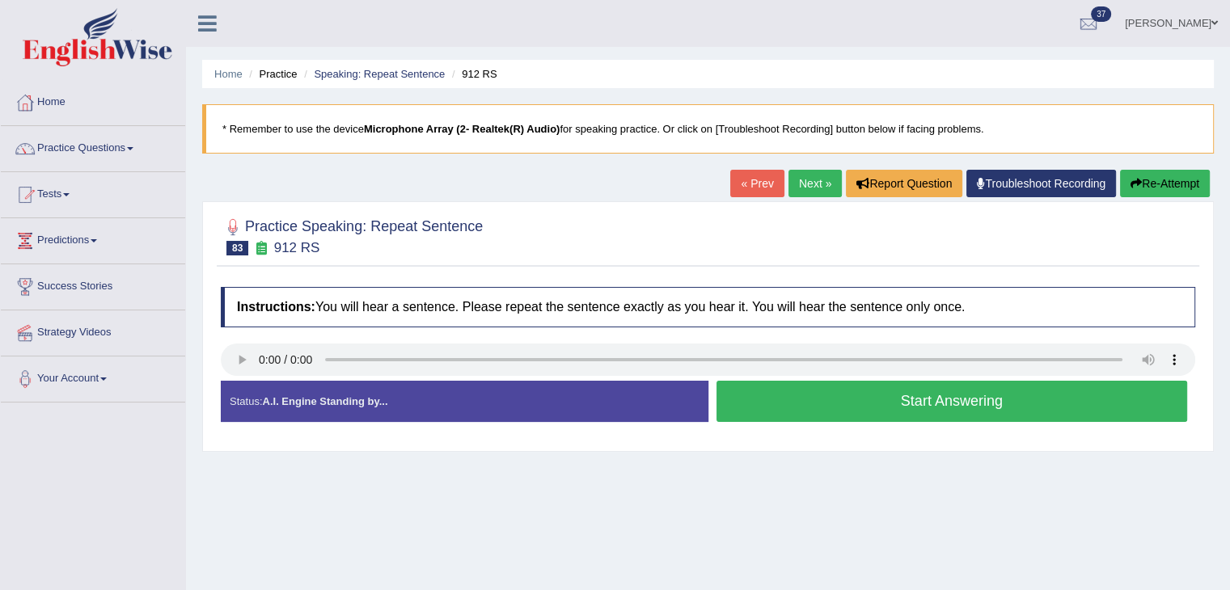
click at [788, 192] on link "Next »" at bounding box center [814, 183] width 53 height 27
click at [825, 176] on link "Next »" at bounding box center [814, 183] width 53 height 27
click at [801, 184] on link "Next »" at bounding box center [814, 183] width 53 height 27
click at [808, 175] on link "Next »" at bounding box center [814, 183] width 53 height 27
click at [798, 184] on link "Next »" at bounding box center [814, 183] width 53 height 27
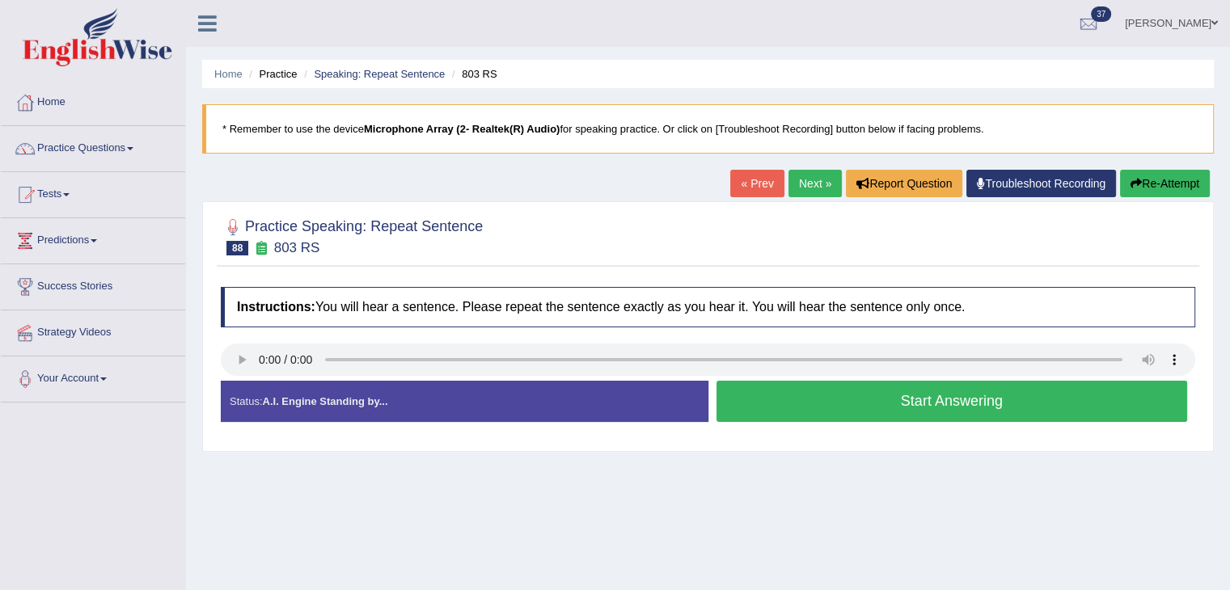
click at [799, 185] on link "Next »" at bounding box center [814, 183] width 53 height 27
click at [791, 176] on link "Next »" at bounding box center [814, 183] width 53 height 27
click at [805, 179] on link "Next »" at bounding box center [814, 183] width 53 height 27
click at [802, 177] on link "Next »" at bounding box center [814, 183] width 53 height 27
click at [815, 187] on link "Next »" at bounding box center [814, 183] width 53 height 27
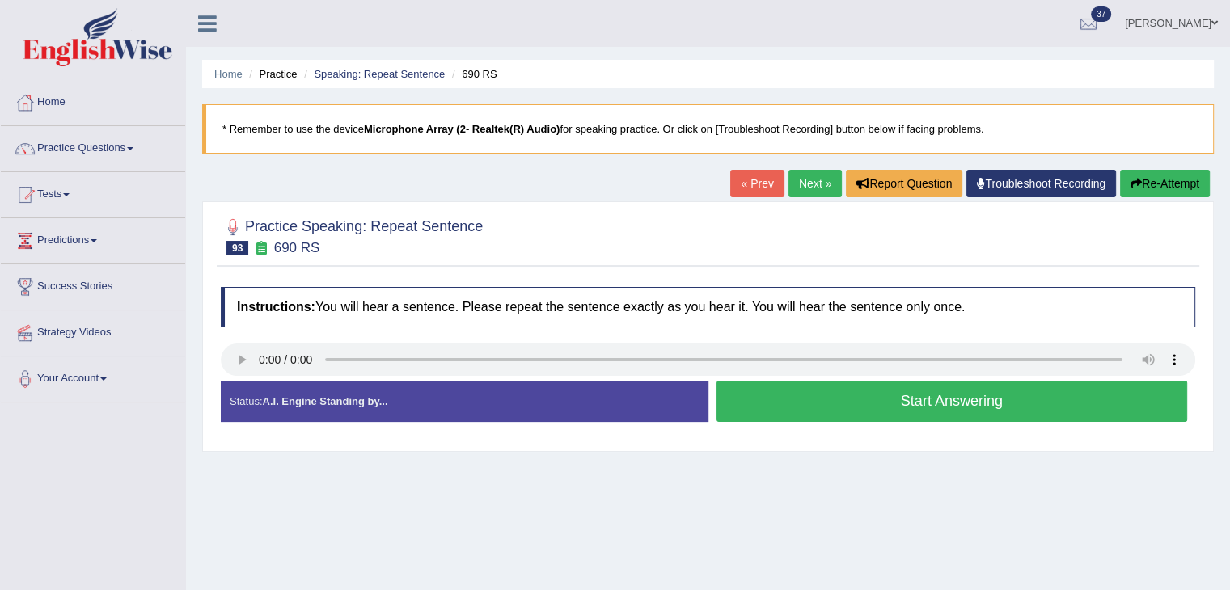
click at [813, 186] on link "Next »" at bounding box center [814, 183] width 53 height 27
click at [796, 178] on link "Next »" at bounding box center [814, 183] width 53 height 27
click at [804, 181] on link "Next »" at bounding box center [814, 183] width 53 height 27
click at [801, 184] on link "Next »" at bounding box center [814, 183] width 53 height 27
click at [798, 185] on link "Next »" at bounding box center [814, 183] width 53 height 27
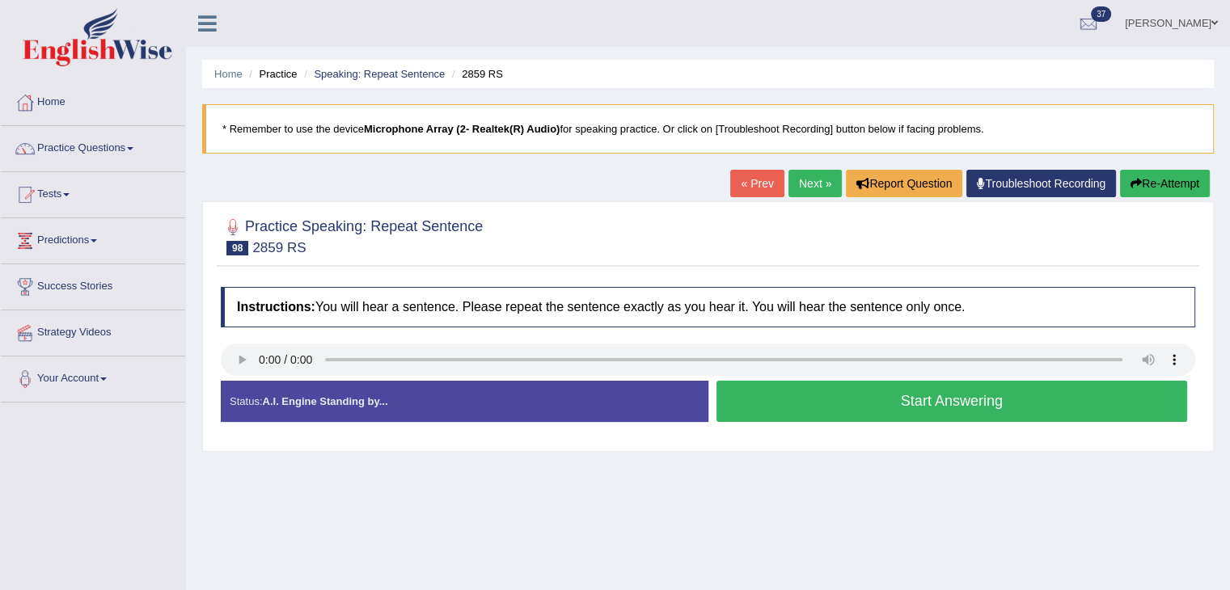
click at [813, 174] on link "Next »" at bounding box center [814, 183] width 53 height 27
click at [802, 182] on link "Next »" at bounding box center [814, 183] width 53 height 27
click at [798, 179] on link "Next »" at bounding box center [814, 183] width 53 height 27
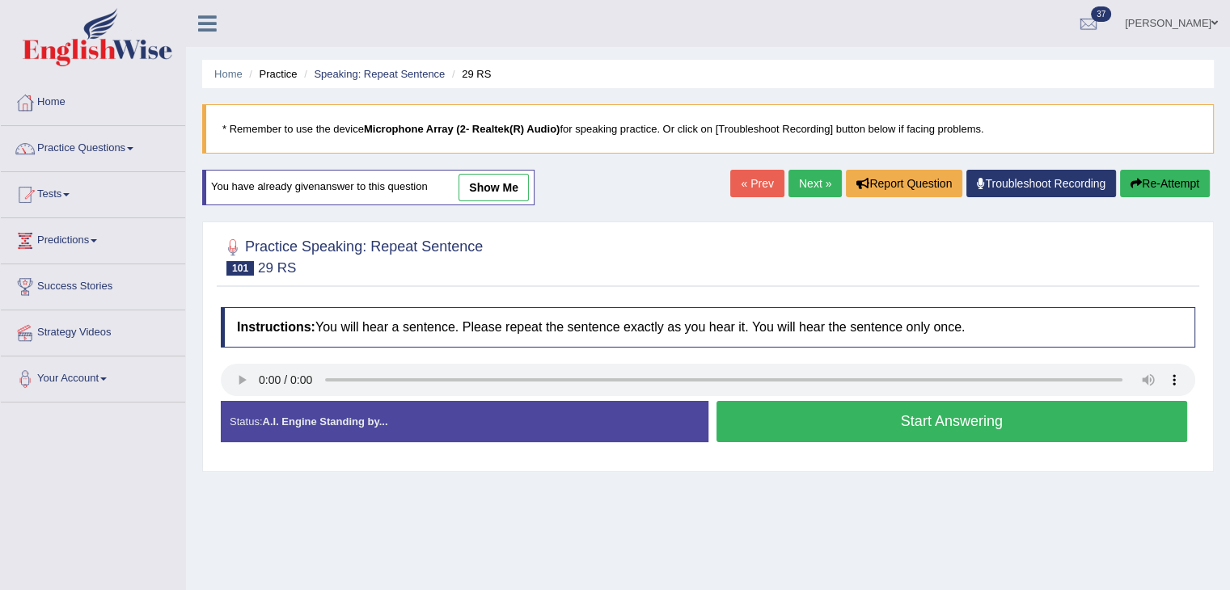
click at [811, 180] on link "Next »" at bounding box center [814, 183] width 53 height 27
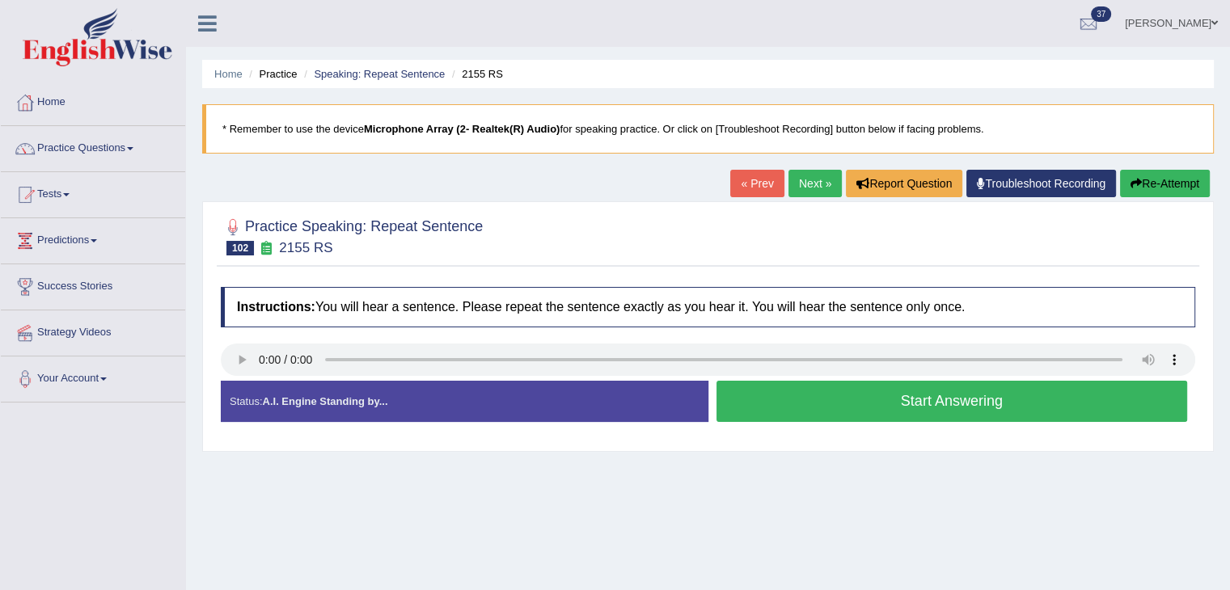
click at [803, 179] on link "Next »" at bounding box center [814, 183] width 53 height 27
click at [803, 188] on link "Next »" at bounding box center [814, 183] width 53 height 27
click at [792, 179] on link "Next »" at bounding box center [814, 183] width 53 height 27
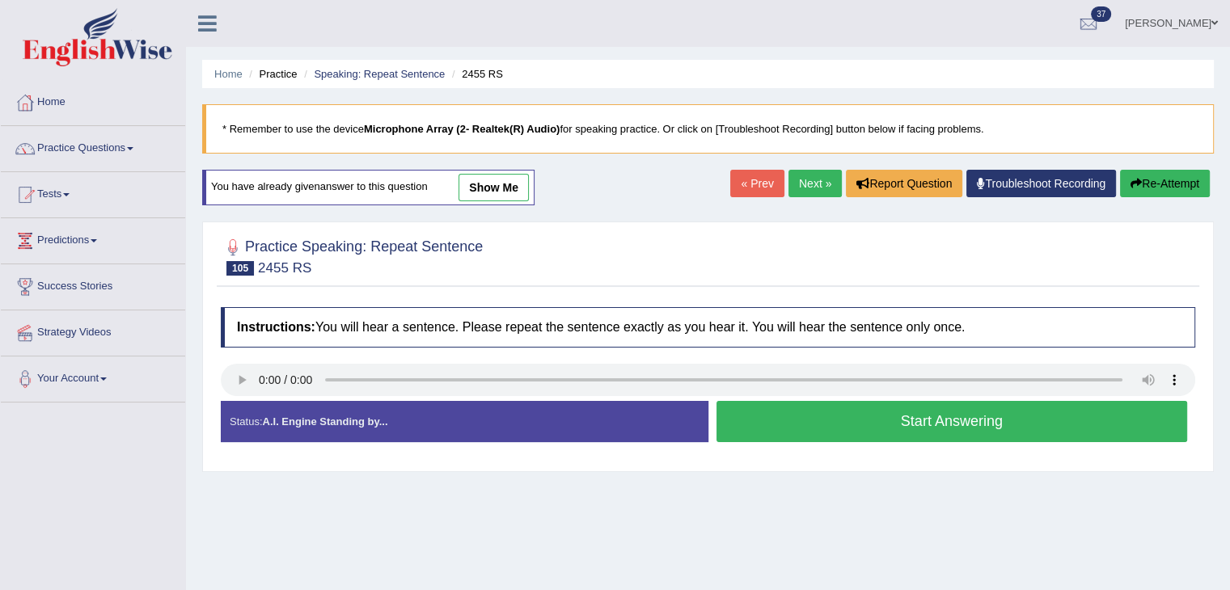
click at [799, 188] on link "Next »" at bounding box center [814, 183] width 53 height 27
click at [810, 185] on link "Next »" at bounding box center [814, 183] width 53 height 27
click at [804, 181] on link "Next »" at bounding box center [814, 183] width 53 height 27
